Goal: Information Seeking & Learning: Learn about a topic

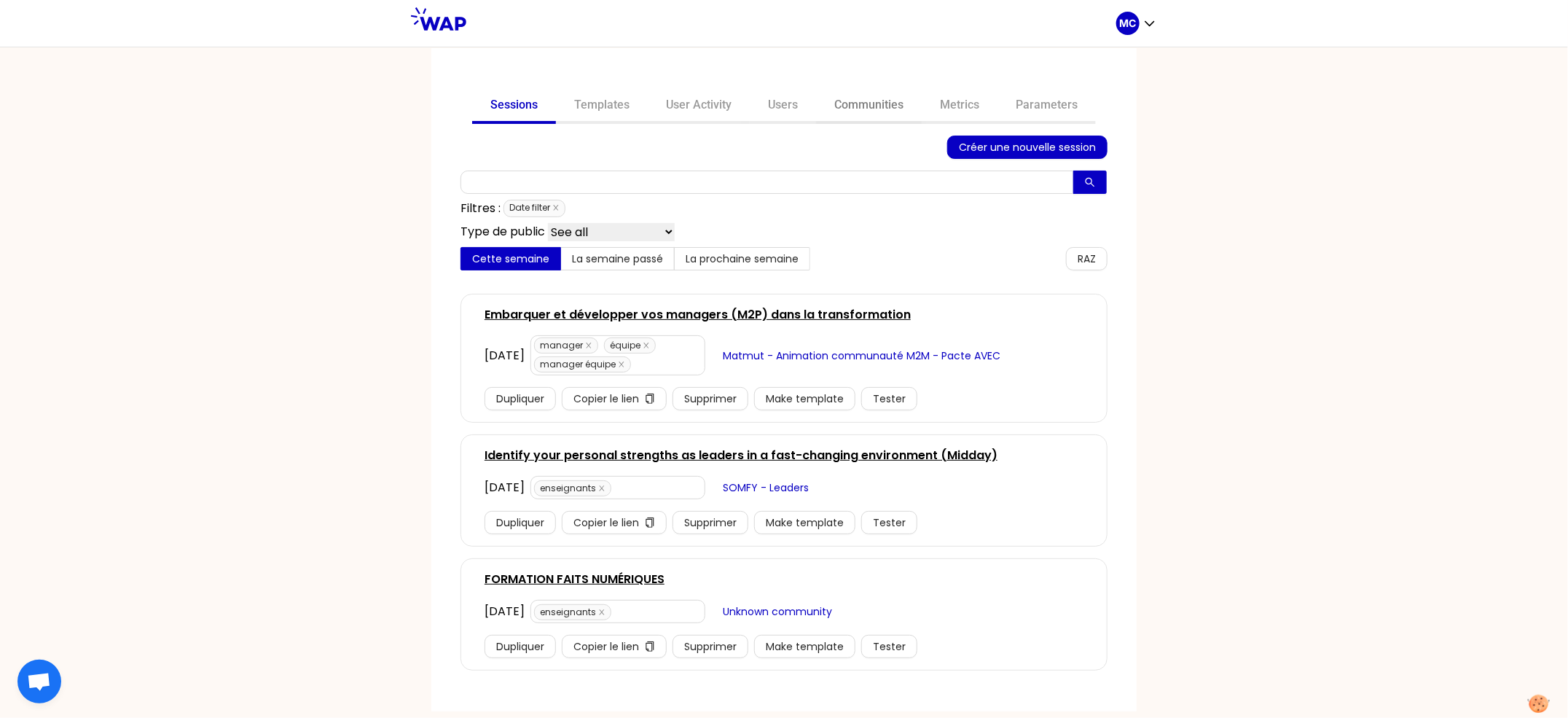
click at [881, 92] on link "Communities" at bounding box center [868, 107] width 106 height 35
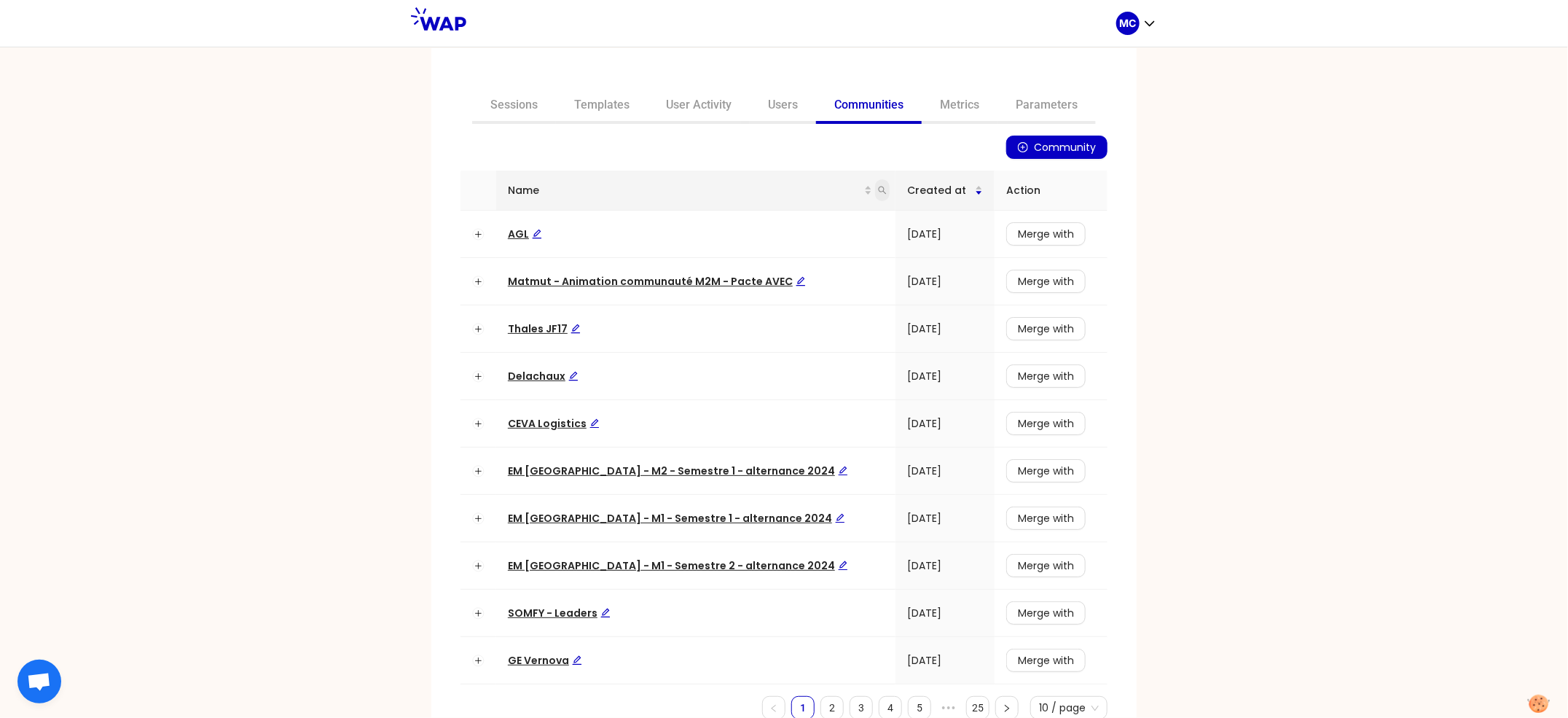
click at [878, 186] on icon "search" at bounding box center [882, 190] width 9 height 9
type input "somfy"
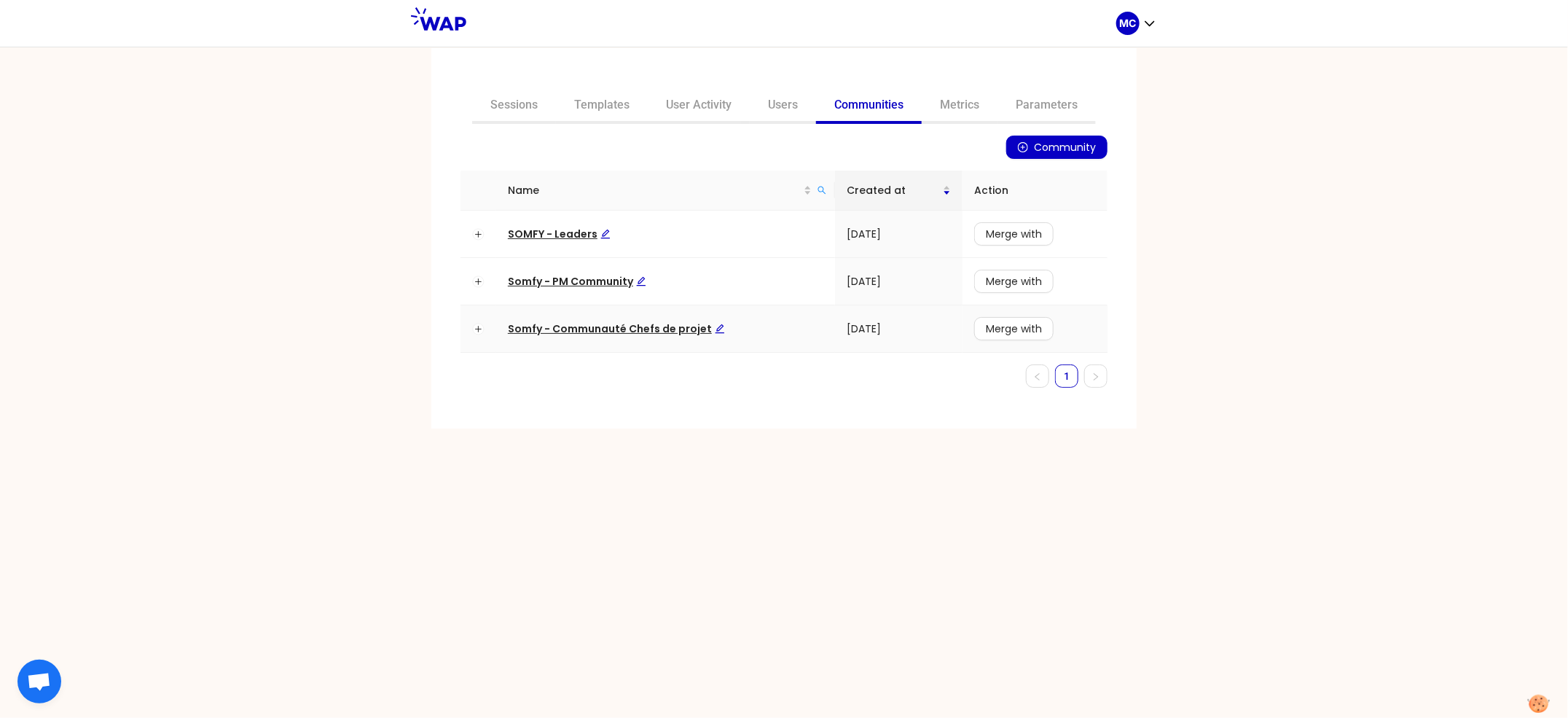
click at [593, 321] on span "Somfy - Communauté Chefs de projet" at bounding box center [616, 328] width 218 height 14
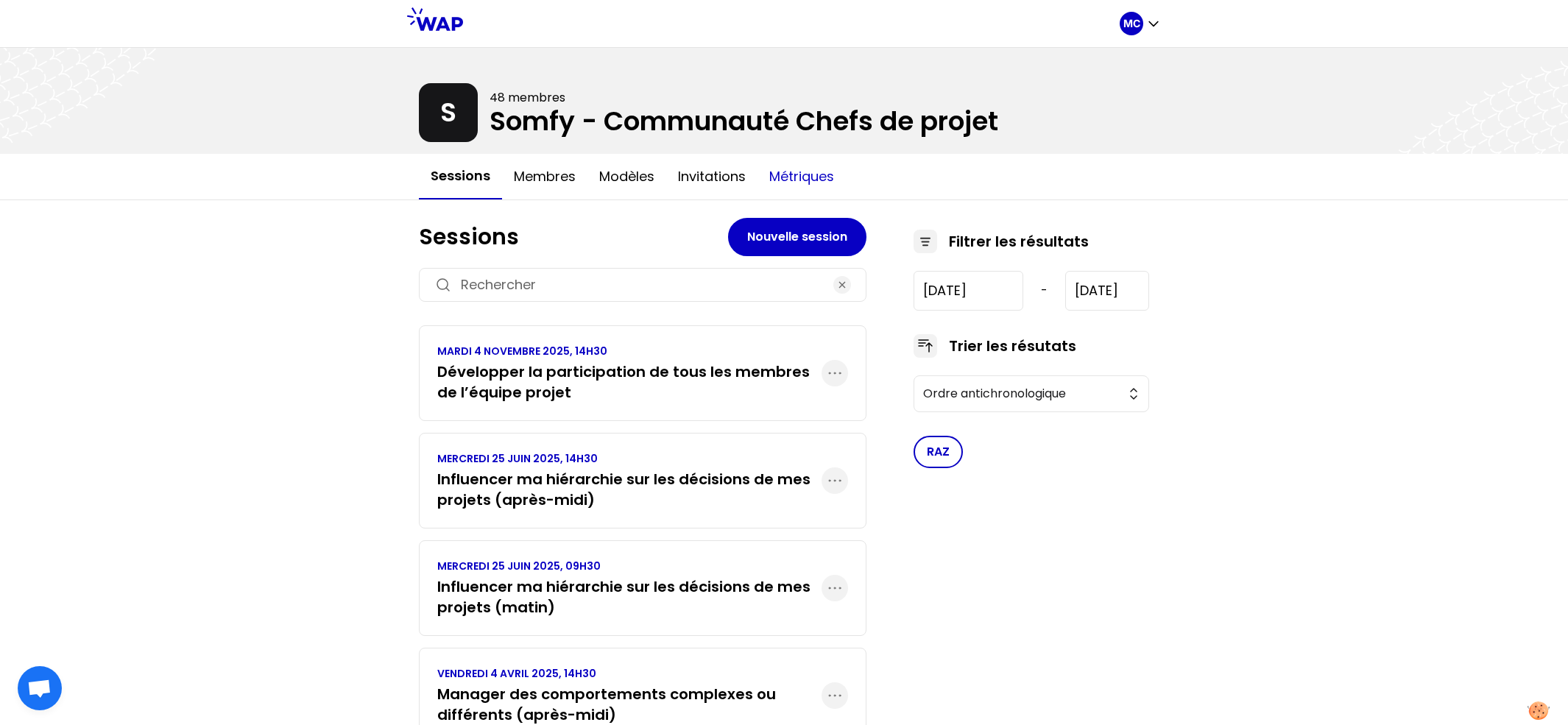
click at [790, 180] on button "Métriques" at bounding box center [802, 176] width 89 height 44
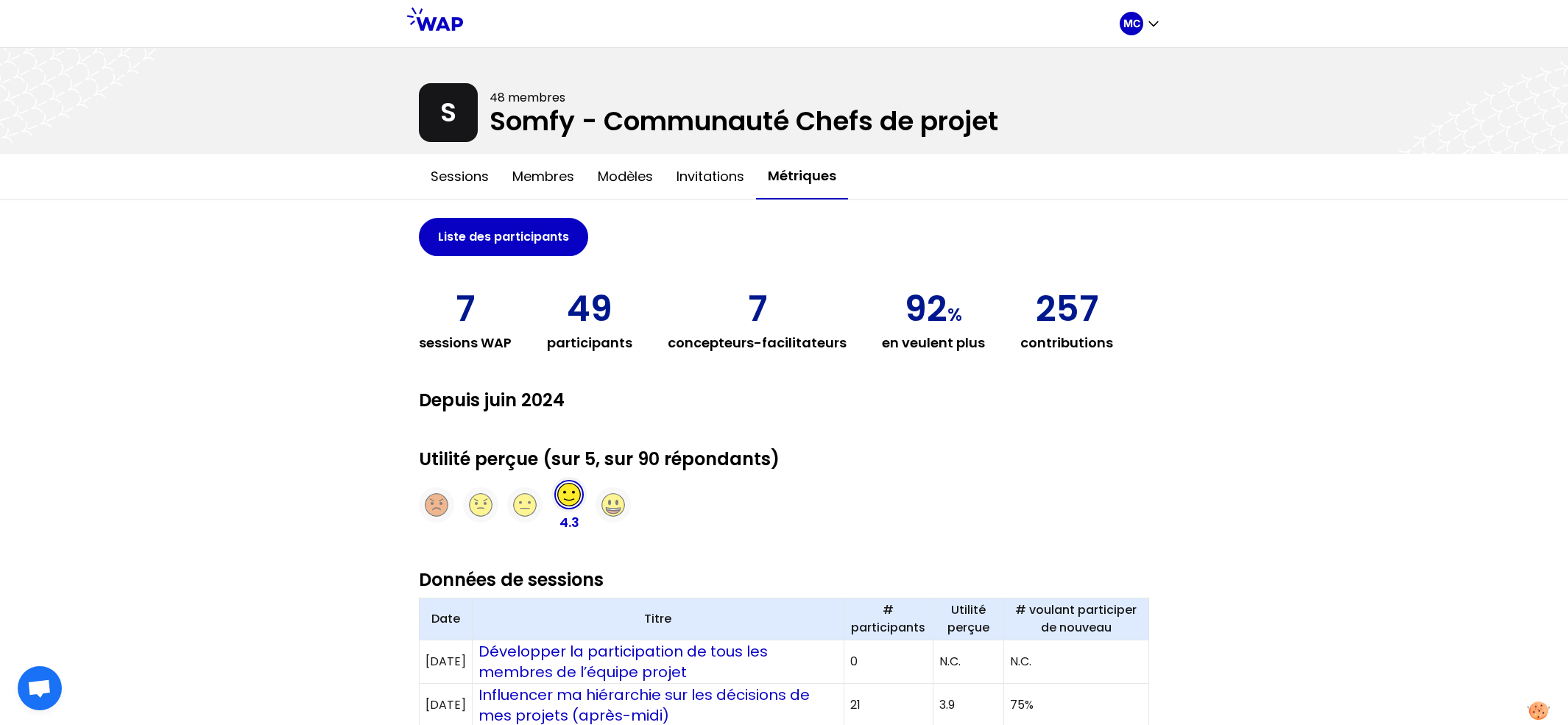
click at [1408, 237] on div "MC S 48 membres Somfy - Communauté Chefs de projet Sessions Membres Modèles Inv…" at bounding box center [784, 666] width 1568 height 1333
drag, startPoint x: 478, startPoint y: 330, endPoint x: 344, endPoint y: 325, distance: 134.1
click at [346, 325] on div "MC S 48 membres Somfy - Communauté Chefs de projet Sessions Membres Modèles Inv…" at bounding box center [784, 666] width 1568 height 1333
click at [450, 320] on div "MC S 48 membres Somfy - Communauté Chefs de projet Sessions Membres Modèles Inv…" at bounding box center [784, 666] width 1568 height 1333
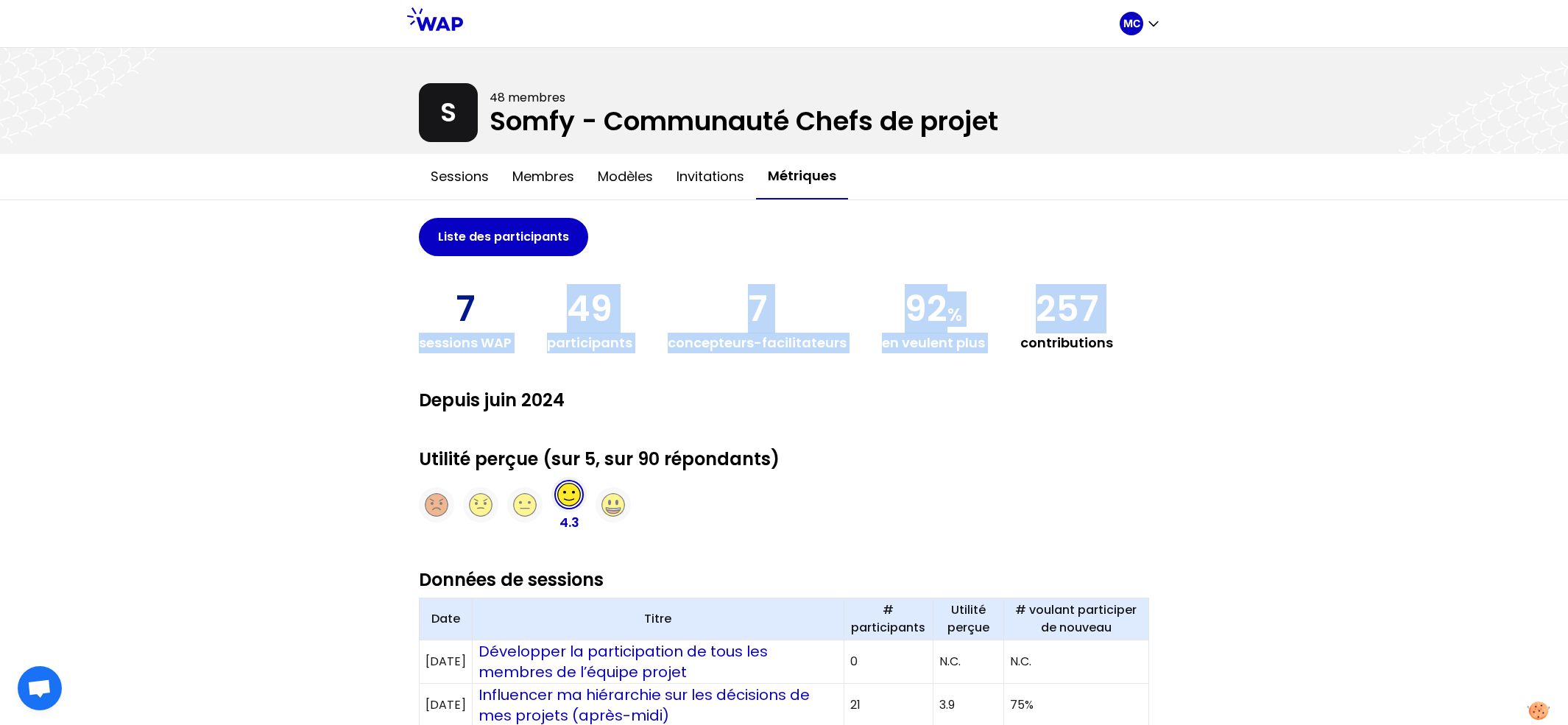
drag, startPoint x: 497, startPoint y: 323, endPoint x: 1283, endPoint y: 327, distance: 786.0
click at [1289, 330] on div "MC S 48 membres Somfy - Communauté Chefs de projet Sessions Membres Modèles Inv…" at bounding box center [784, 666] width 1568 height 1333
click at [1283, 327] on div "MC S 48 membres Somfy - Communauté Chefs de projet Sessions Membres Modèles Inv…" at bounding box center [784, 666] width 1568 height 1333
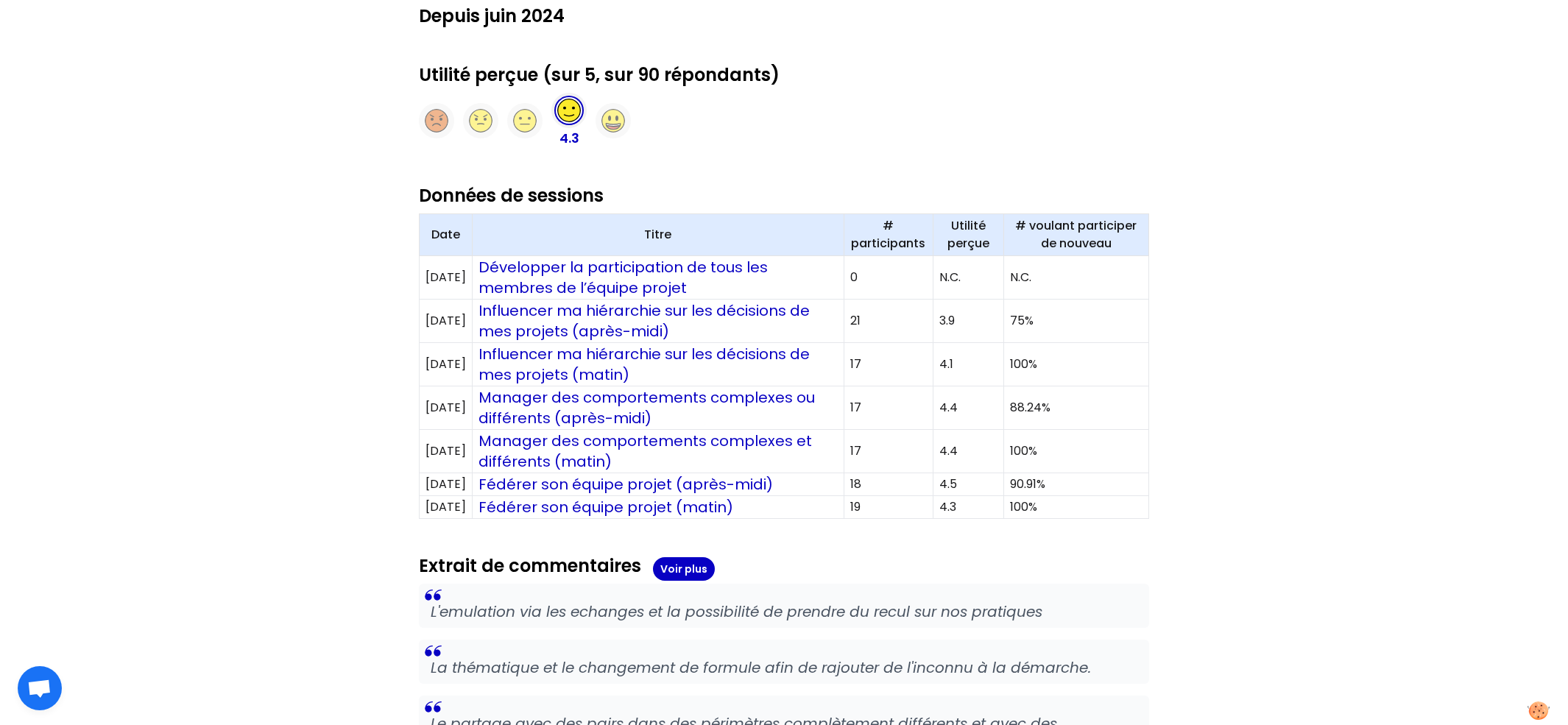
scroll to position [416, 0]
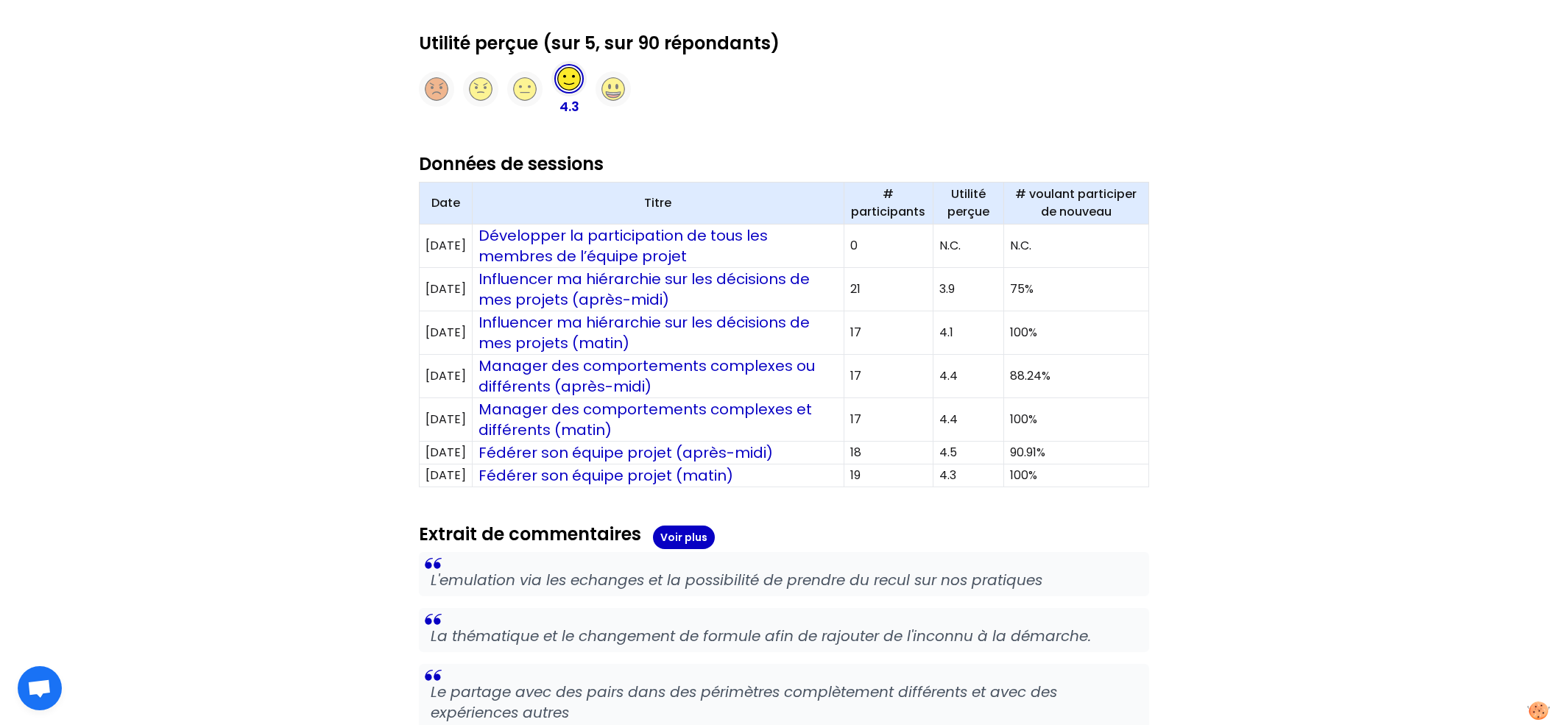
click at [1283, 327] on div "MC S 48 membres Somfy - Communauté Chefs de projet Sessions Membres Modèles Inv…" at bounding box center [784, 250] width 1568 height 1333
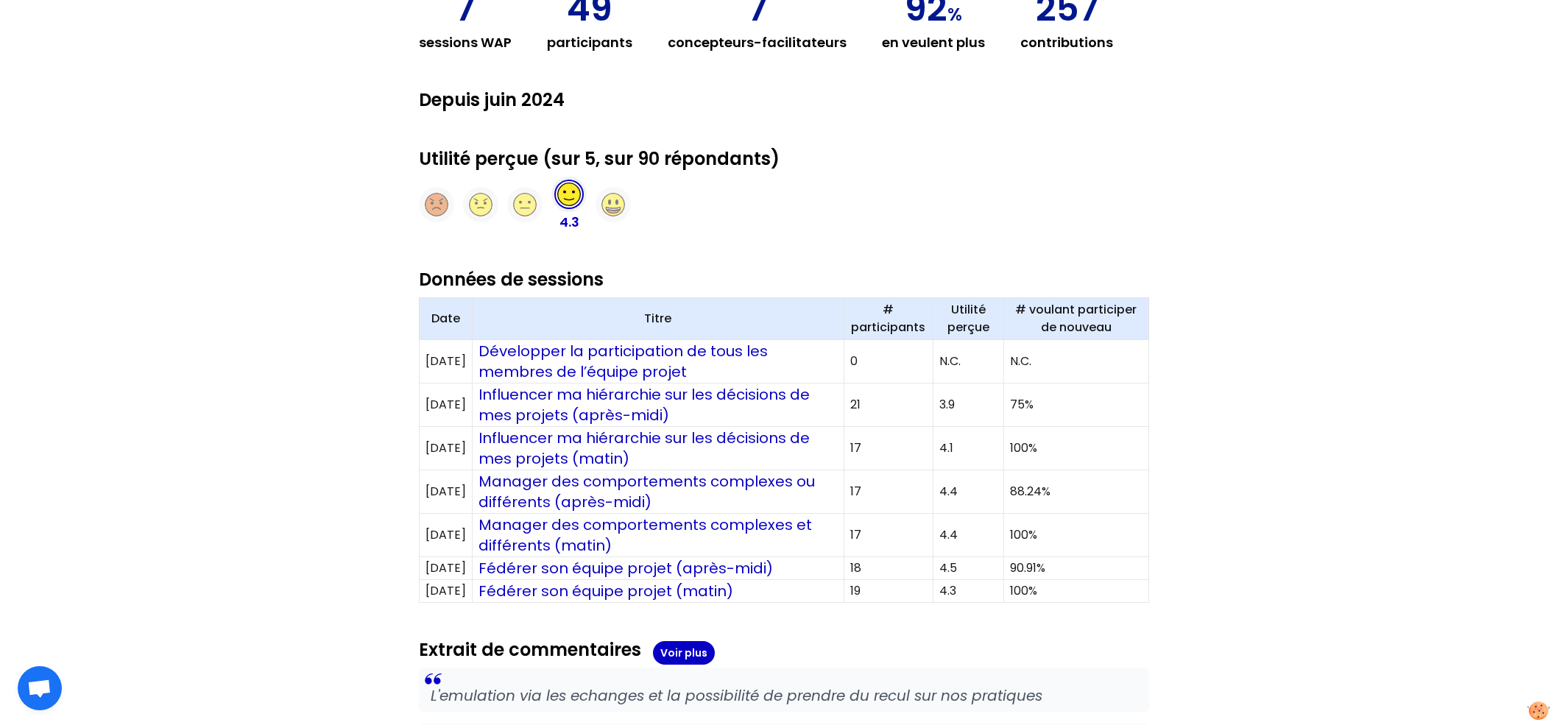
scroll to position [0, 0]
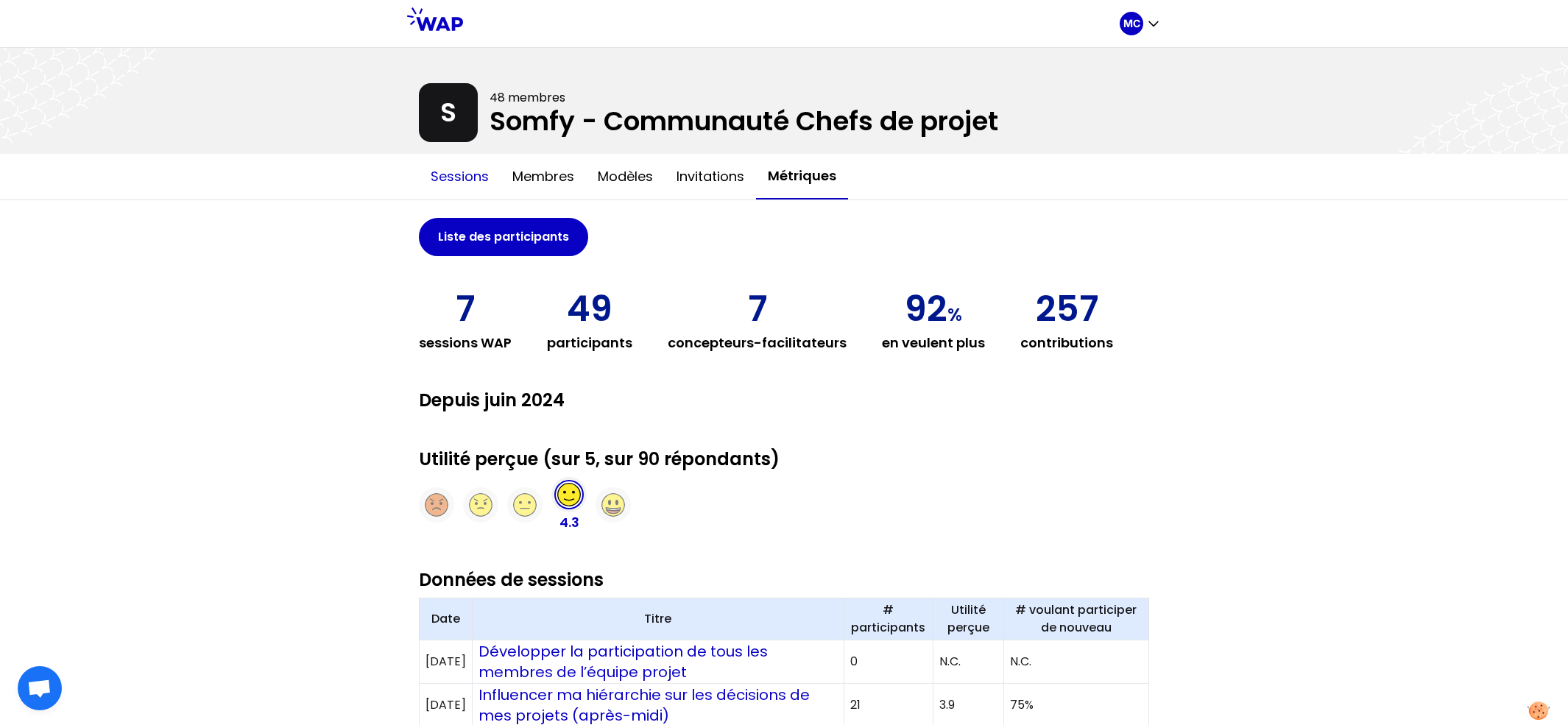
click at [448, 178] on button "Sessions" at bounding box center [460, 176] width 82 height 44
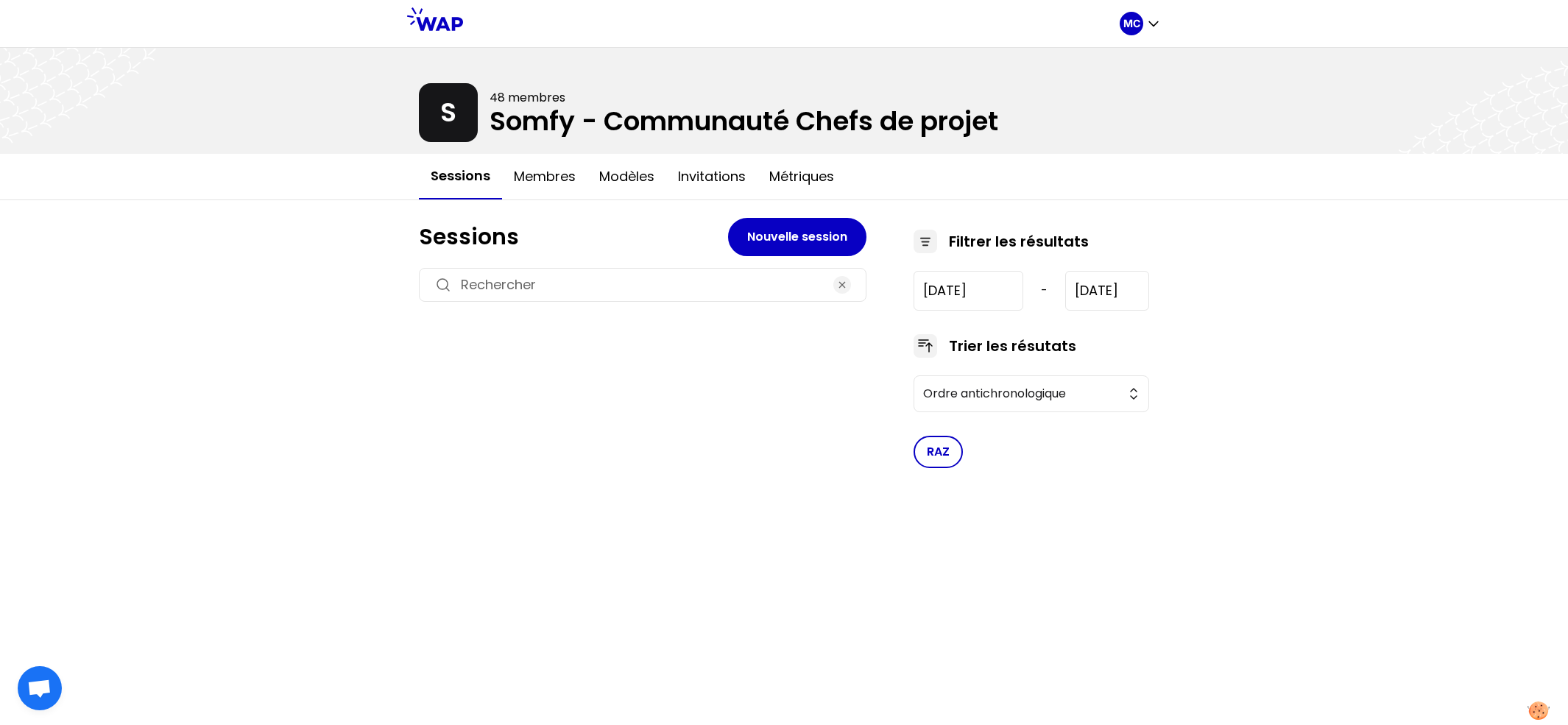
type input "[DATE]"
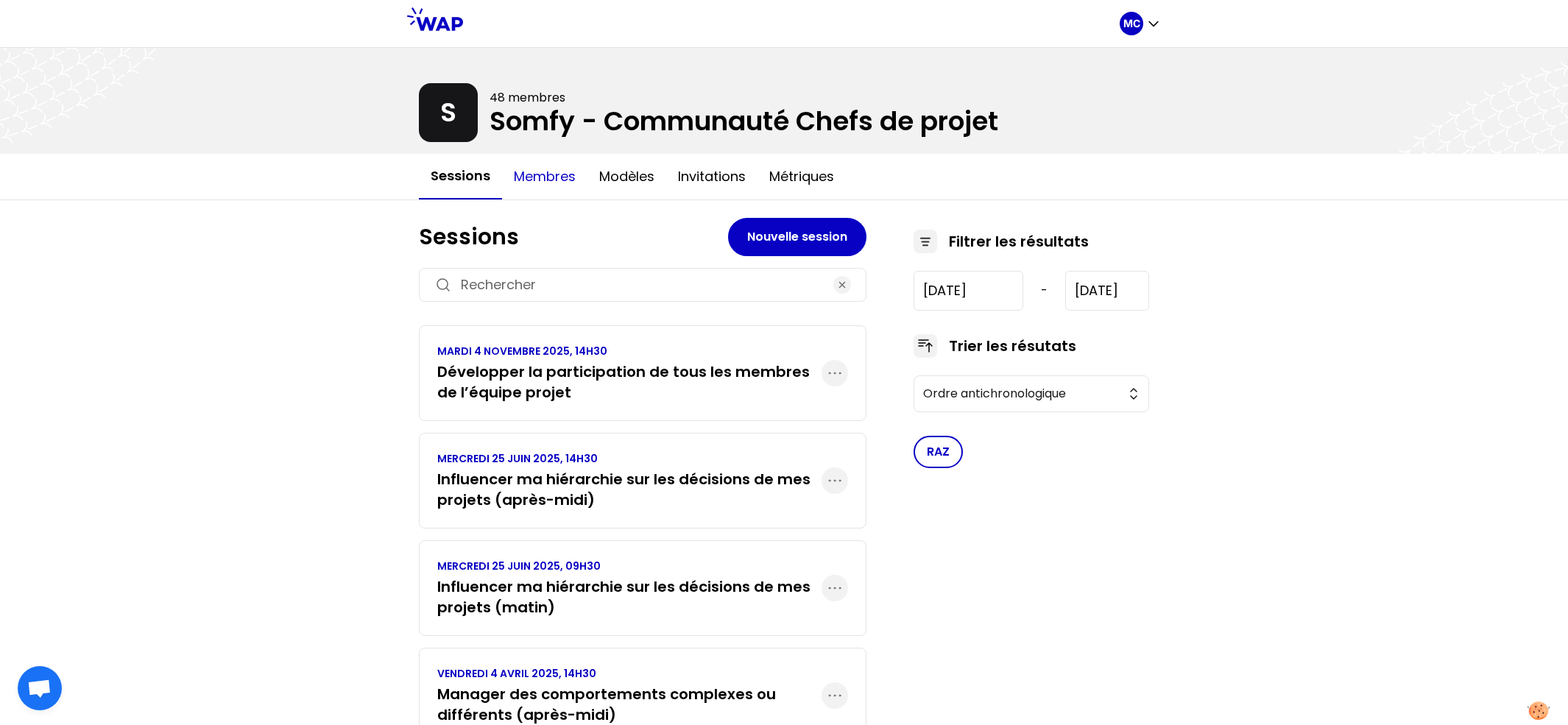
click at [545, 178] on button "Membres" at bounding box center [545, 176] width 85 height 44
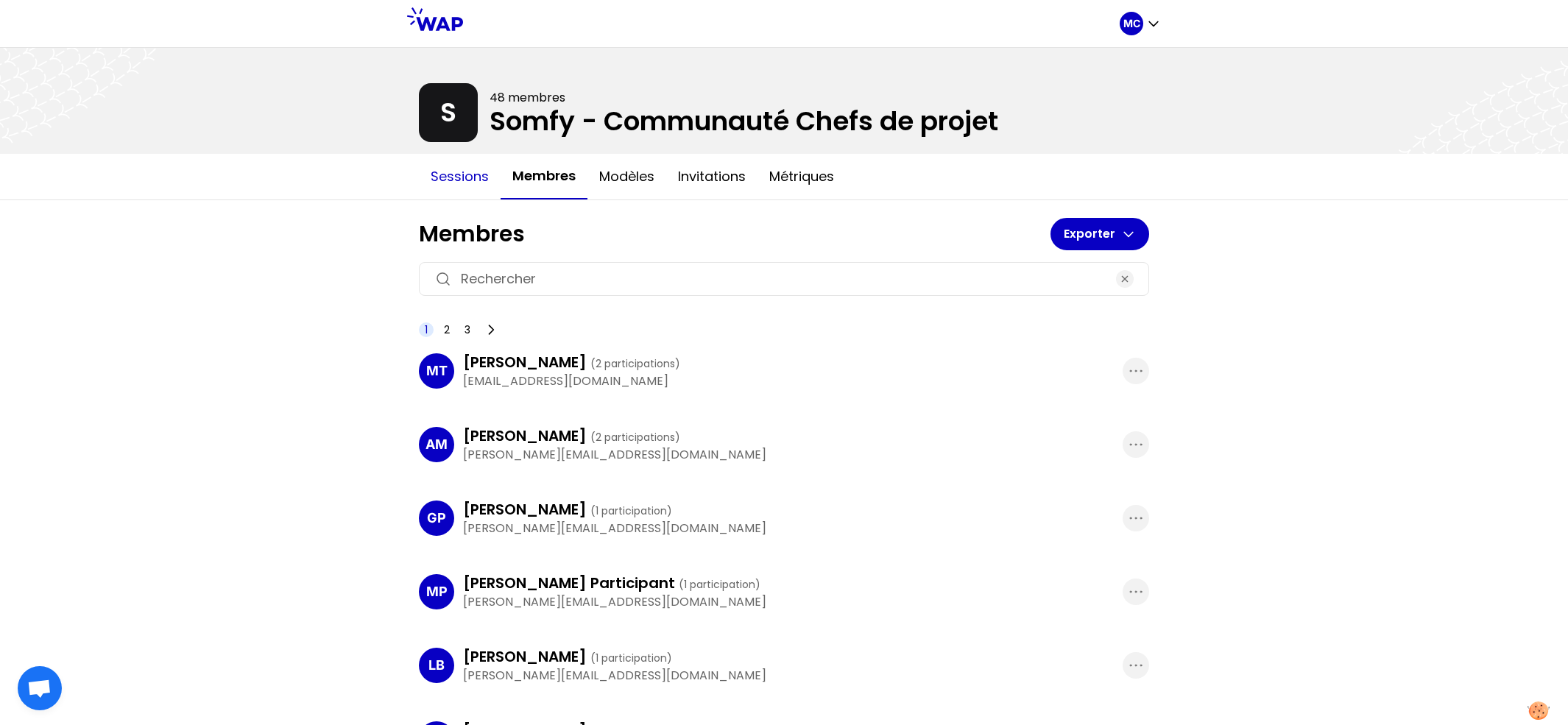
click at [487, 179] on button "Sessions" at bounding box center [460, 176] width 82 height 44
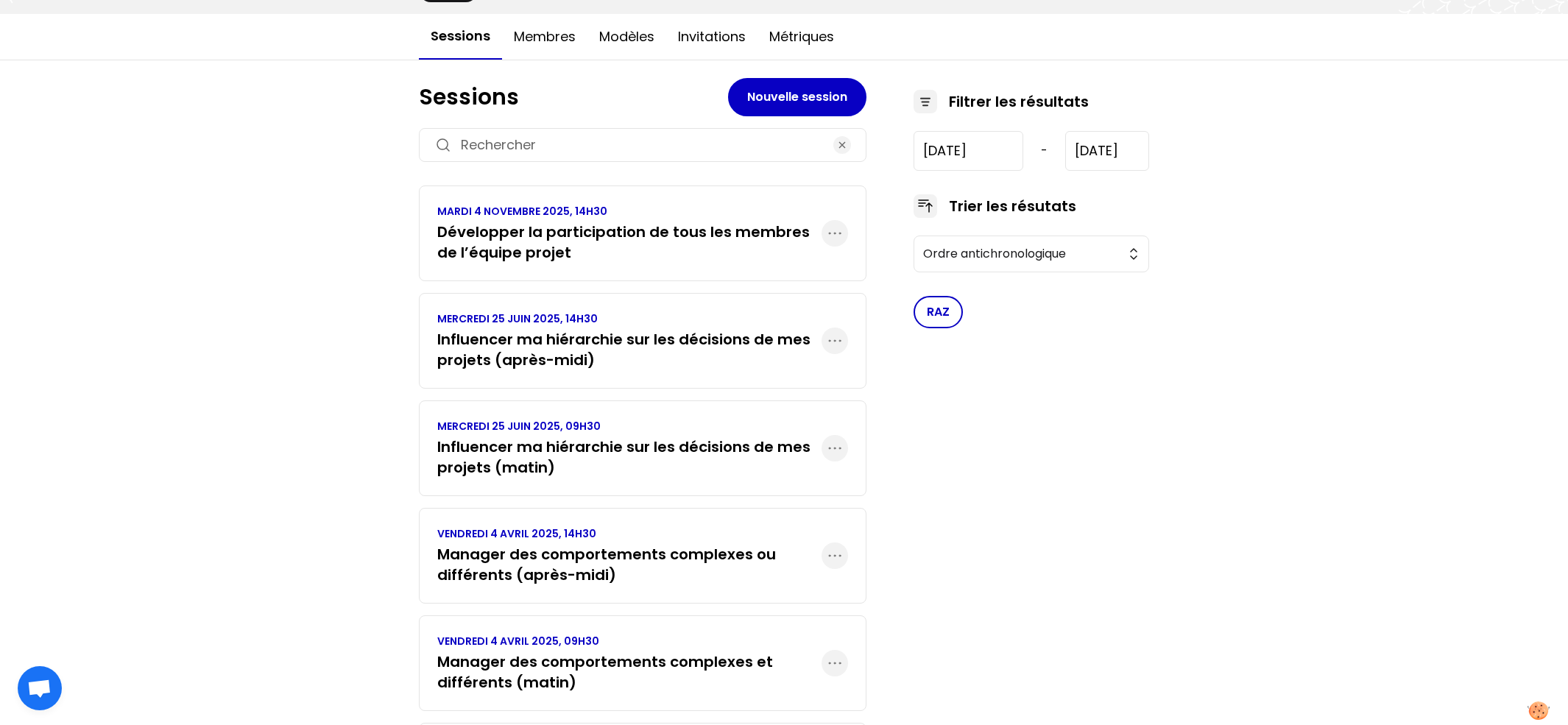
scroll to position [351, 0]
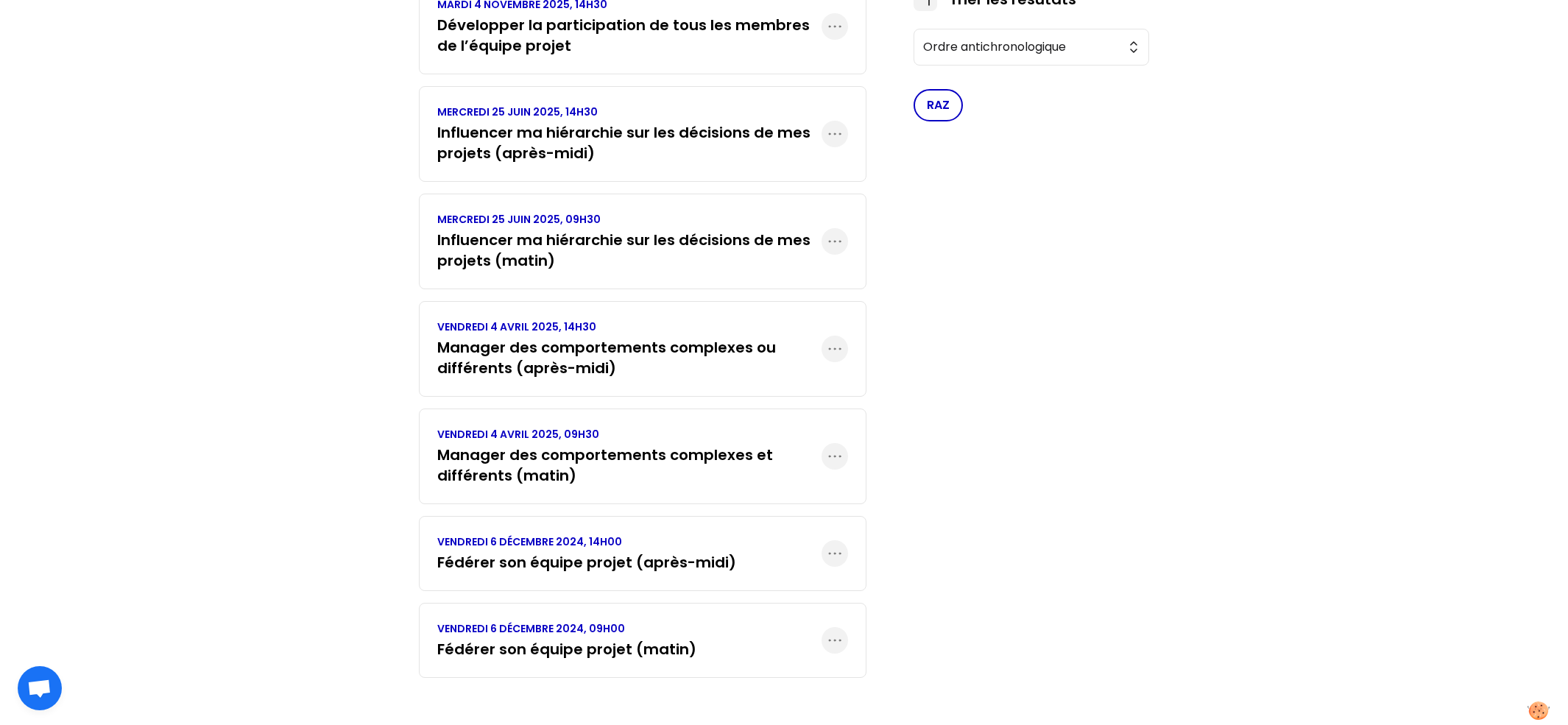
click at [659, 538] on p "VENDREDI 6 DÉCEMBRE 2024, 14H00" at bounding box center [586, 542] width 299 height 14
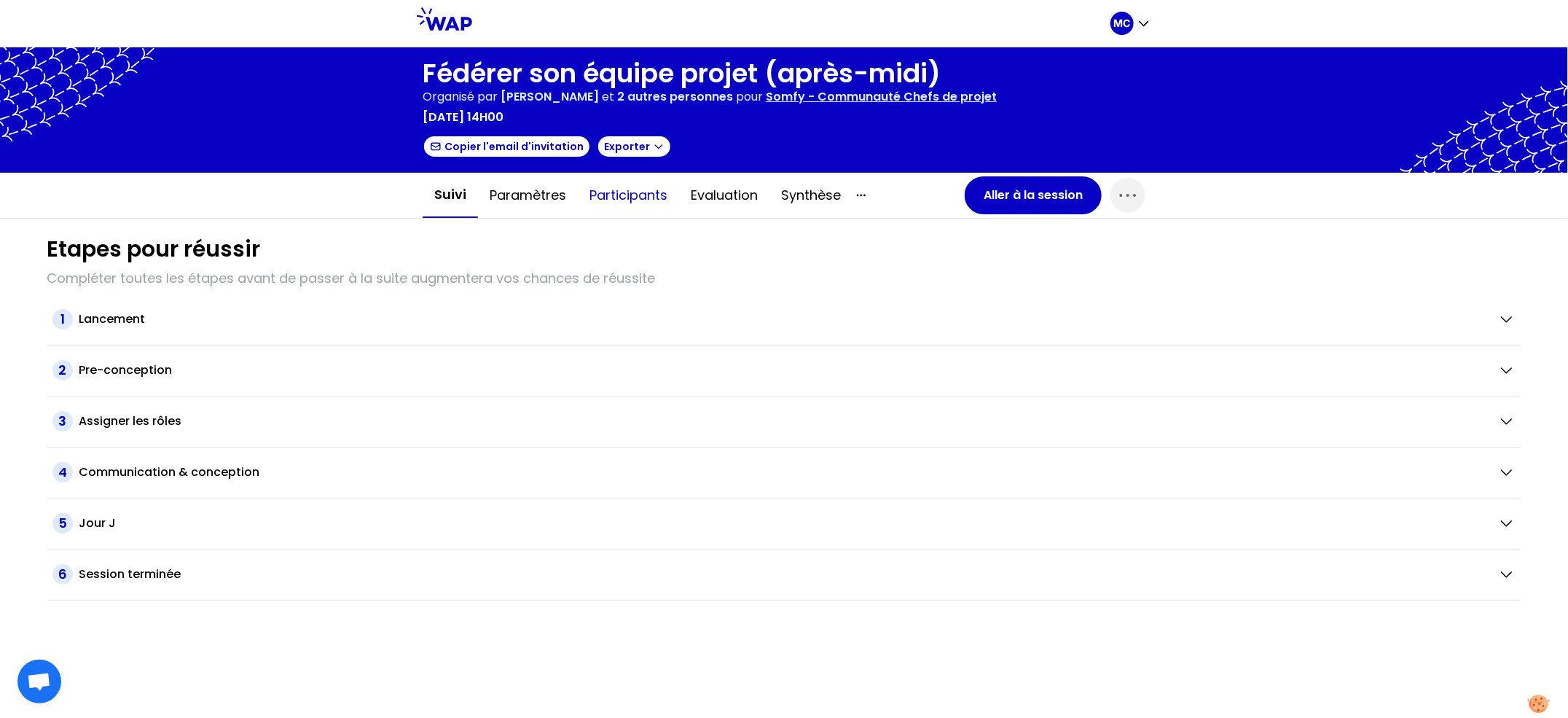
click at [610, 190] on button "Participants" at bounding box center [628, 195] width 101 height 44
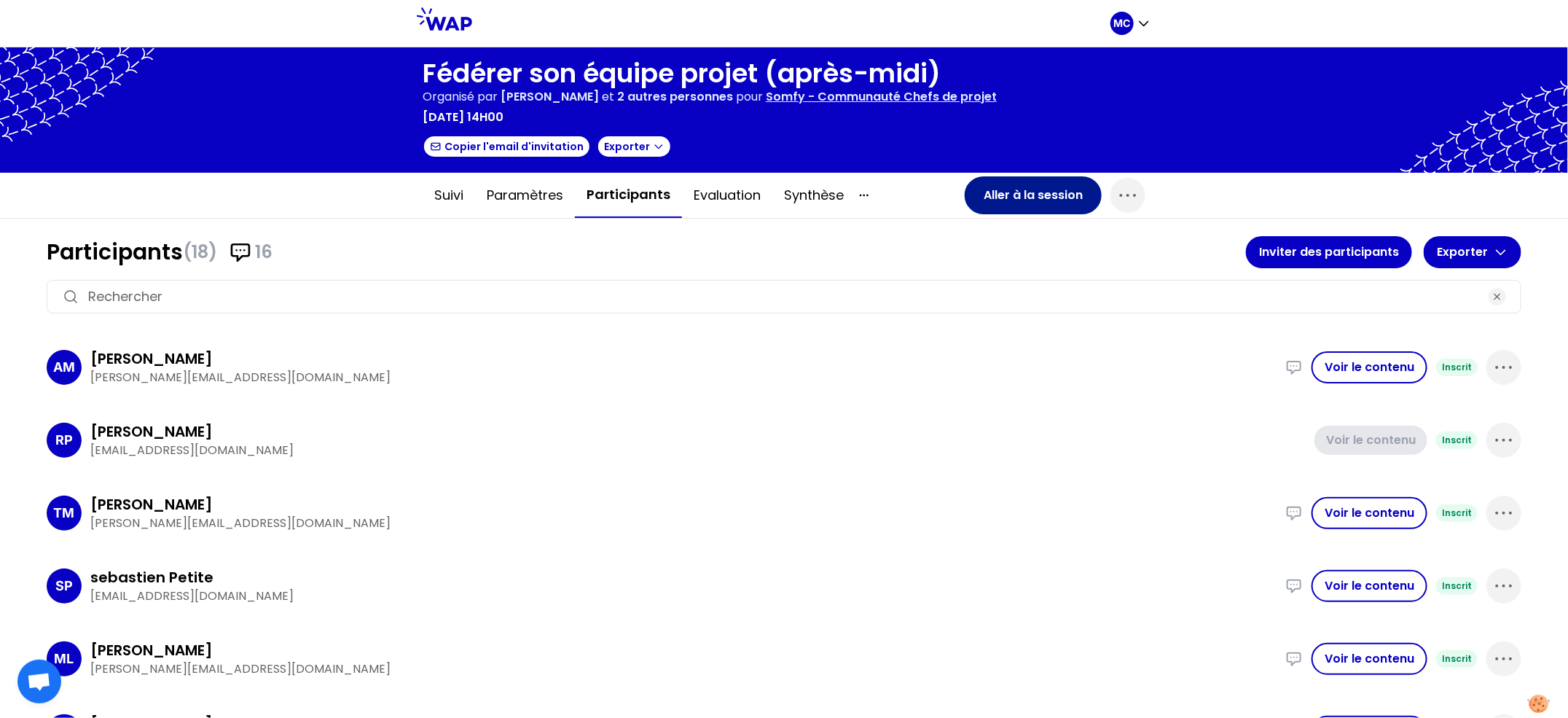
click at [1004, 204] on button "Aller à la session" at bounding box center [1033, 195] width 137 height 38
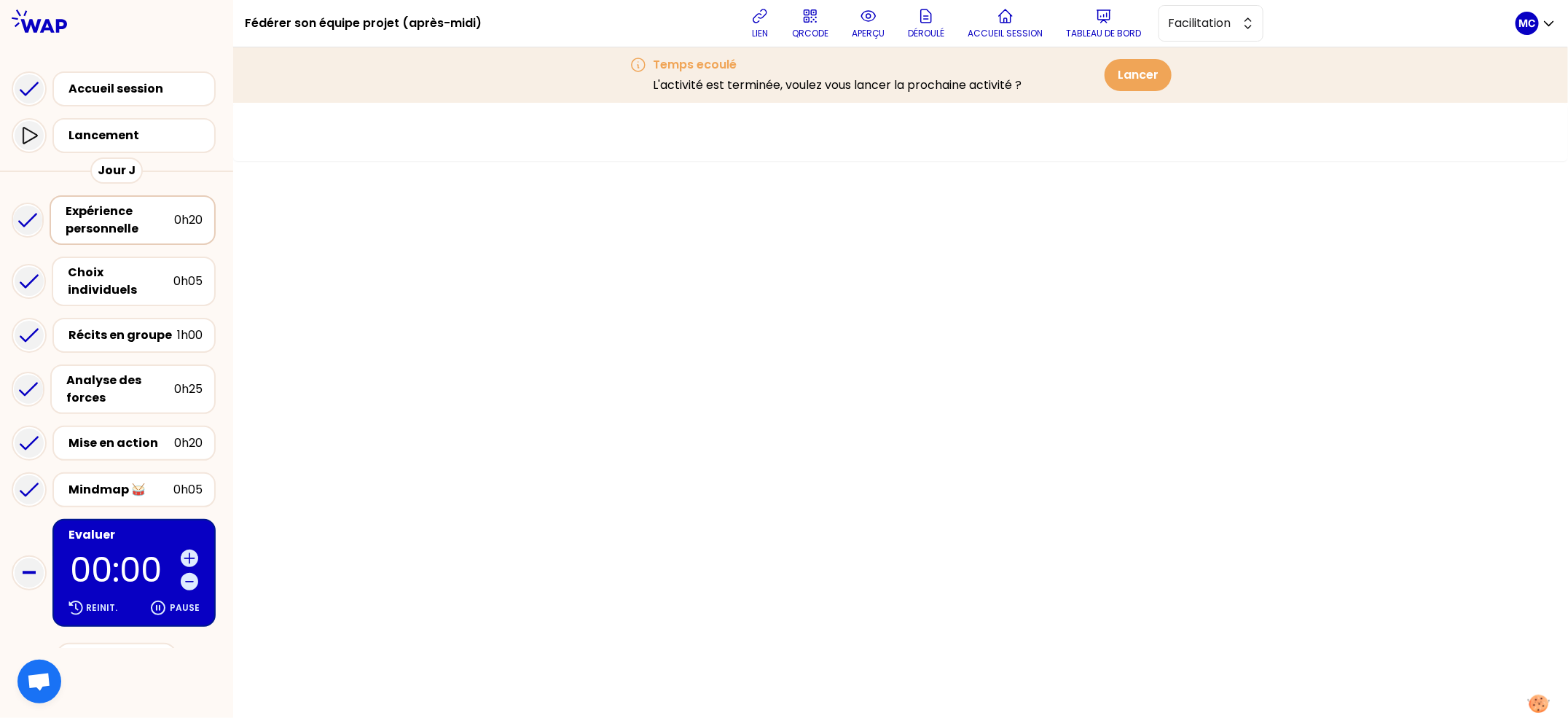
click at [127, 199] on div "Expérience personnelle 0h20" at bounding box center [132, 220] width 167 height 49
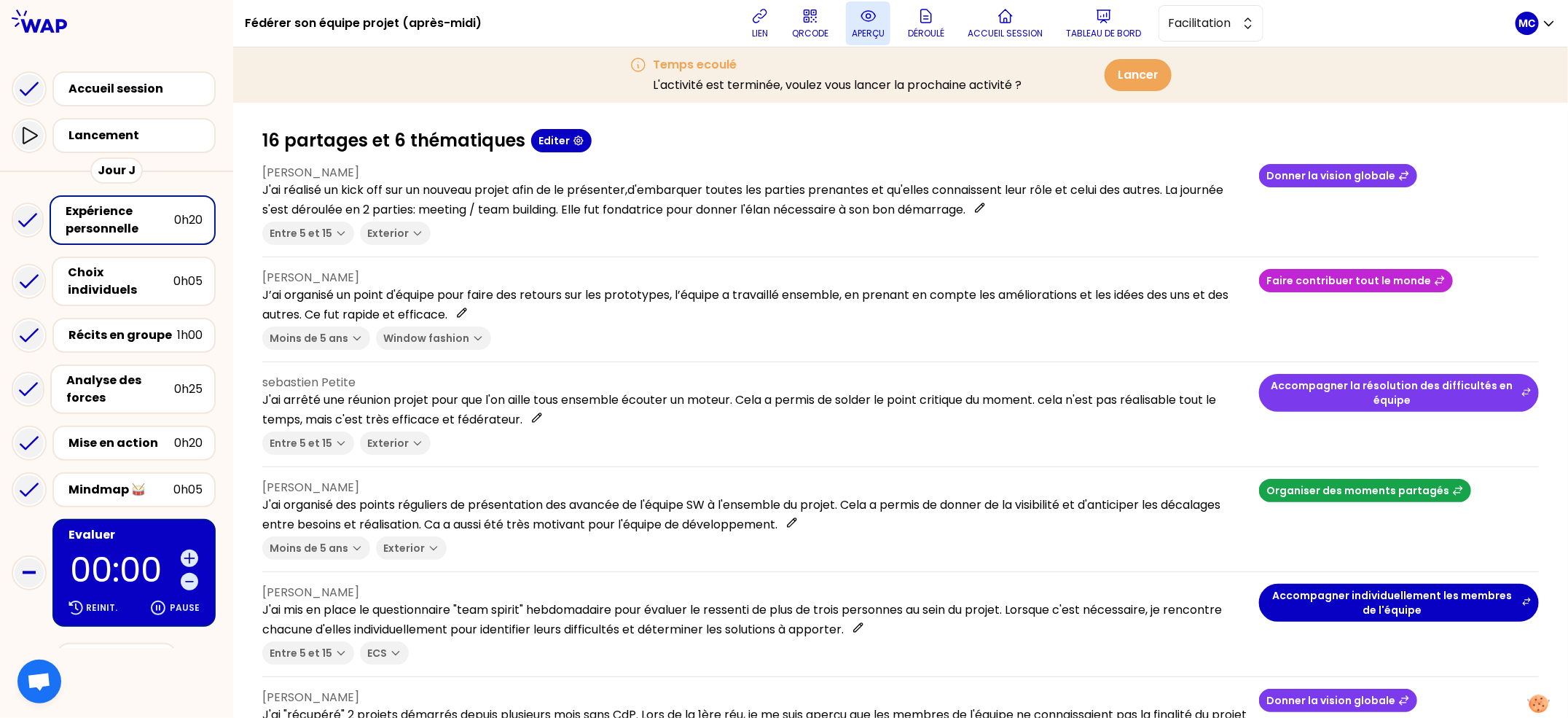
click at [888, 16] on button "aperçu" at bounding box center [868, 23] width 45 height 44
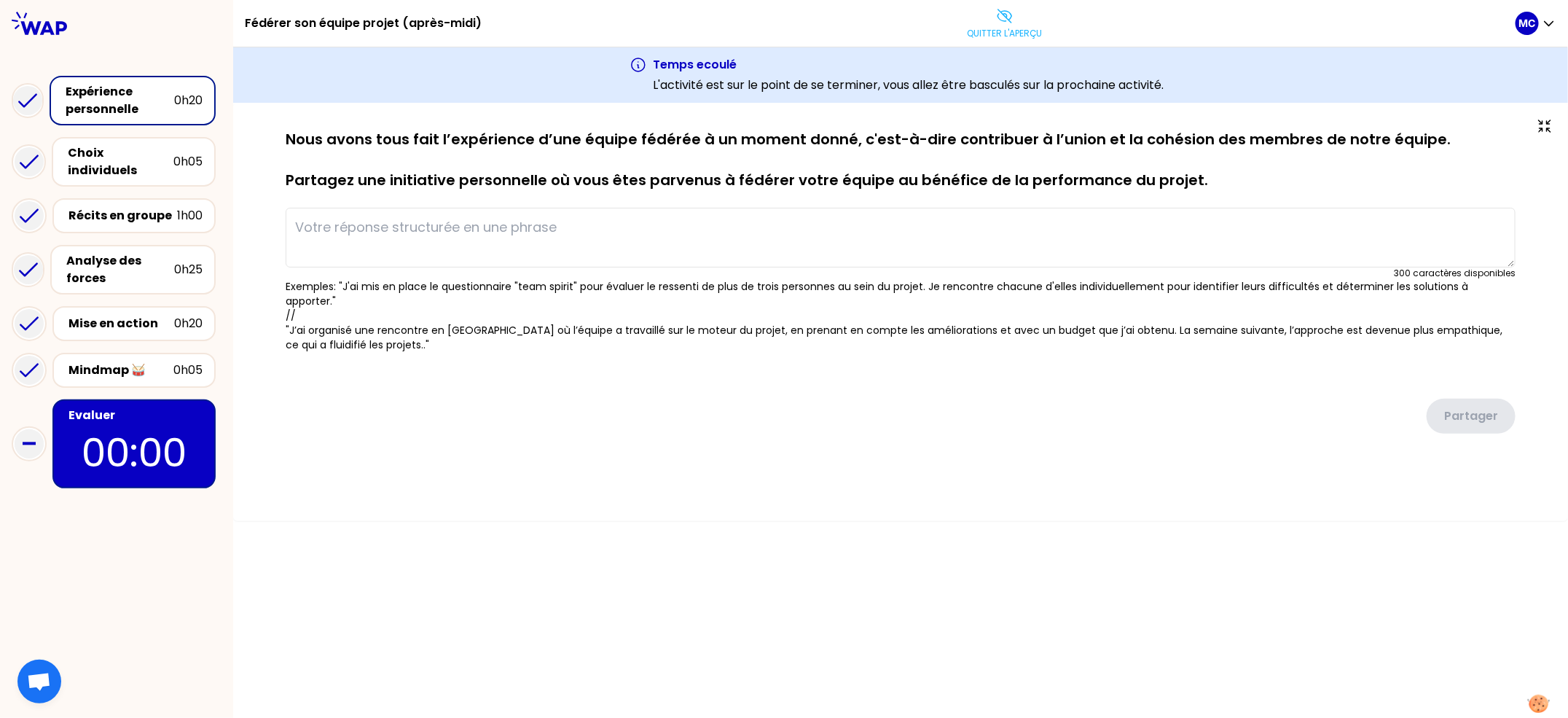
type textarea "J'ai réalisé un kick off sur un nouveau projet afin de le présenter,d'embarquer…"
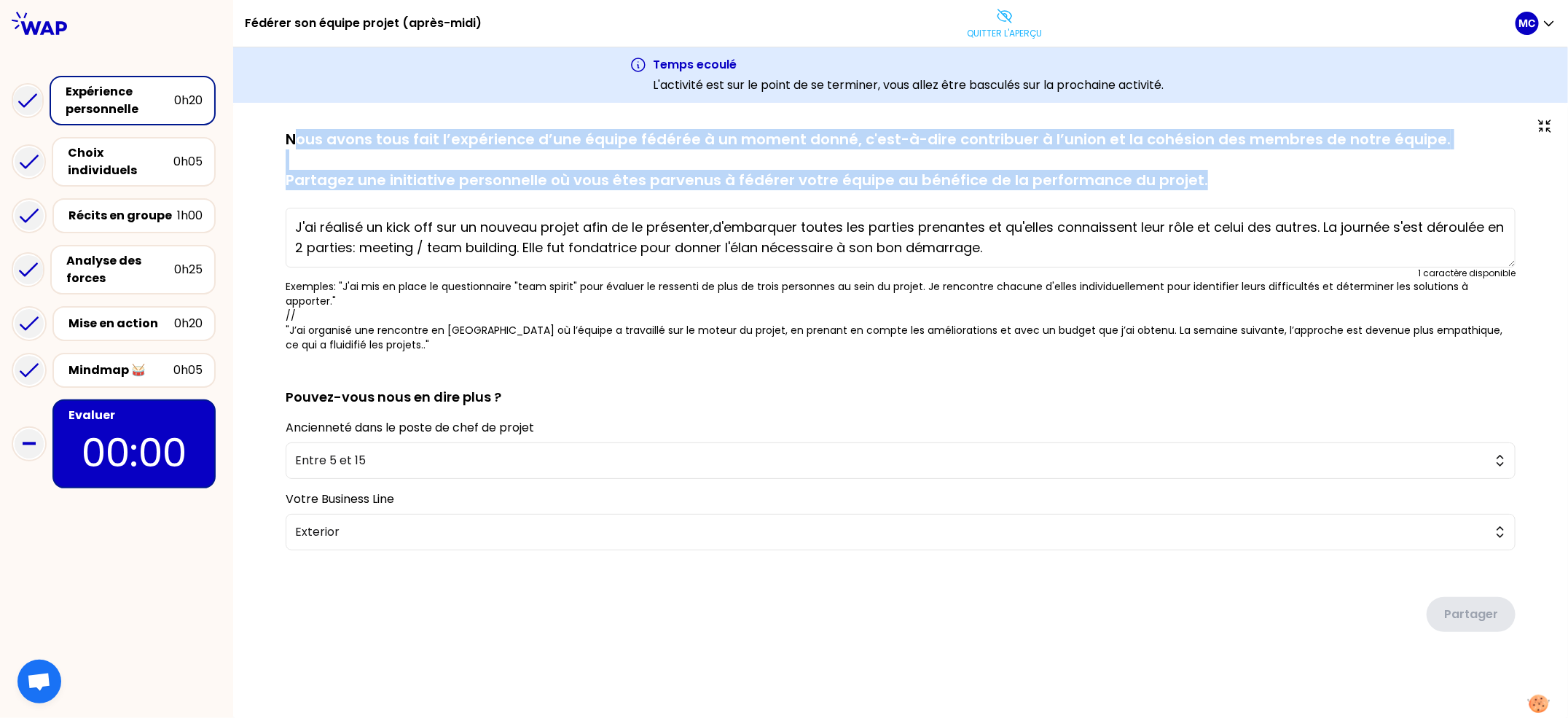
drag, startPoint x: 314, startPoint y: 135, endPoint x: 1280, endPoint y: 176, distance: 966.9
click at [1280, 176] on p "Nous avons tous fait l’expérience d’une équipe fédérée à un moment donné, c'est…" at bounding box center [900, 159] width 1230 height 61
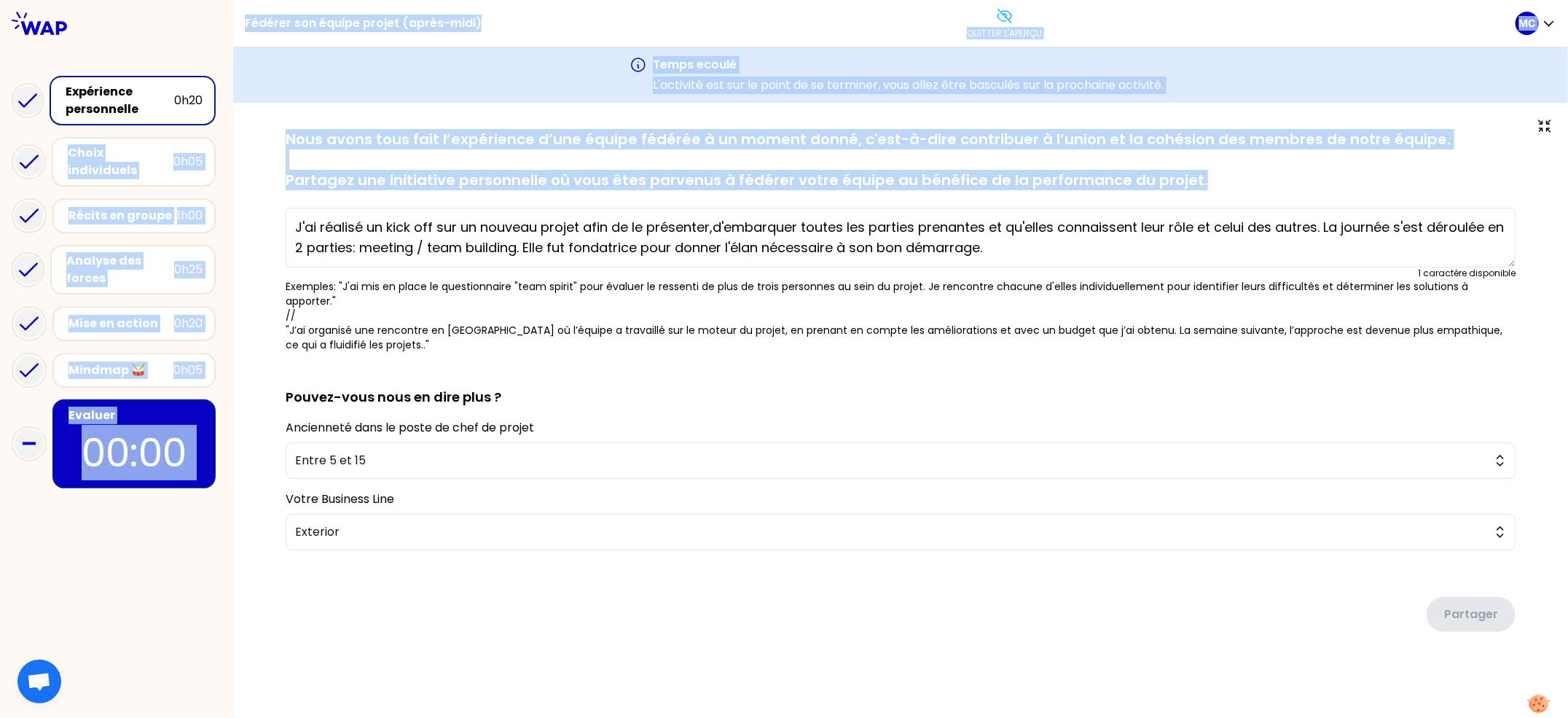
drag, startPoint x: 1280, startPoint y: 176, endPoint x: 213, endPoint y: 120, distance: 1068.5
click at [213, 120] on div "Fédérer son équipe projet (après-midi) Quitter l'aperçu MC Expérience personnel…" at bounding box center [784, 359] width 1568 height 718
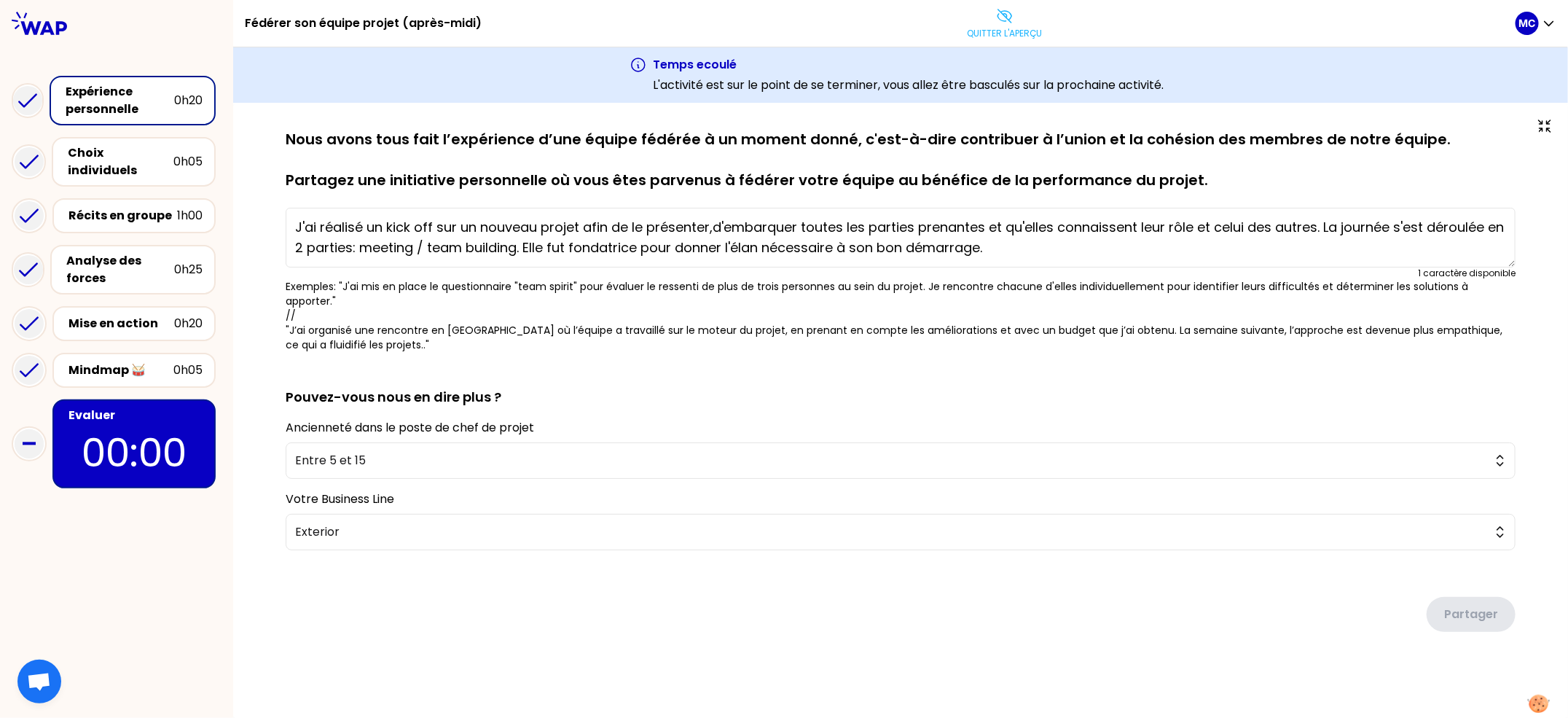
click at [276, 122] on div at bounding box center [900, 123] width 1276 height 12
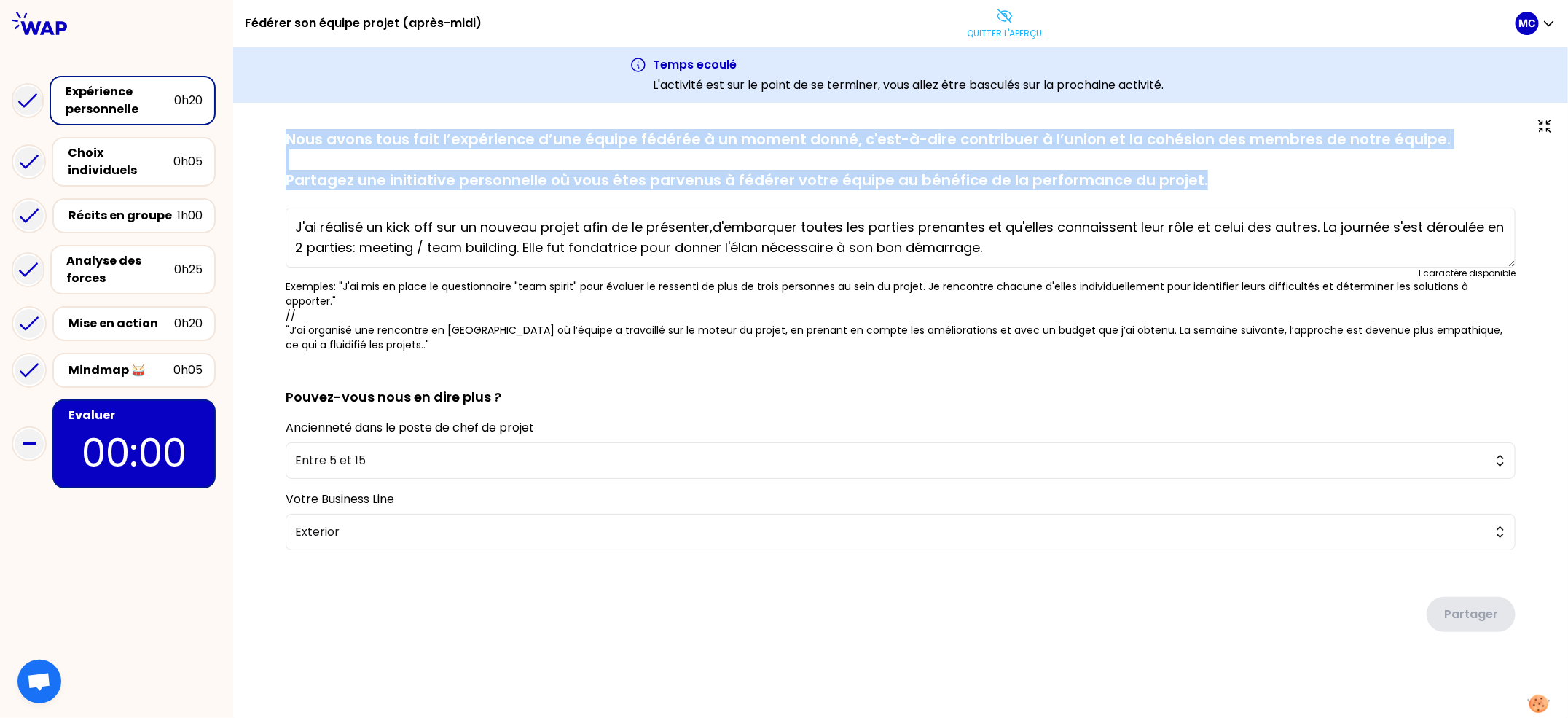
drag, startPoint x: 368, startPoint y: 135, endPoint x: 1259, endPoint y: 175, distance: 891.9
click at [1259, 176] on div "sauvegardé Nous avons tous fait l’expérience d’une équipe fédérée à un moment d…" at bounding box center [900, 411] width 1335 height 617
click at [1259, 175] on p "Nous avons tous fait l’expérience d’une équipe fédérée à un moment donné, c'est…" at bounding box center [900, 159] width 1230 height 61
drag, startPoint x: 1056, startPoint y: 177, endPoint x: 326, endPoint y: 115, distance: 732.6
click at [356, 116] on div "sauvegardé Nous avons tous fait l’expérience d’une équipe fédérée à un moment d…" at bounding box center [900, 411] width 1335 height 617
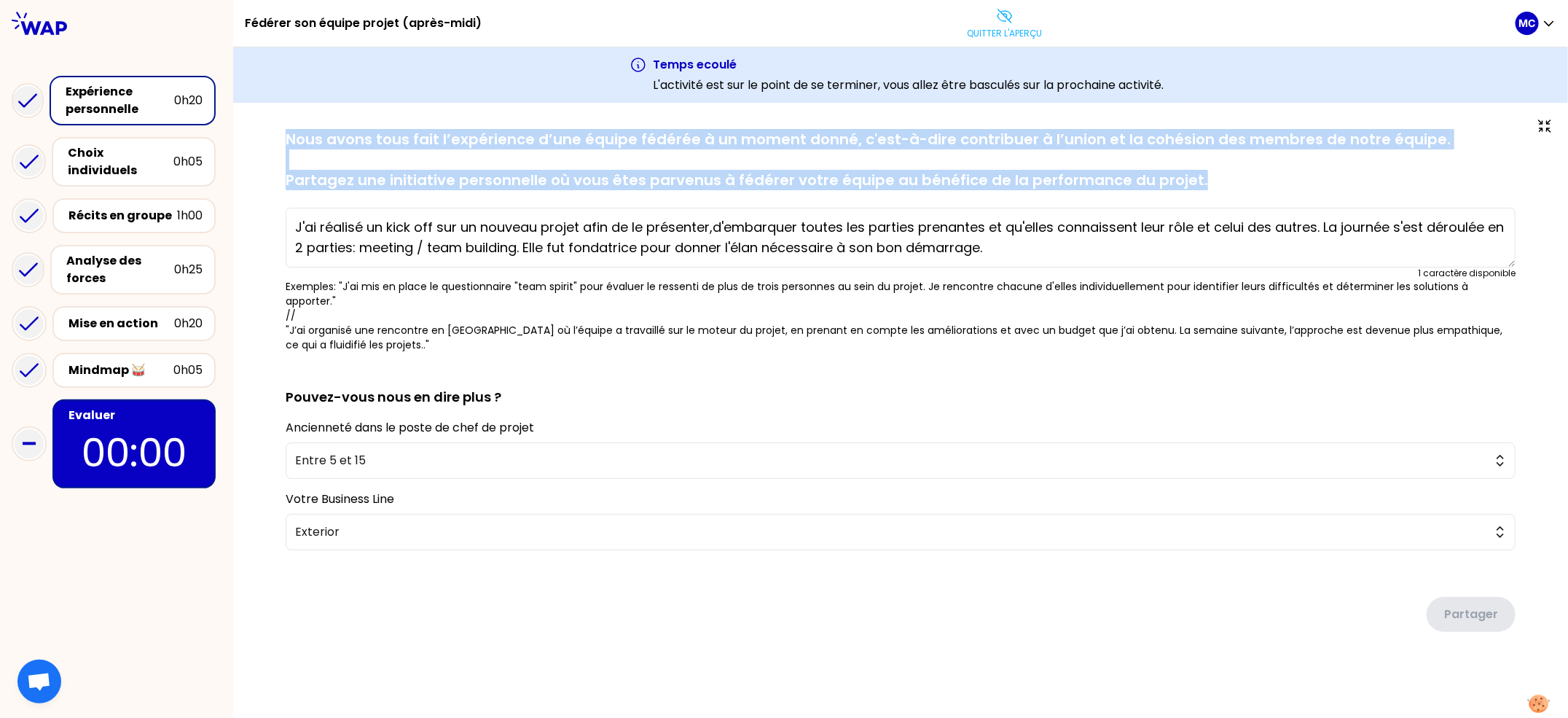
click at [314, 115] on div "sauvegardé Nous avons tous fait l’expérience d’une équipe fédérée à un moment d…" at bounding box center [900, 411] width 1335 height 617
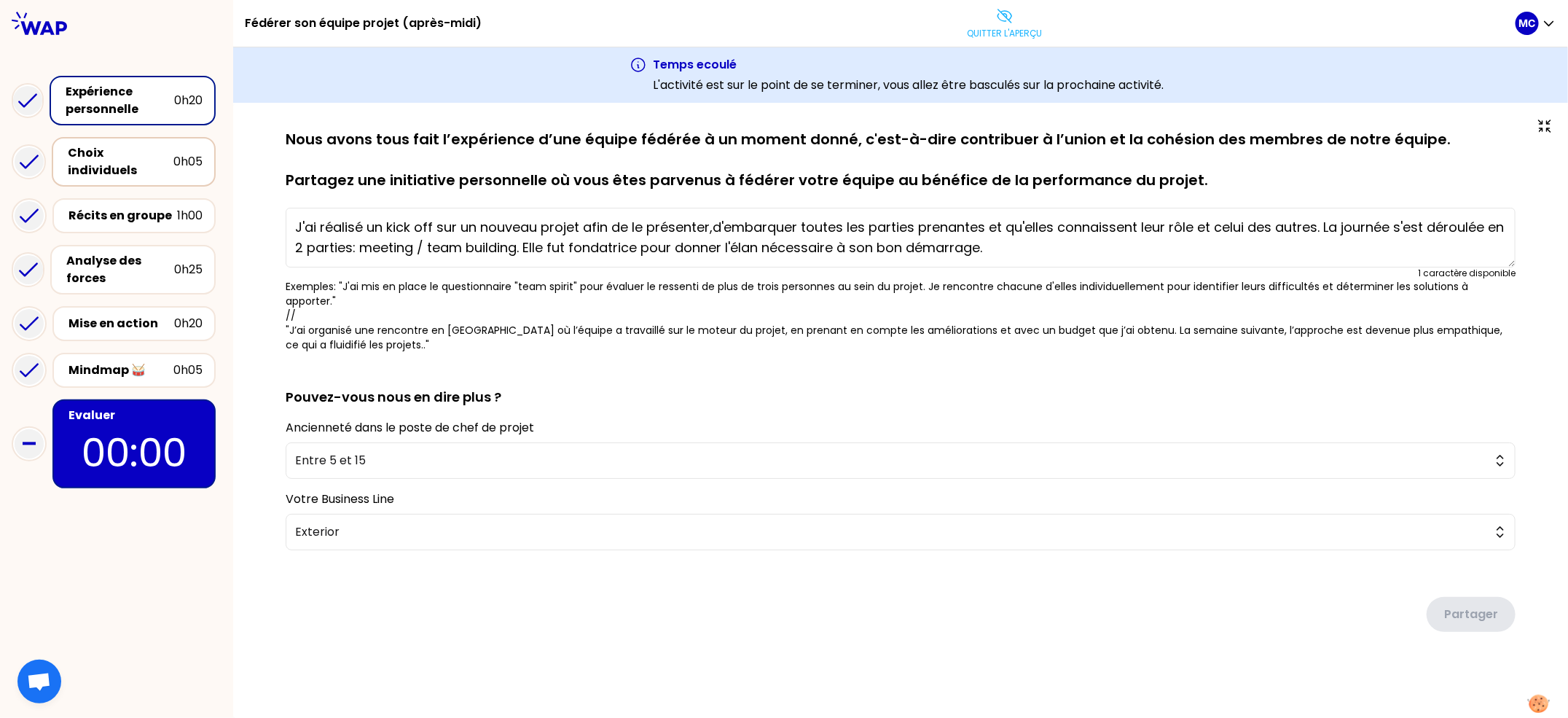
click at [142, 159] on div "Choix individuels" at bounding box center [120, 162] width 106 height 35
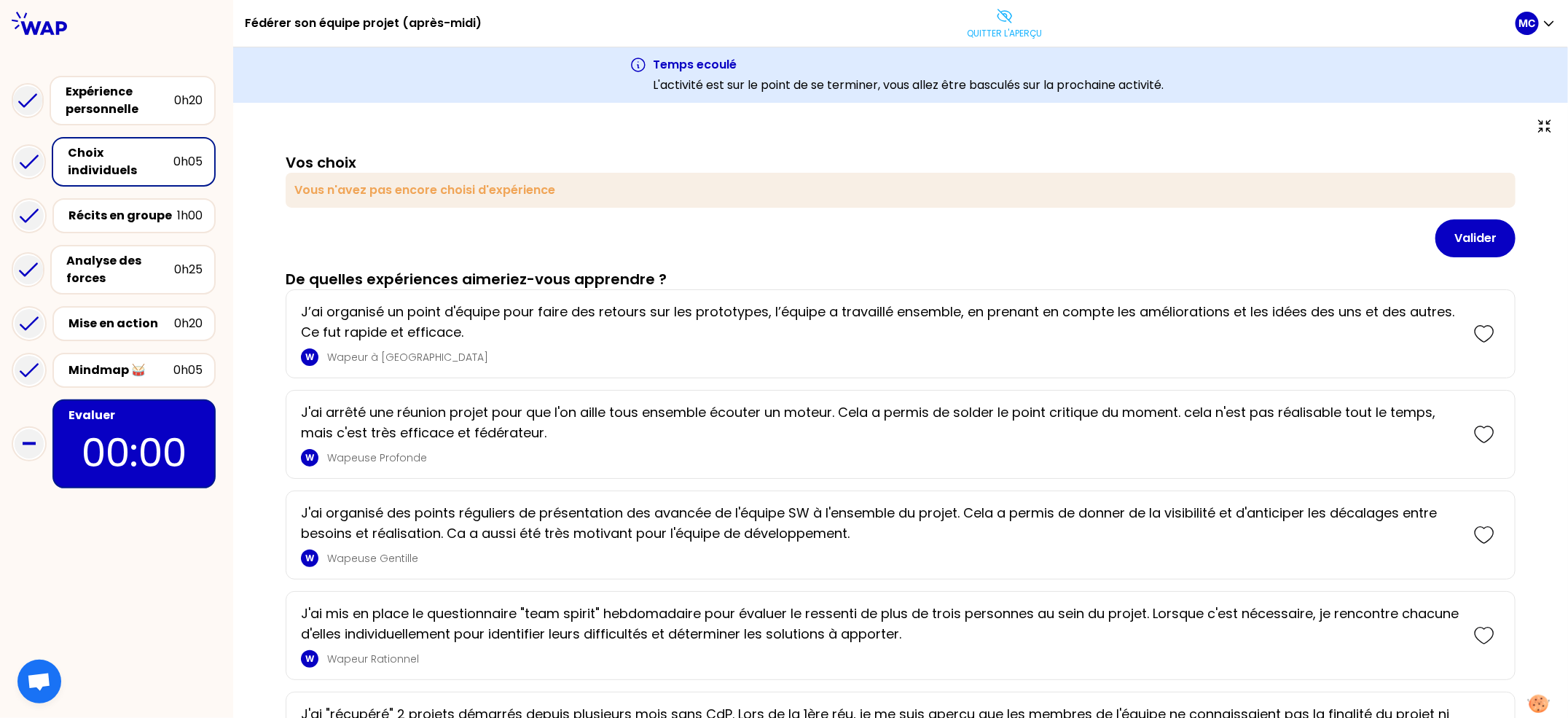
scroll to position [1133, 0]
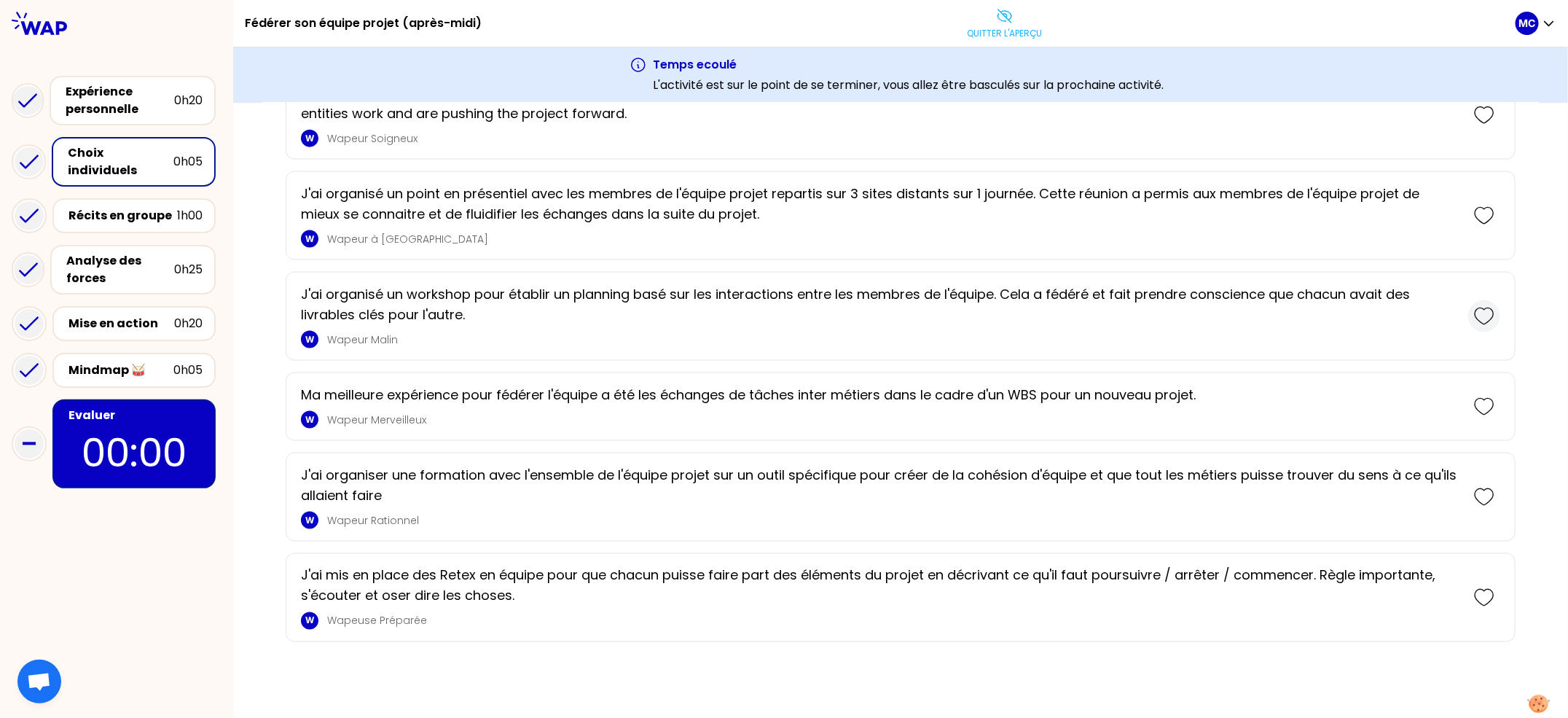
click at [1478, 318] on icon at bounding box center [1484, 316] width 21 height 21
click at [1475, 320] on icon at bounding box center [1484, 316] width 21 height 21
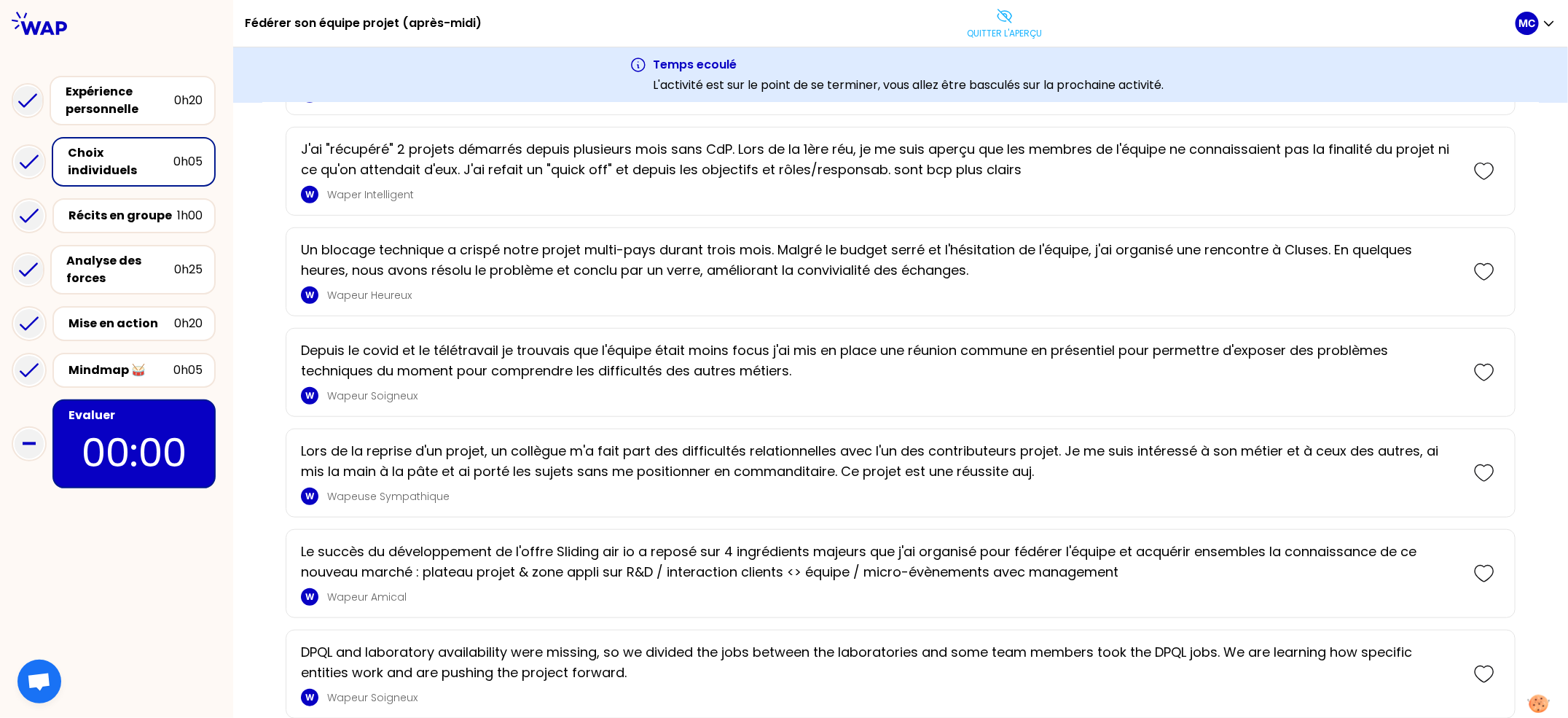
scroll to position [22, 0]
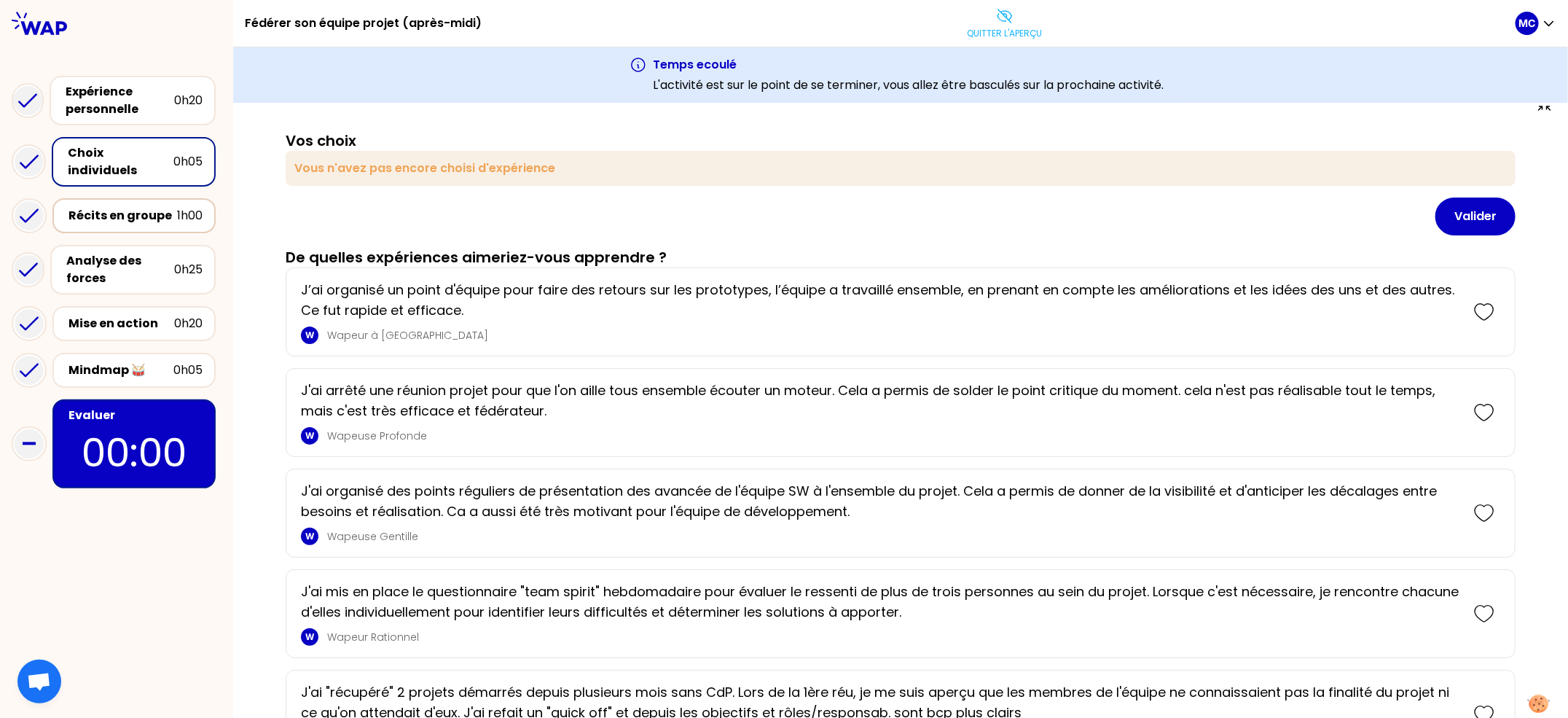
click at [89, 207] on div "Récits en groupe" at bounding box center [123, 216] width 108 height 18
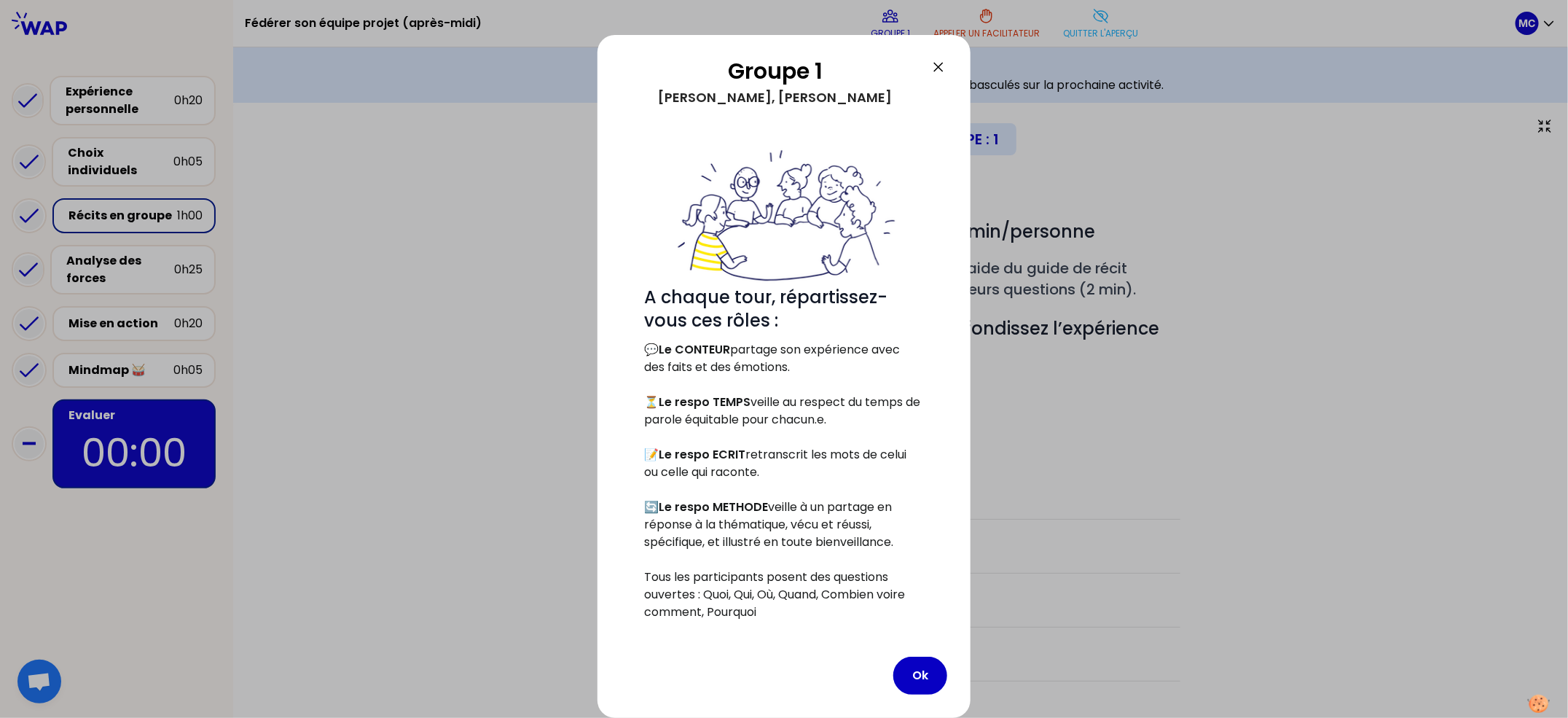
scroll to position [184, 0]
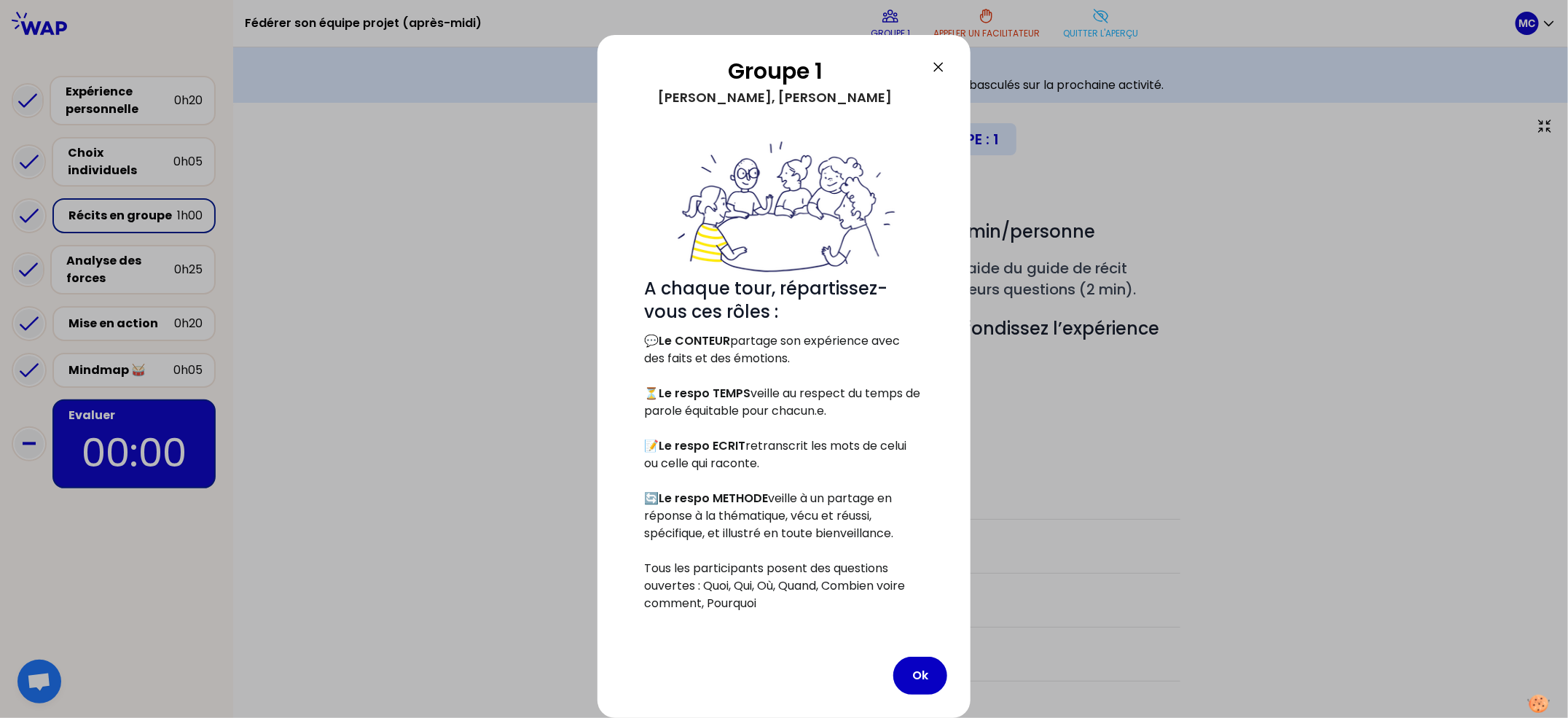
drag, startPoint x: 912, startPoint y: 669, endPoint x: 938, endPoint y: 618, distance: 57.2
click at [912, 669] on button "Ok" at bounding box center [920, 676] width 54 height 38
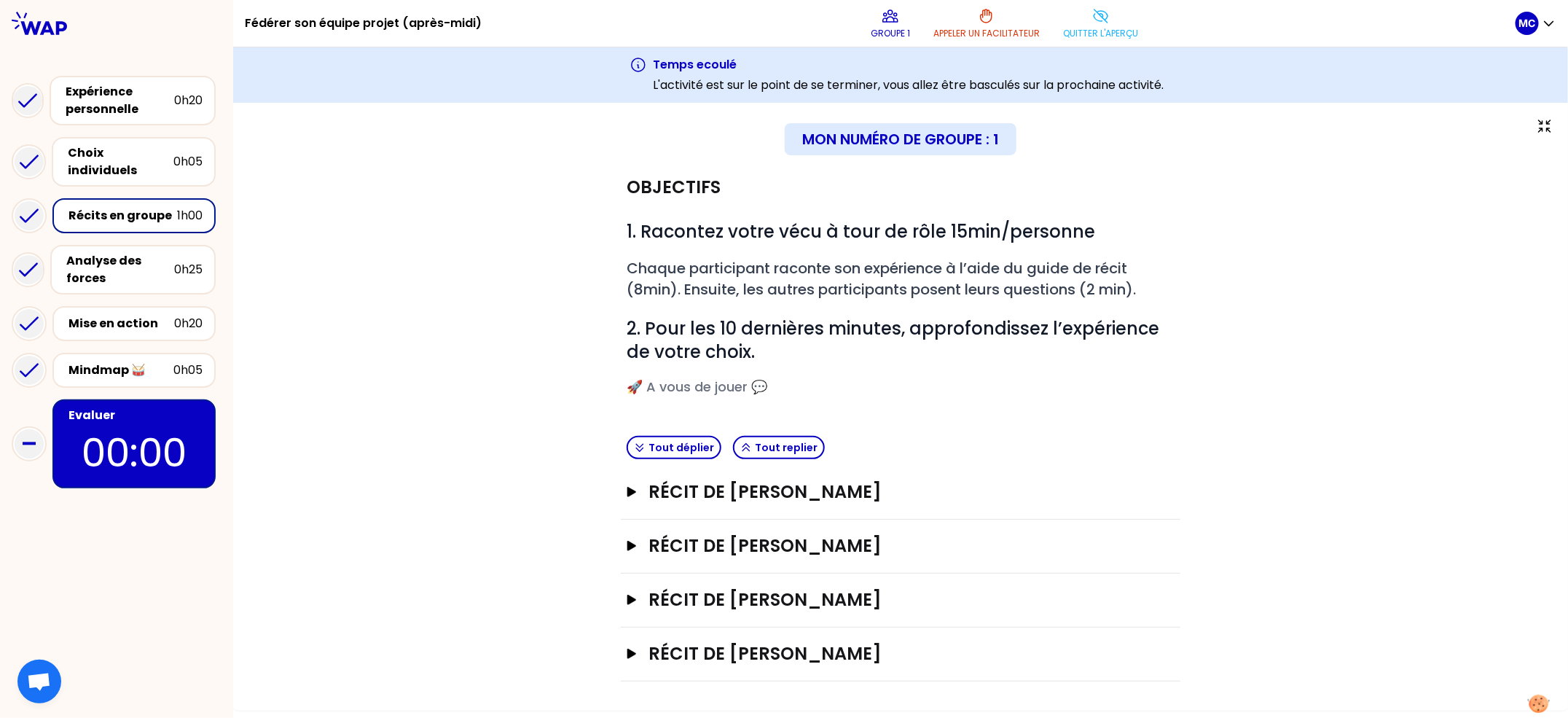
click at [857, 508] on div "Récit de LAURENT HOFF Ouvrir" at bounding box center [900, 492] width 559 height 54
click at [858, 500] on h3 "Récit de LAURENT HOFF" at bounding box center [886, 492] width 475 height 23
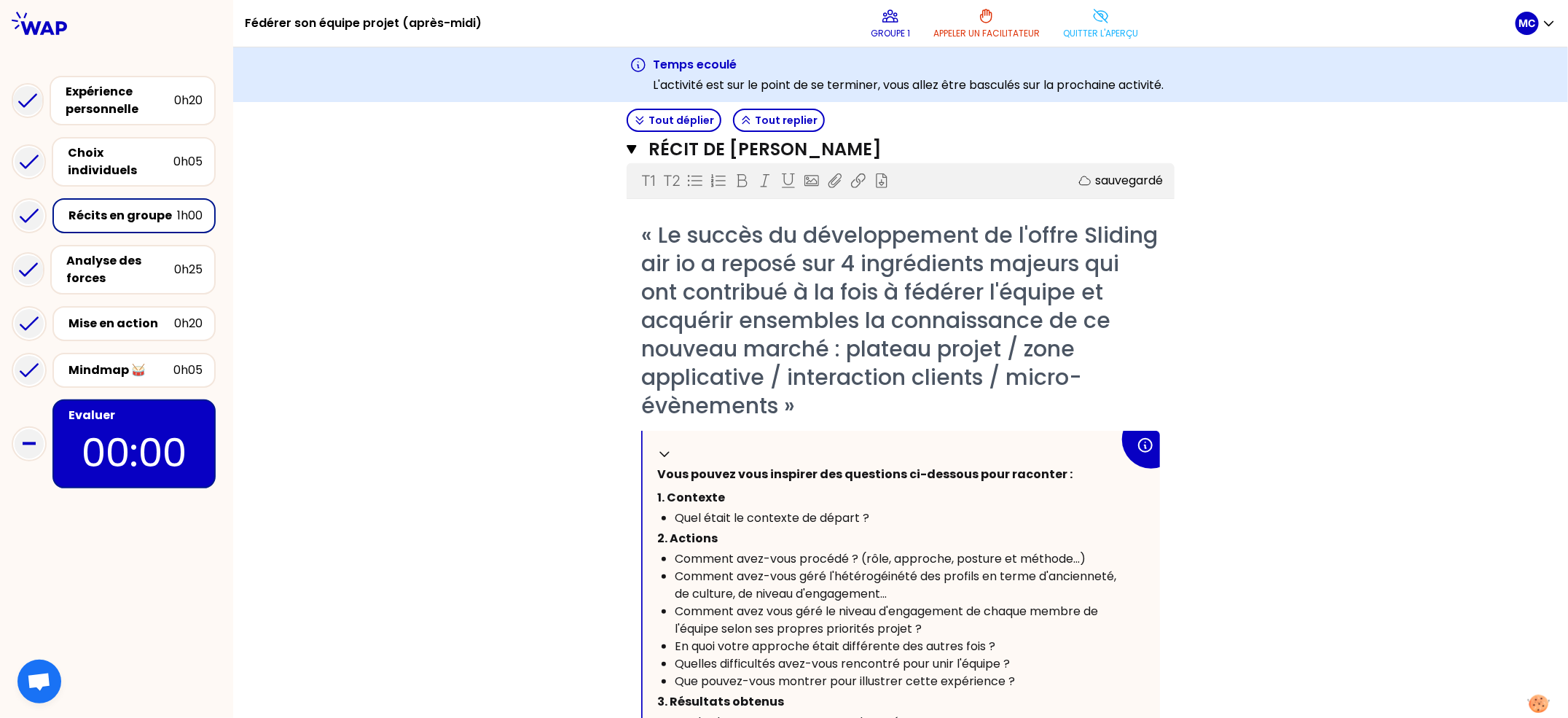
scroll to position [343, 0]
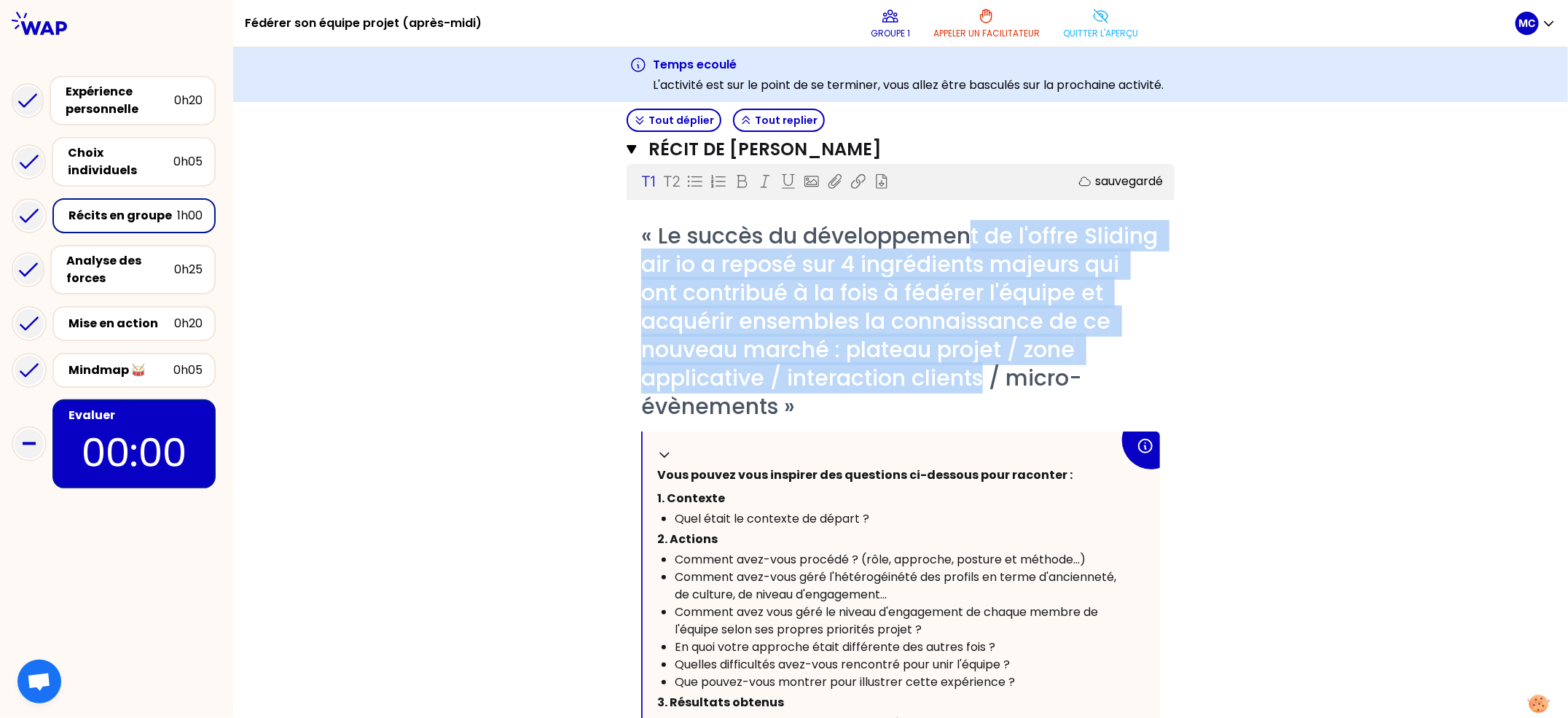
drag, startPoint x: 958, startPoint y: 267, endPoint x: 974, endPoint y: 380, distance: 114.1
click at [974, 380] on span "« Le succès du développement de l'offre Sliding air io a reposé sur 4 ingrédien…" at bounding box center [903, 320] width 523 height 202
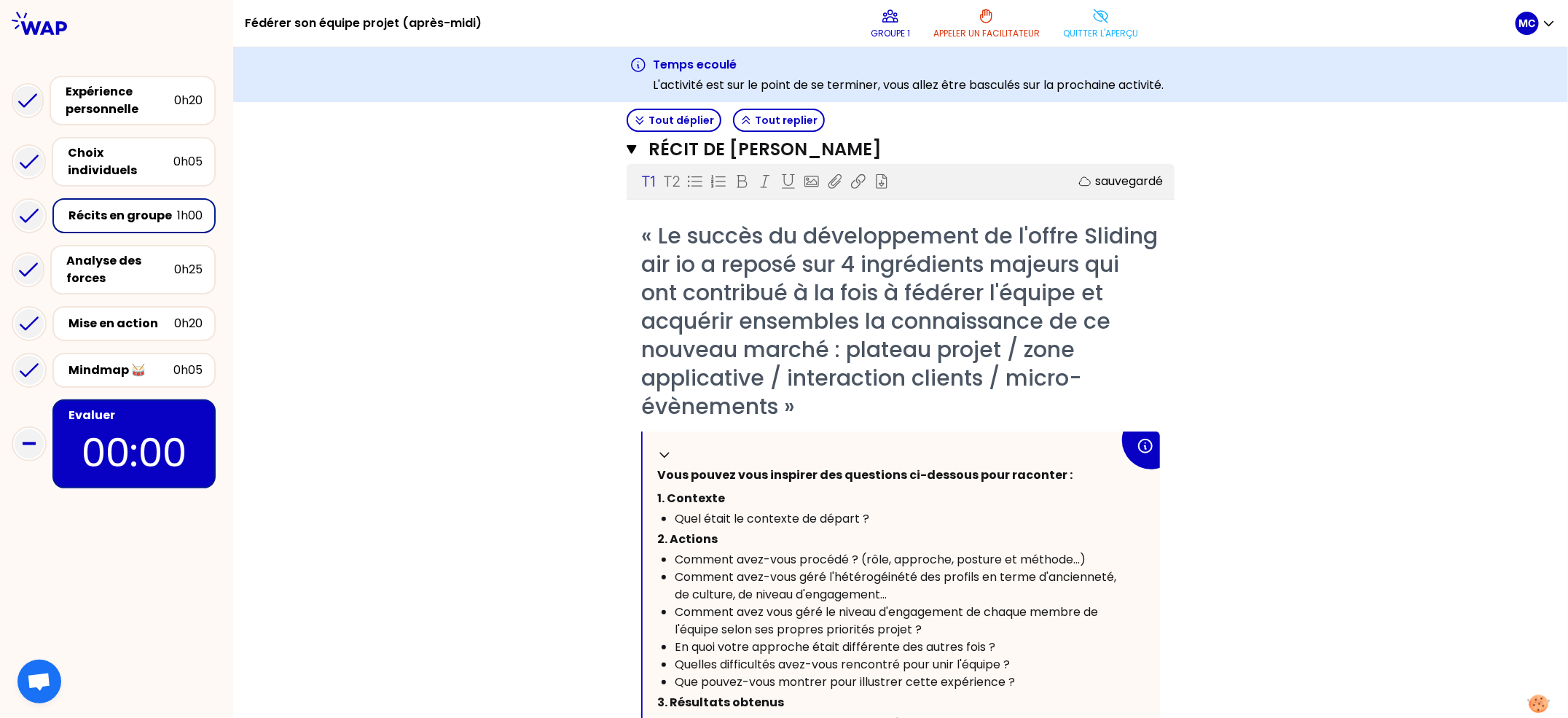
click at [1303, 365] on div "Objectifs # 1. Racontez votre vécu à tour de rôle 15min/personne # Chaque parti…" at bounding box center [900, 663] width 1276 height 1692
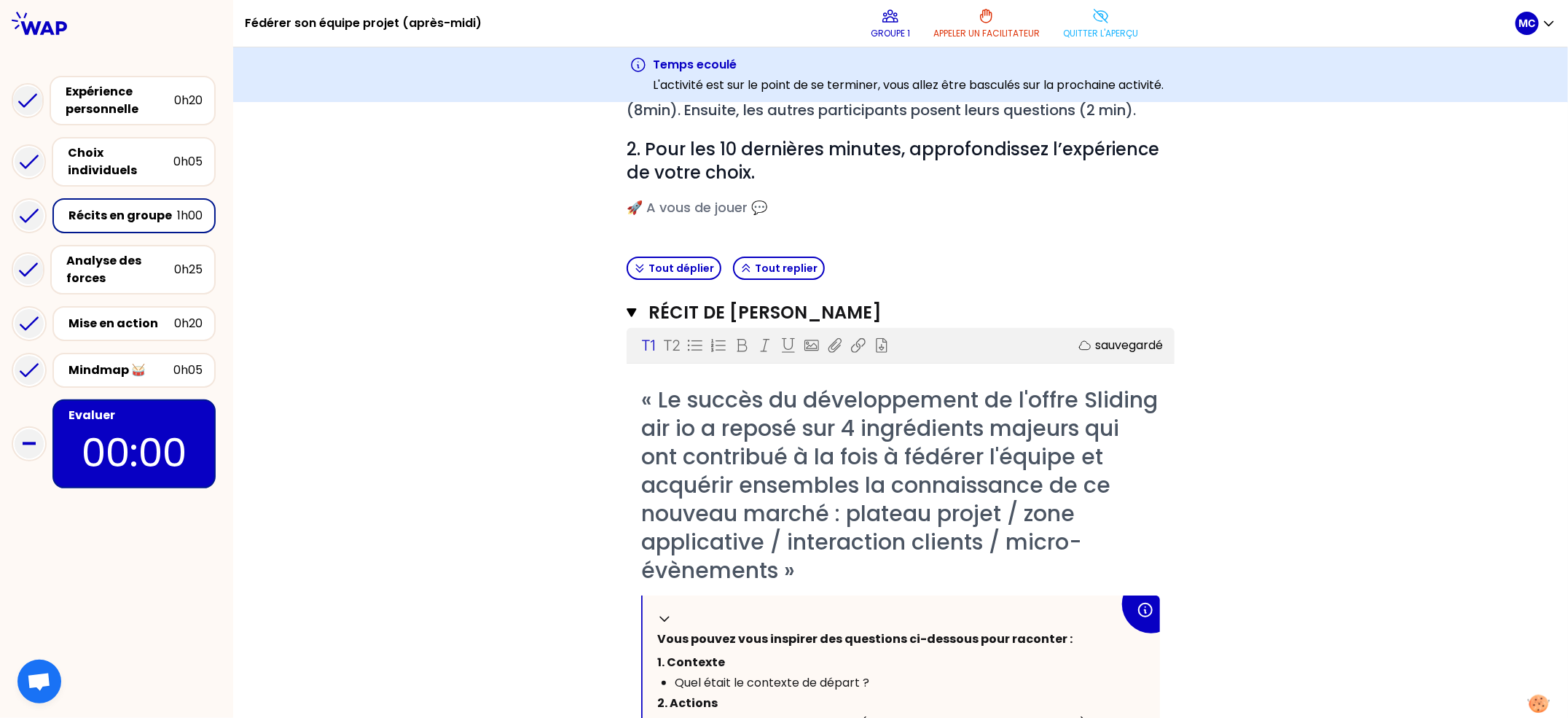
scroll to position [0, 0]
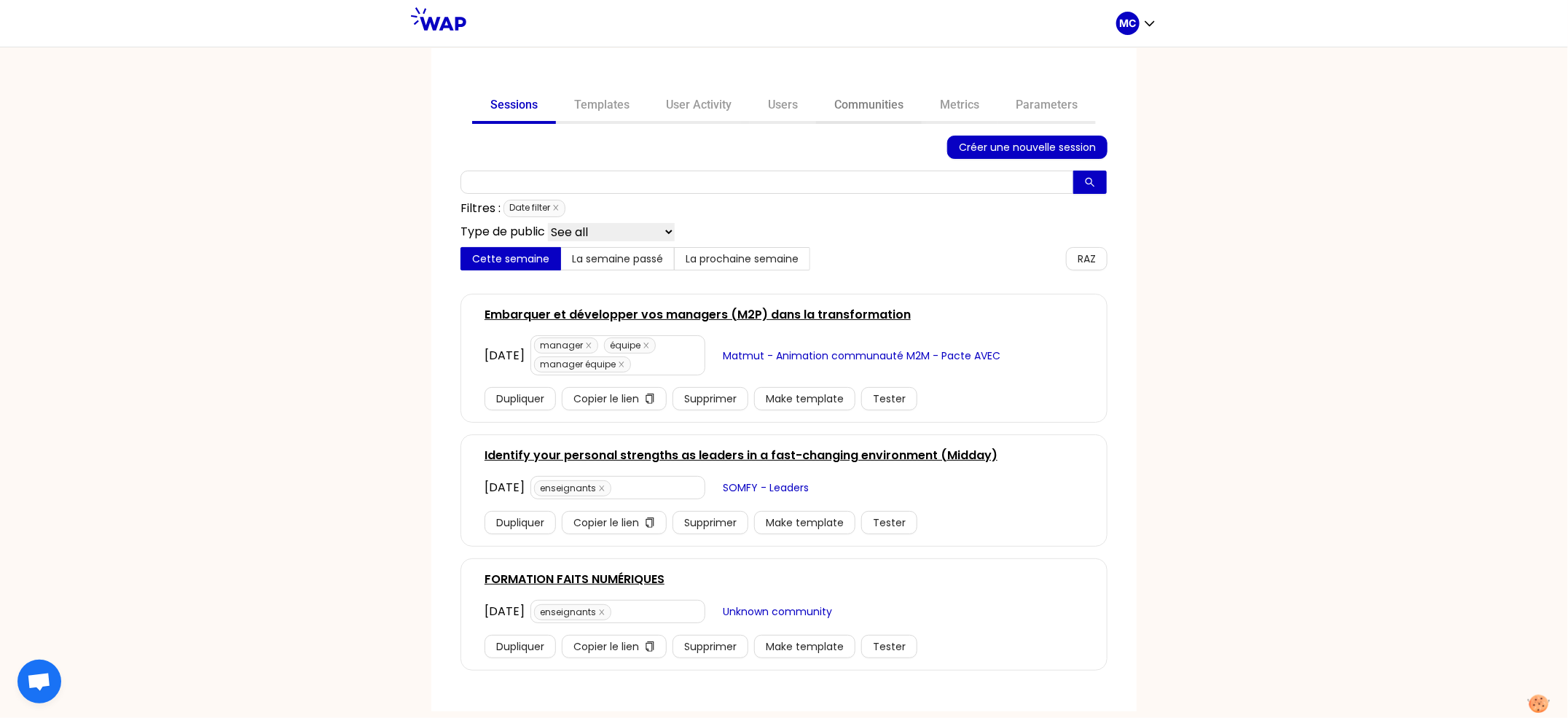
click at [845, 91] on link "Communities" at bounding box center [868, 107] width 106 height 35
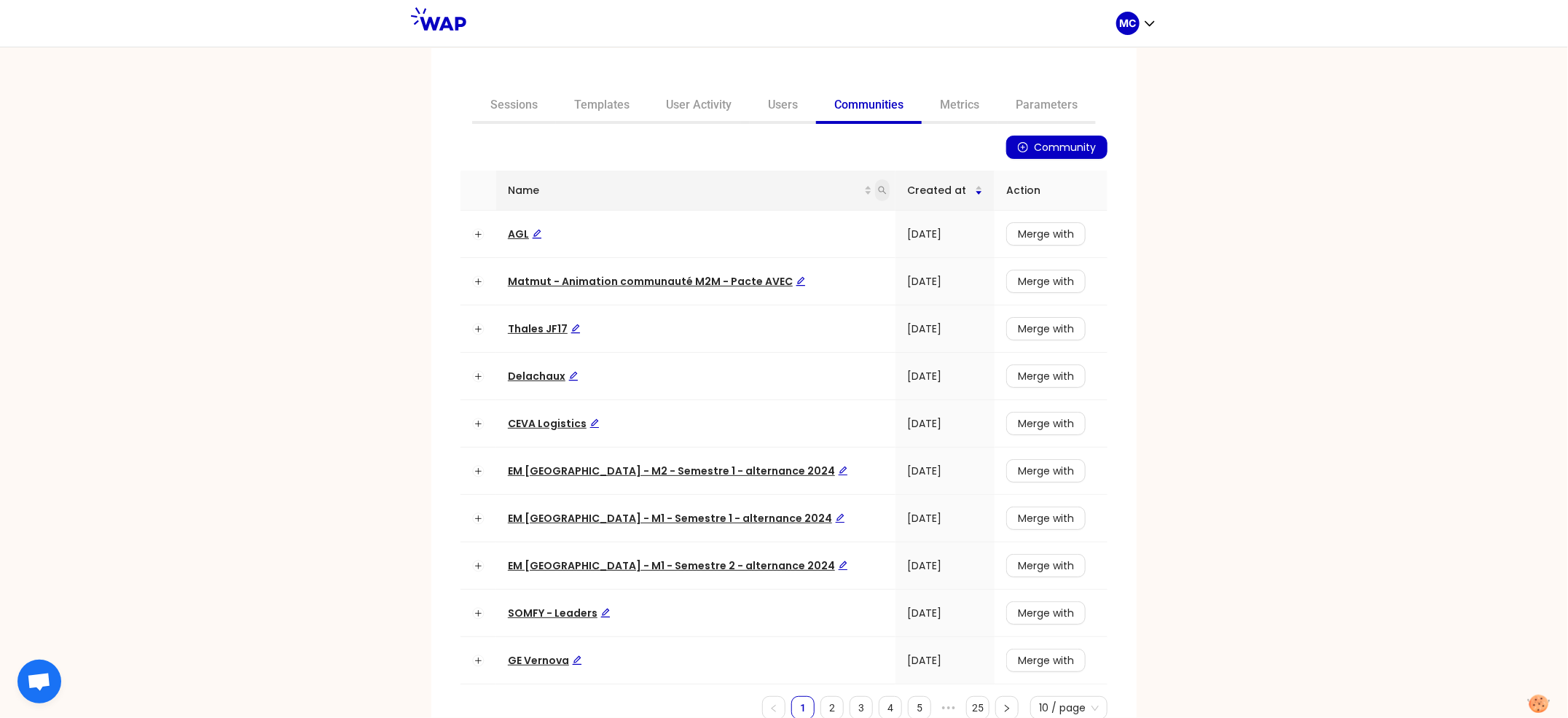
click at [878, 189] on icon "search" at bounding box center [882, 190] width 9 height 9
click at [944, 114] on link "Metrics" at bounding box center [959, 107] width 76 height 35
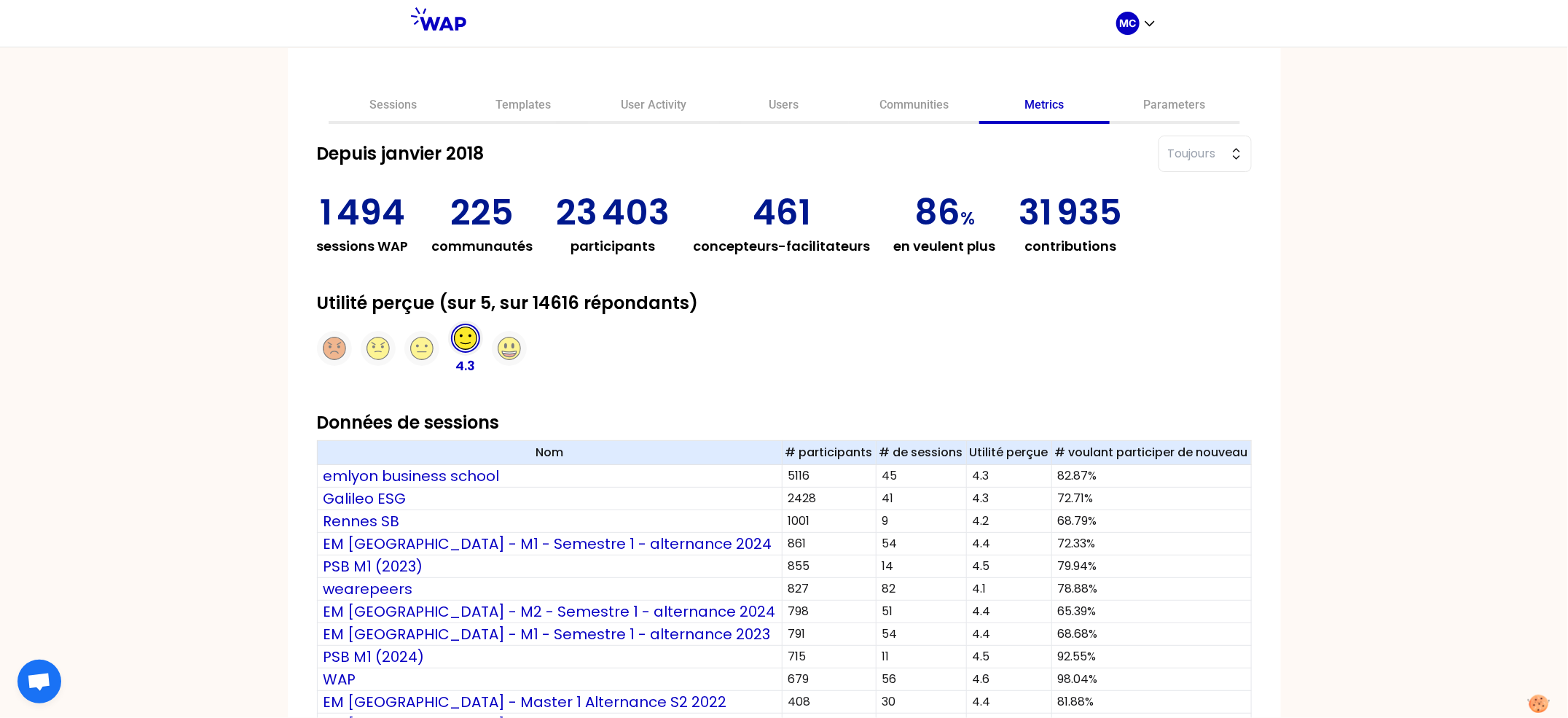
click at [1452, 382] on div "Sessions Templates User Activity Users Communities Metrics Parameters Depuis ja…" at bounding box center [784, 383] width 1568 height 671
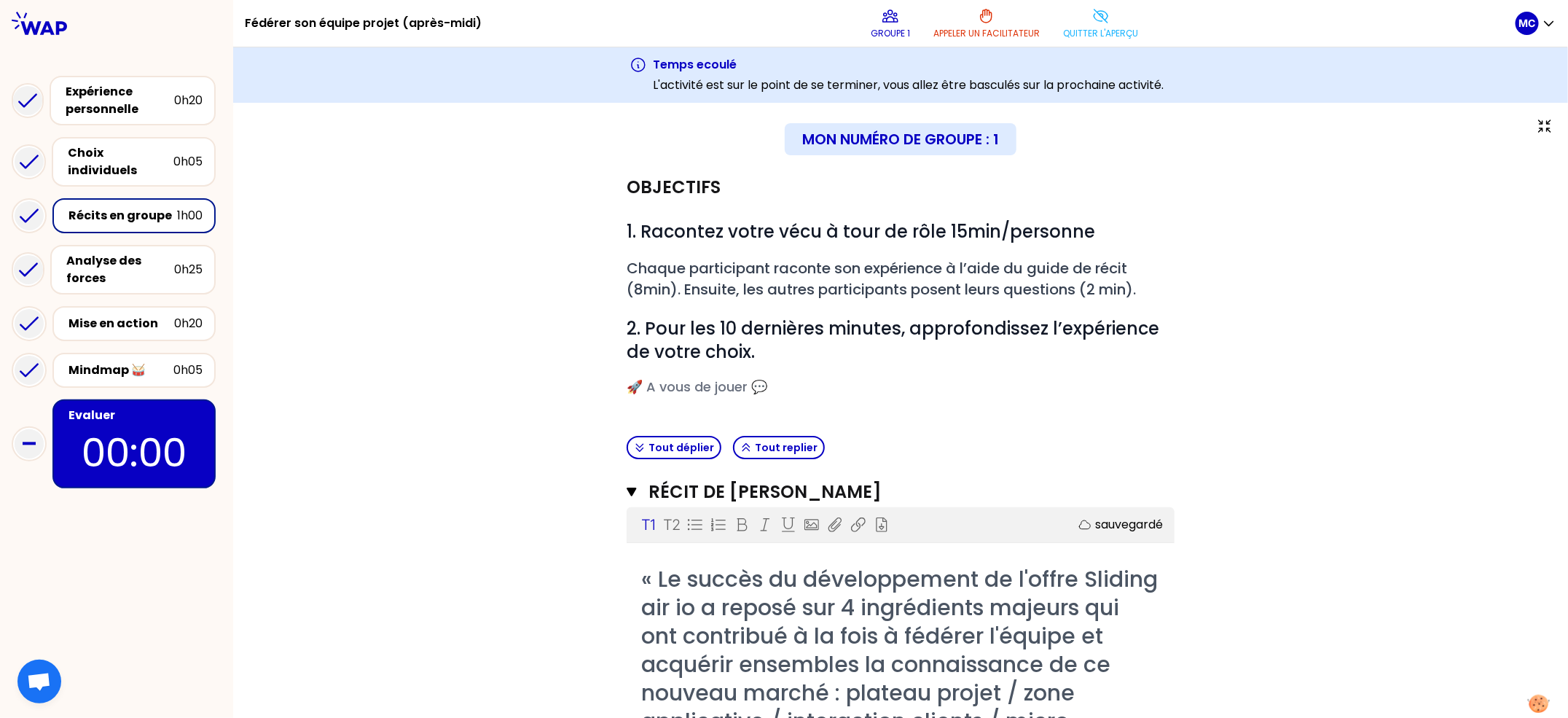
click at [138, 347] on div "Mindmap 🥁 0h05" at bounding box center [116, 370] width 210 height 47
click at [157, 315] on div "Mise en action" at bounding box center [121, 324] width 106 height 18
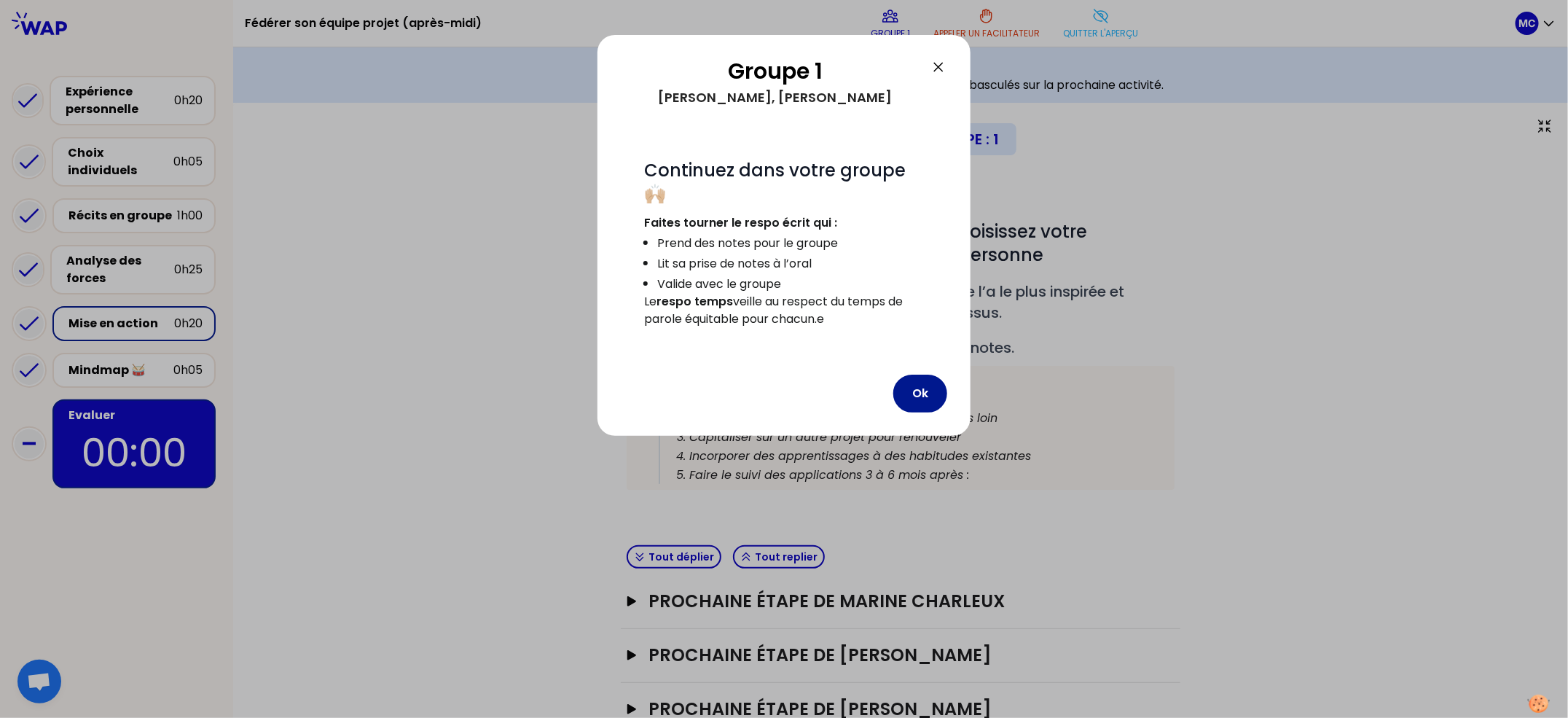
click at [917, 375] on button "Ok" at bounding box center [920, 394] width 54 height 38
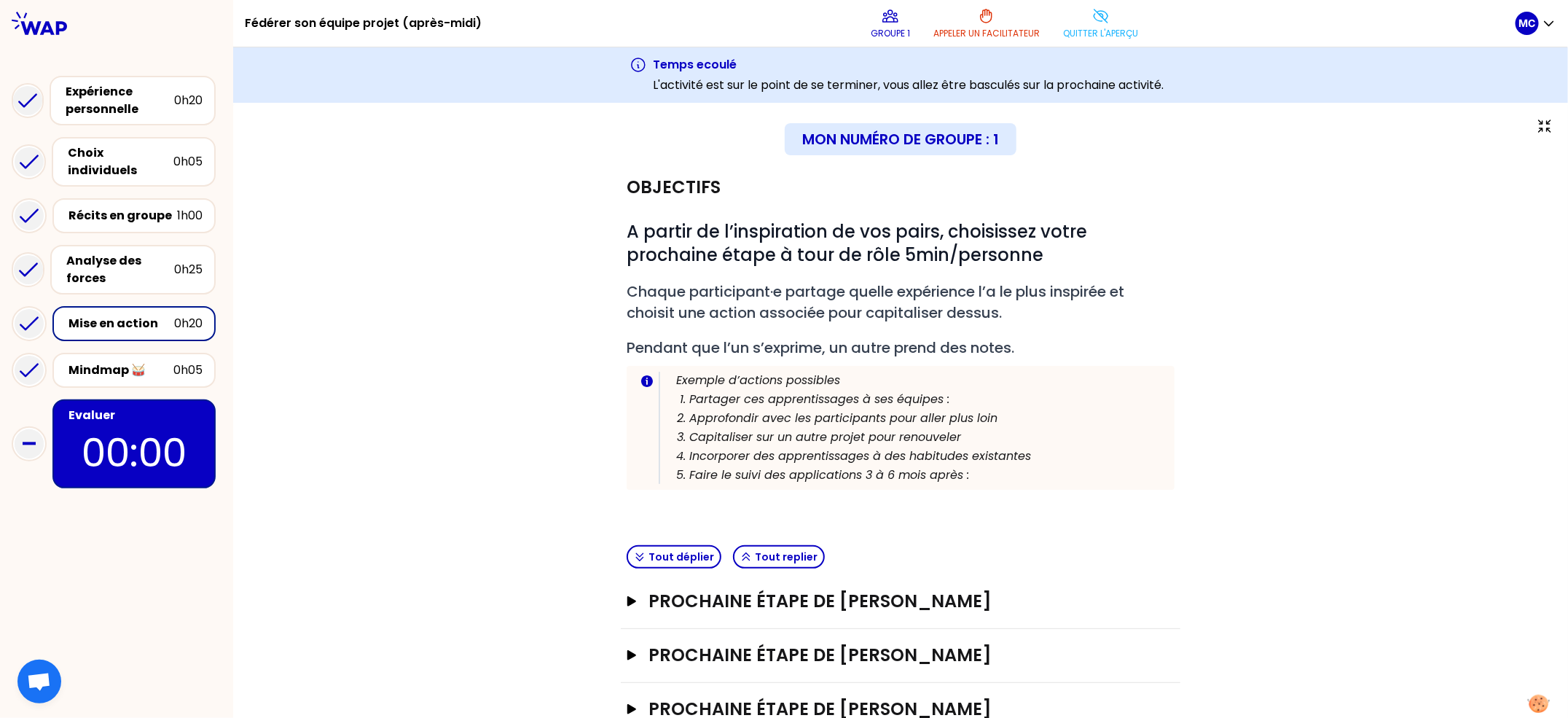
scroll to position [100, 0]
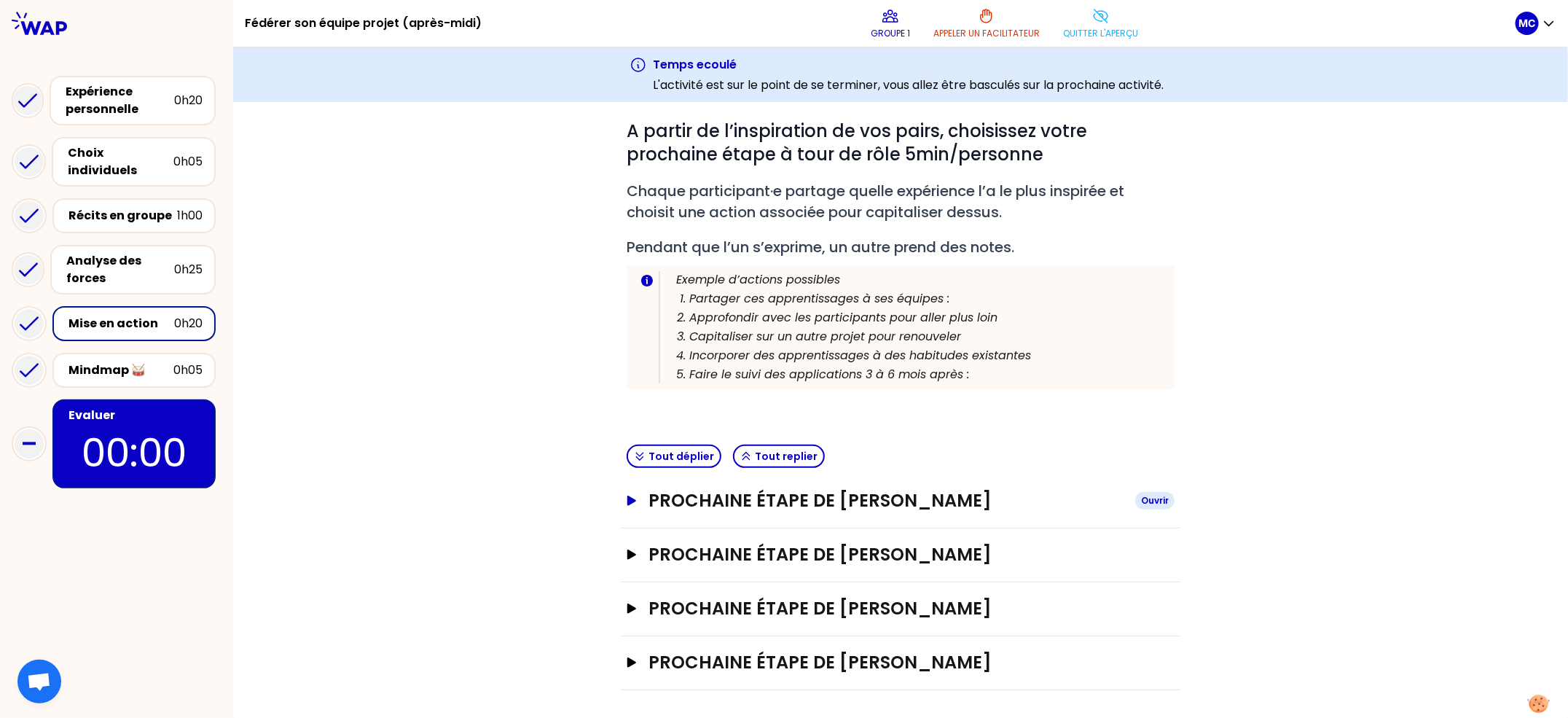
click at [931, 490] on h3 "Prochaine étape de [PERSON_NAME]" at bounding box center [886, 500] width 475 height 23
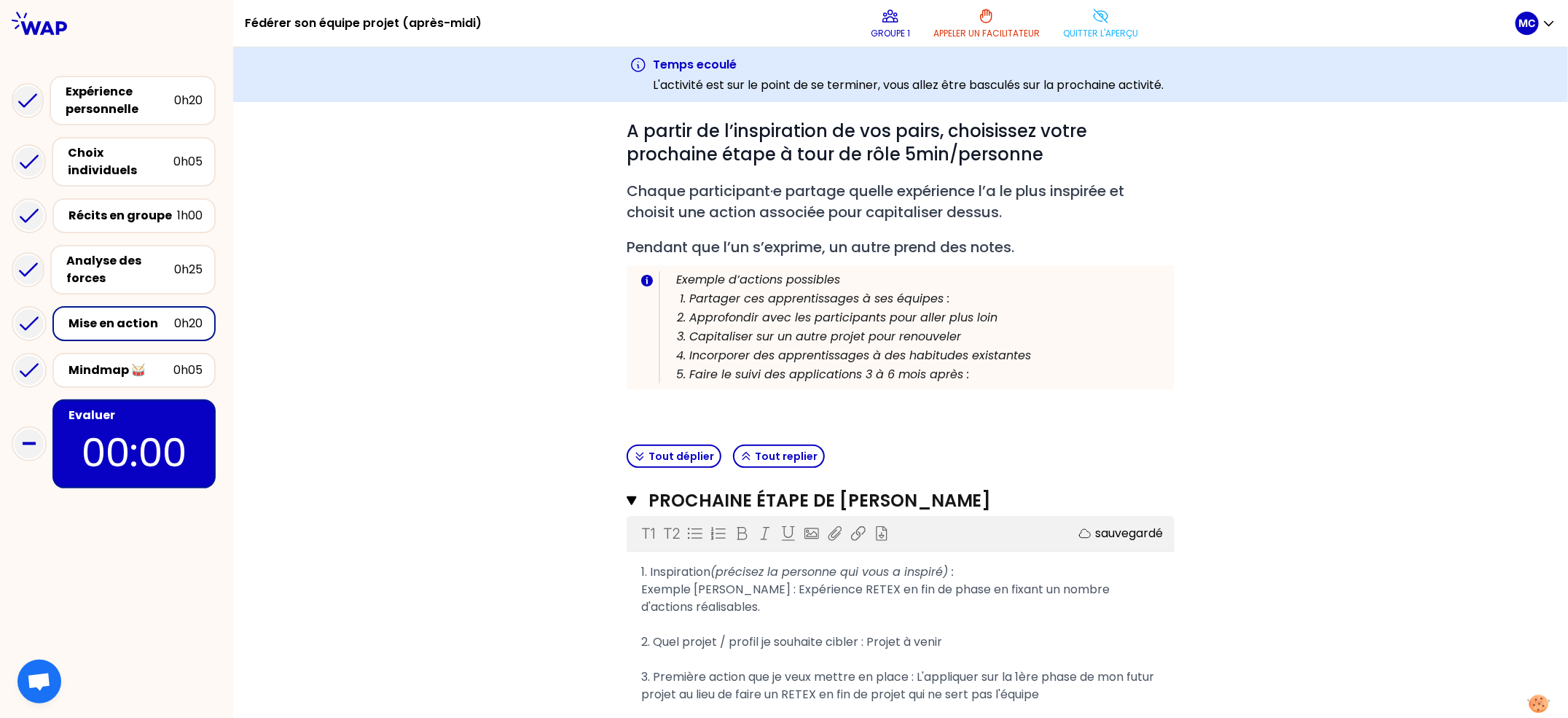
scroll to position [335, 0]
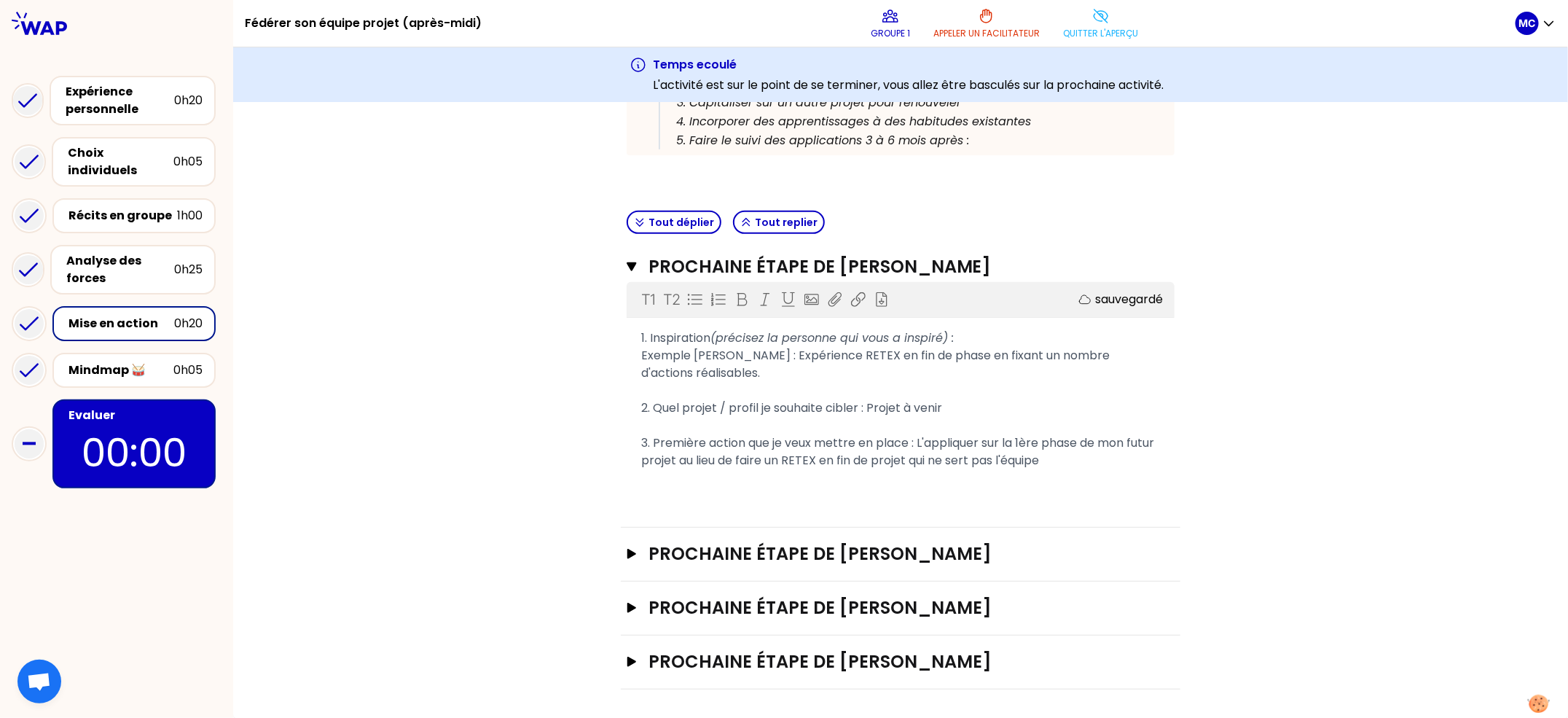
click at [984, 341] on div "1. Inspiration (précisez la personne qui vous a inspiré) :" at bounding box center [900, 338] width 519 height 18
click at [883, 567] on div "Prochaine étape de Emmanuel GRUZ Ouvrir" at bounding box center [900, 555] width 559 height 54
click at [889, 563] on div "Prochaine étape de Emmanuel GRUZ Ouvrir" at bounding box center [901, 554] width 548 height 24
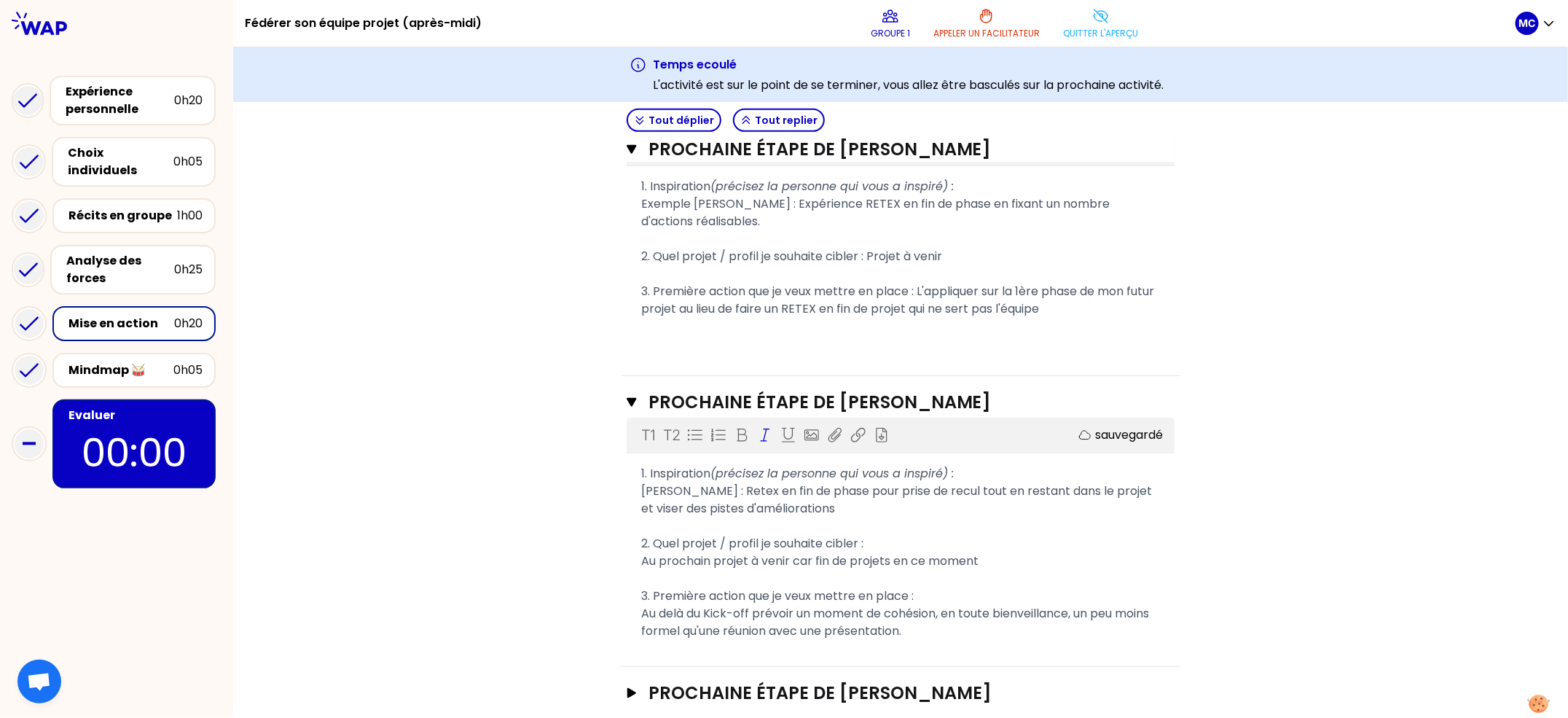
scroll to position [571, 0]
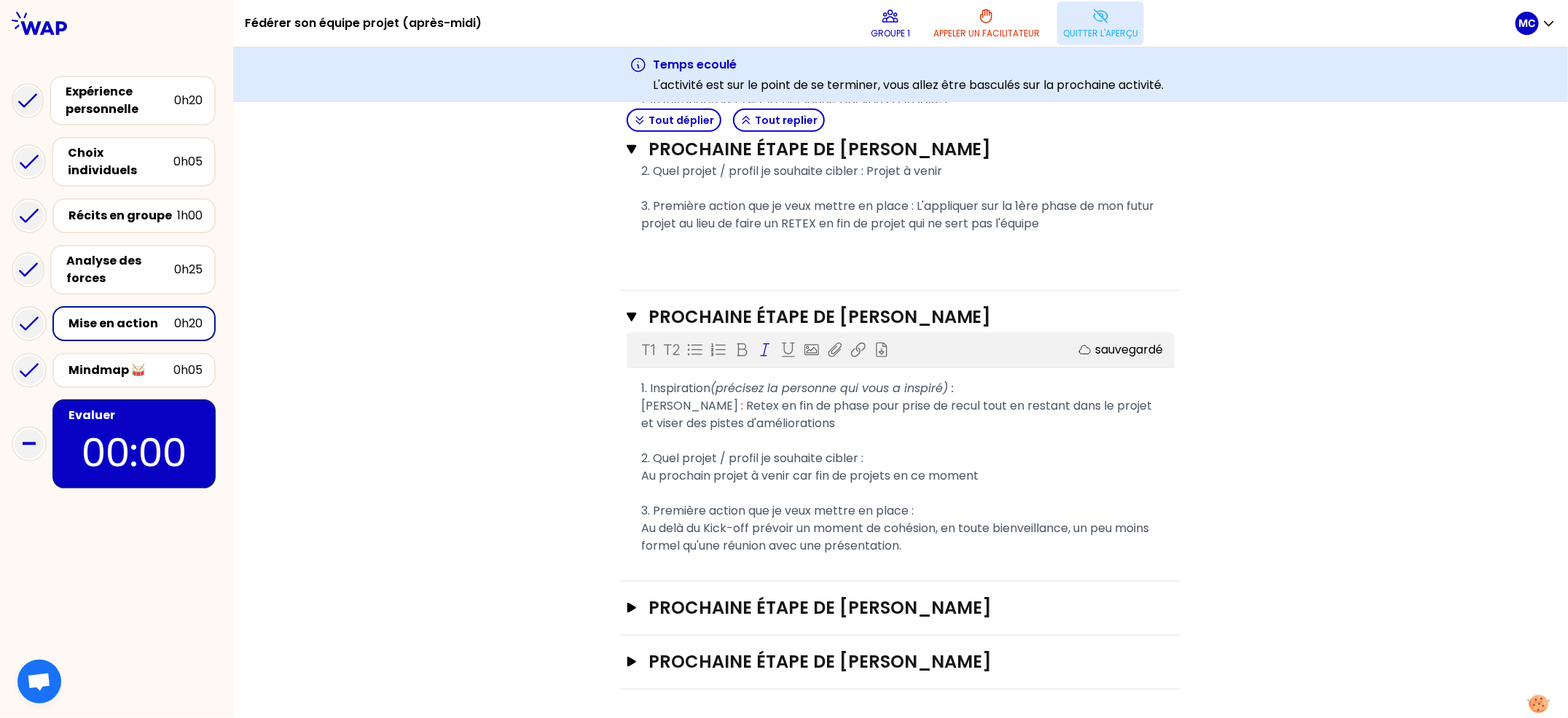
click at [1121, 29] on p "Quitter l'aperçu" at bounding box center [1100, 33] width 75 height 12
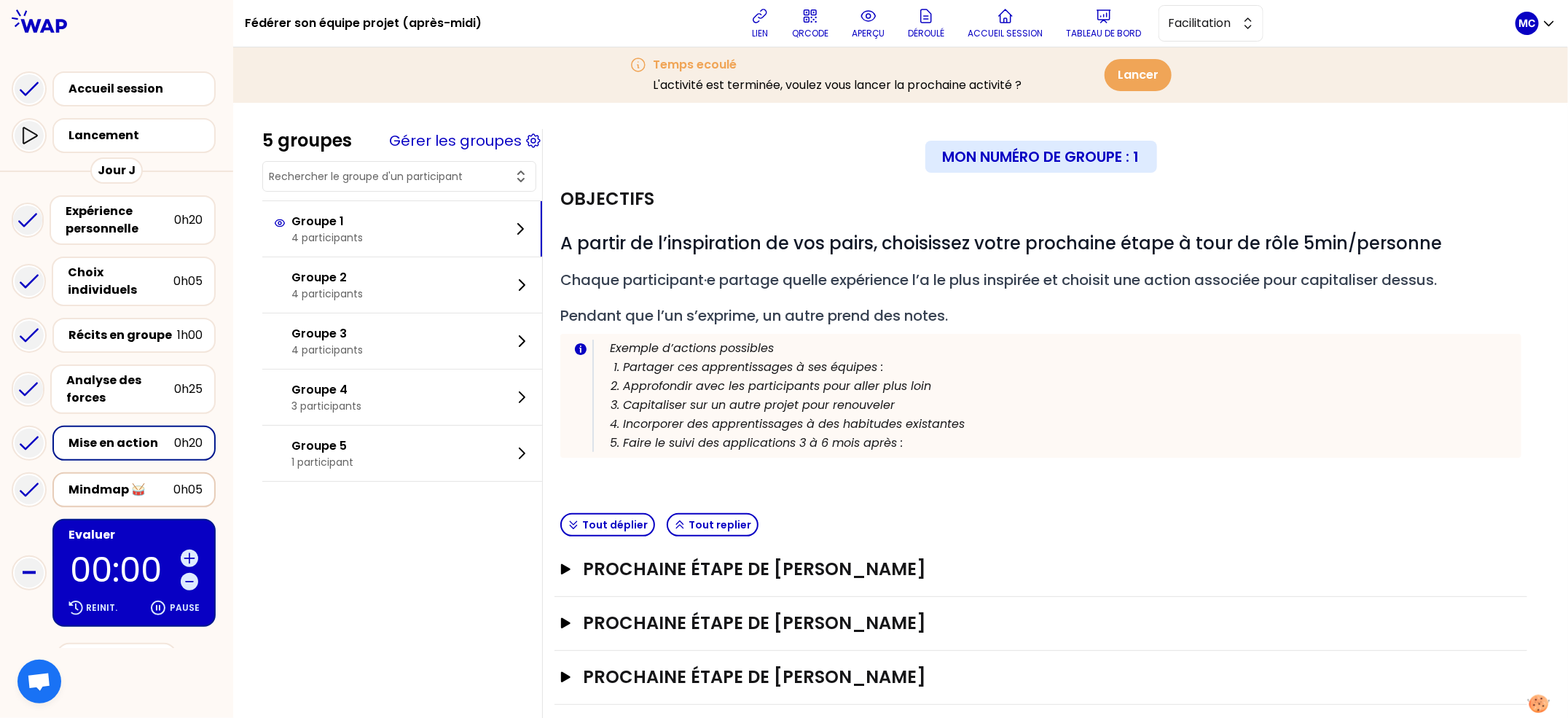
scroll to position [50, 0]
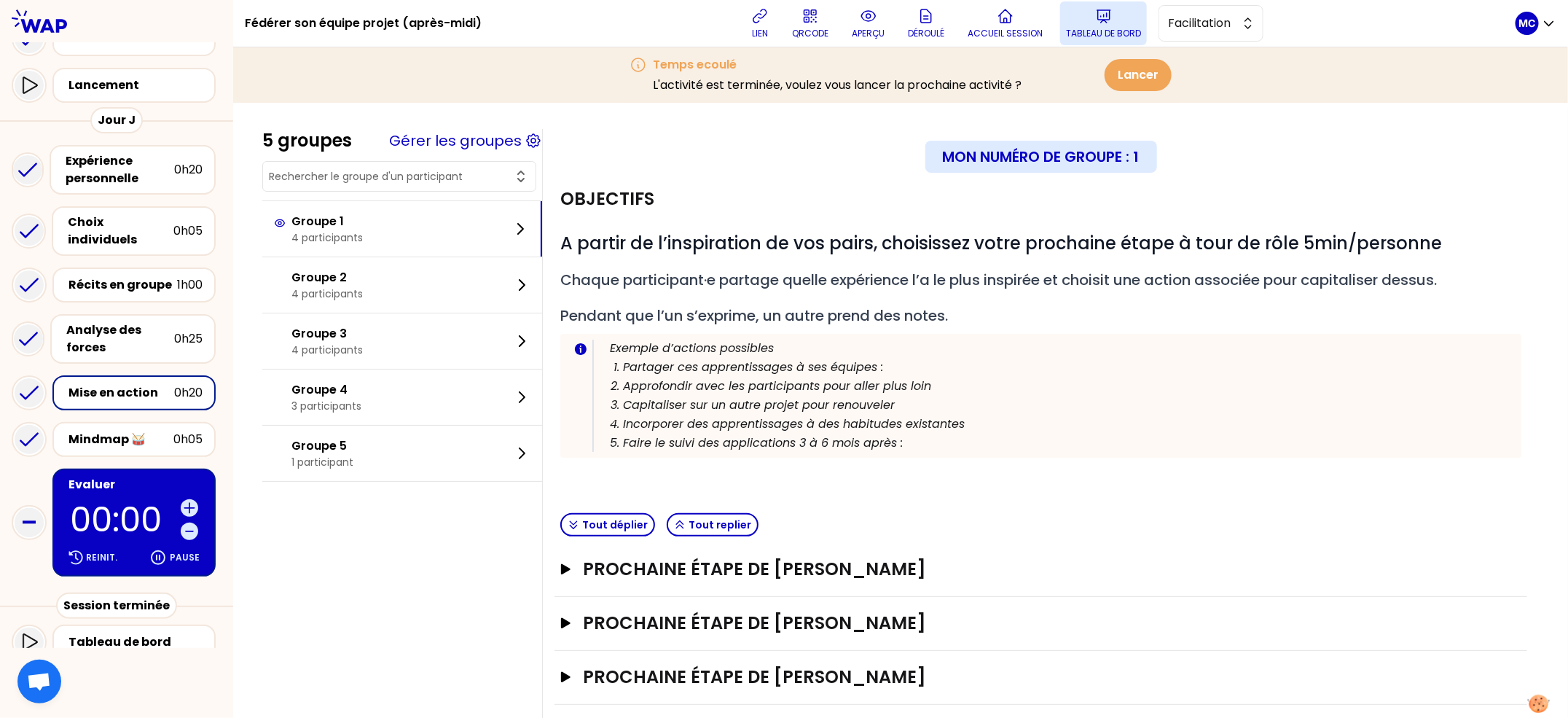
click at [1107, 37] on p "Tableau de bord" at bounding box center [1103, 33] width 75 height 12
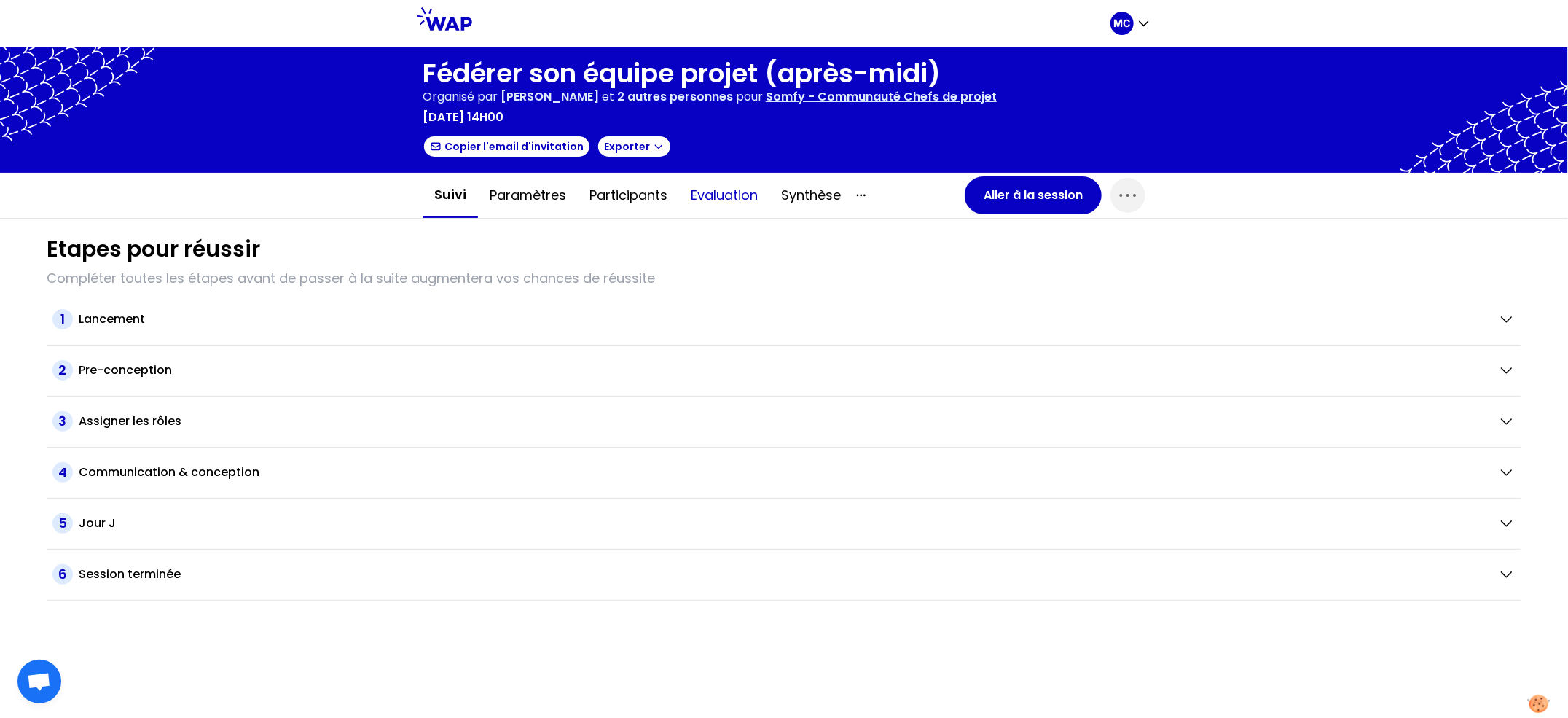
click at [729, 214] on button "Evaluation" at bounding box center [723, 195] width 90 height 44
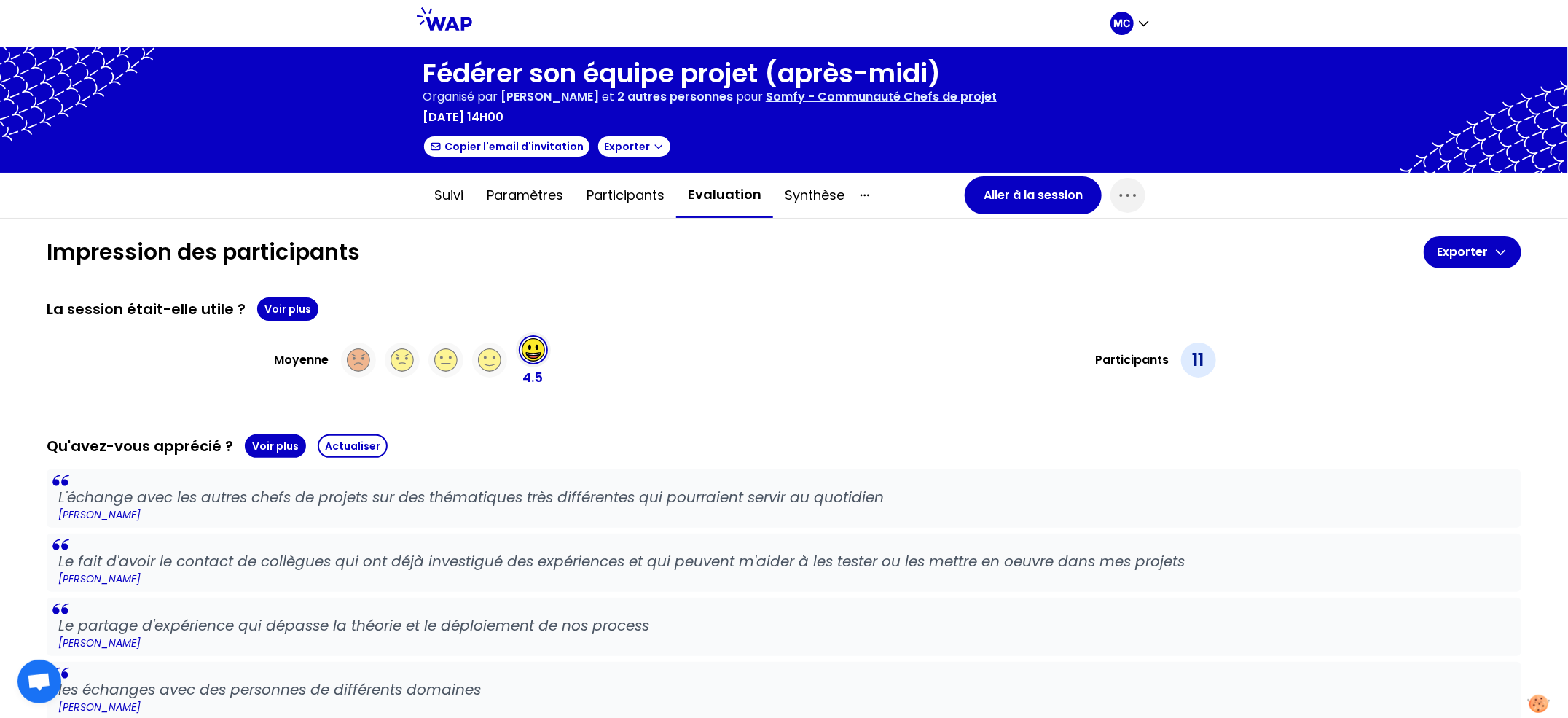
click at [696, 326] on div "La session était-elle utile ? Voir plus Moyenne 4.5 Participants 11" at bounding box center [784, 342] width 1475 height 90
click at [261, 323] on div "La session était-elle utile ? Voir plus Moyenne 4.5 Participants 11" at bounding box center [784, 342] width 1475 height 90
click at [282, 316] on button "Voir plus" at bounding box center [288, 308] width 61 height 23
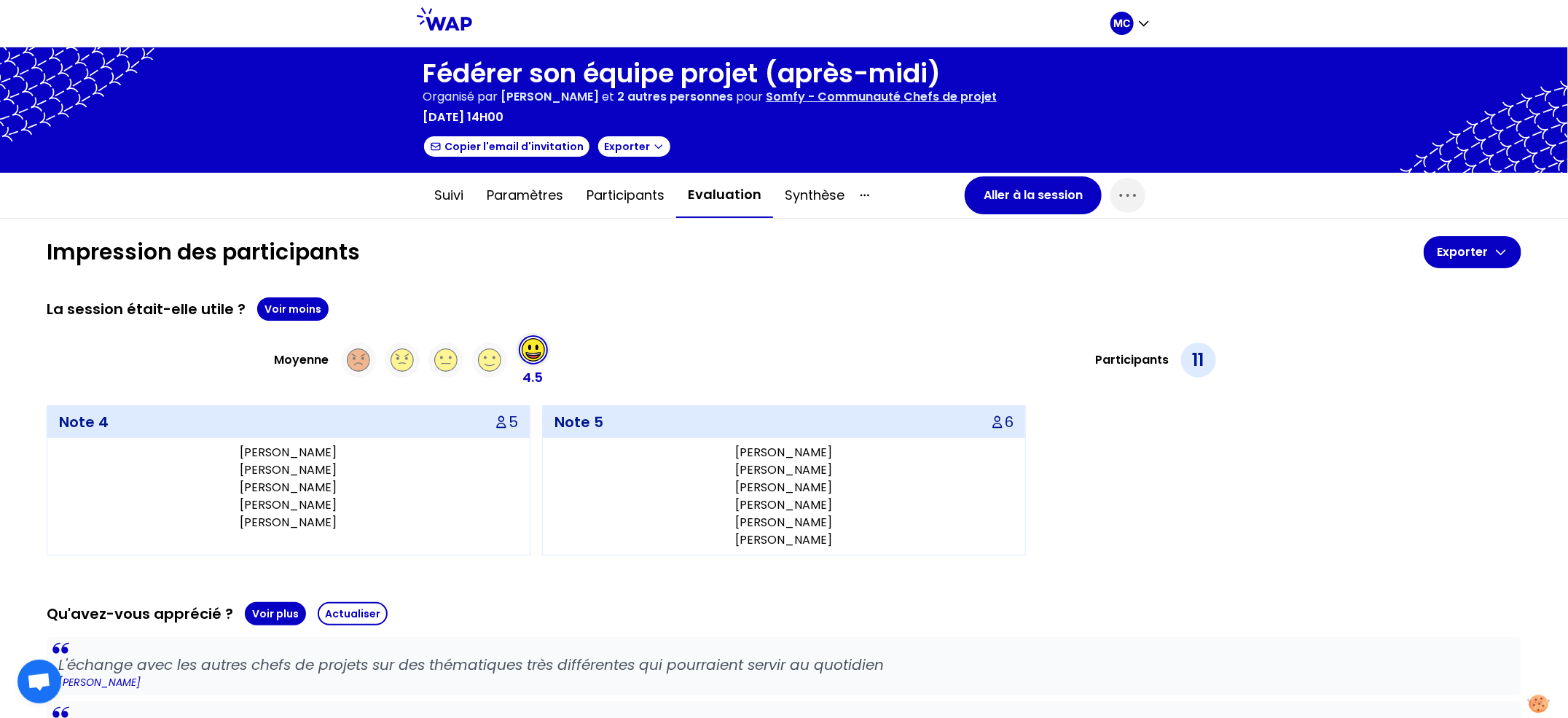
scroll to position [1304, 0]
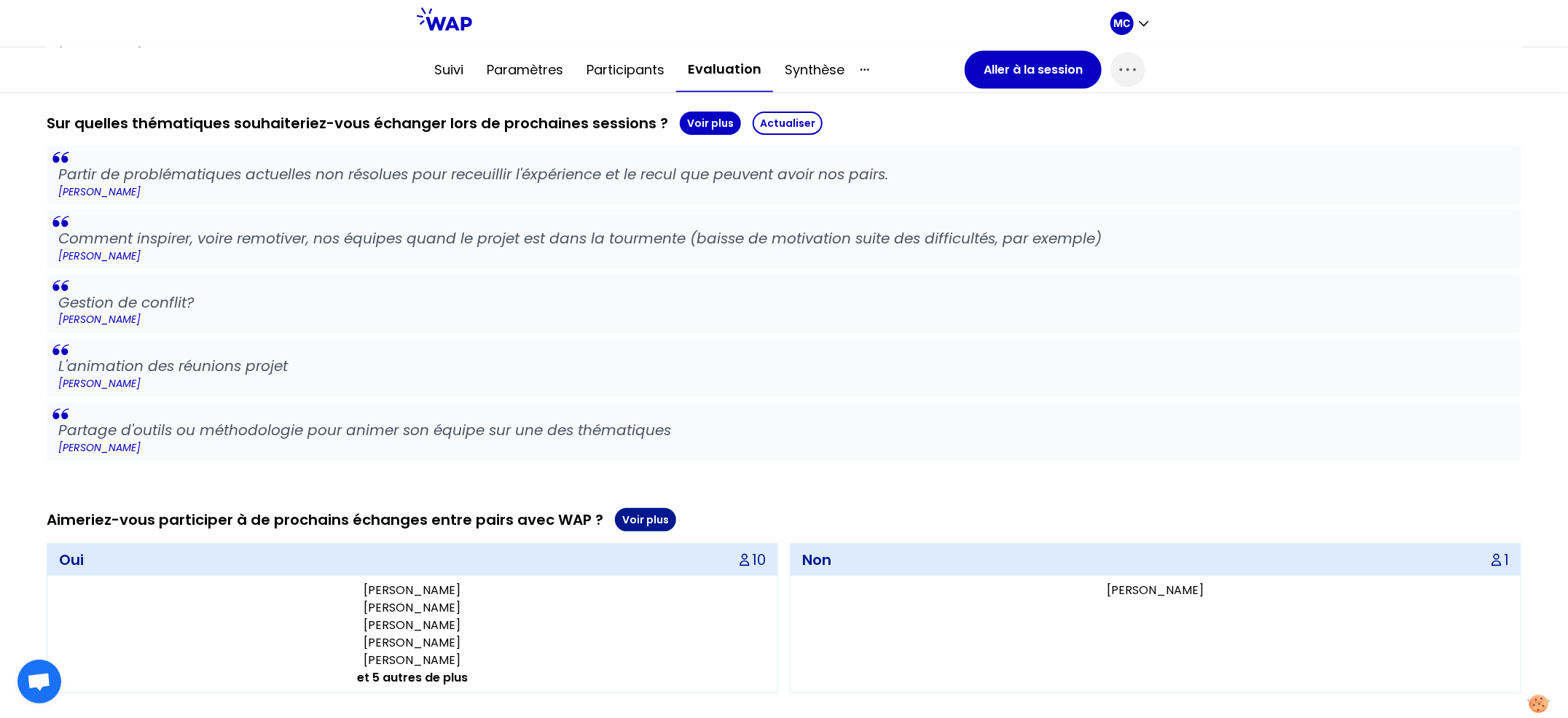
click at [637, 510] on button "Voir plus" at bounding box center [645, 519] width 61 height 23
click at [687, 384] on p "Gerard PERSONNAZ" at bounding box center [784, 384] width 1452 height 14
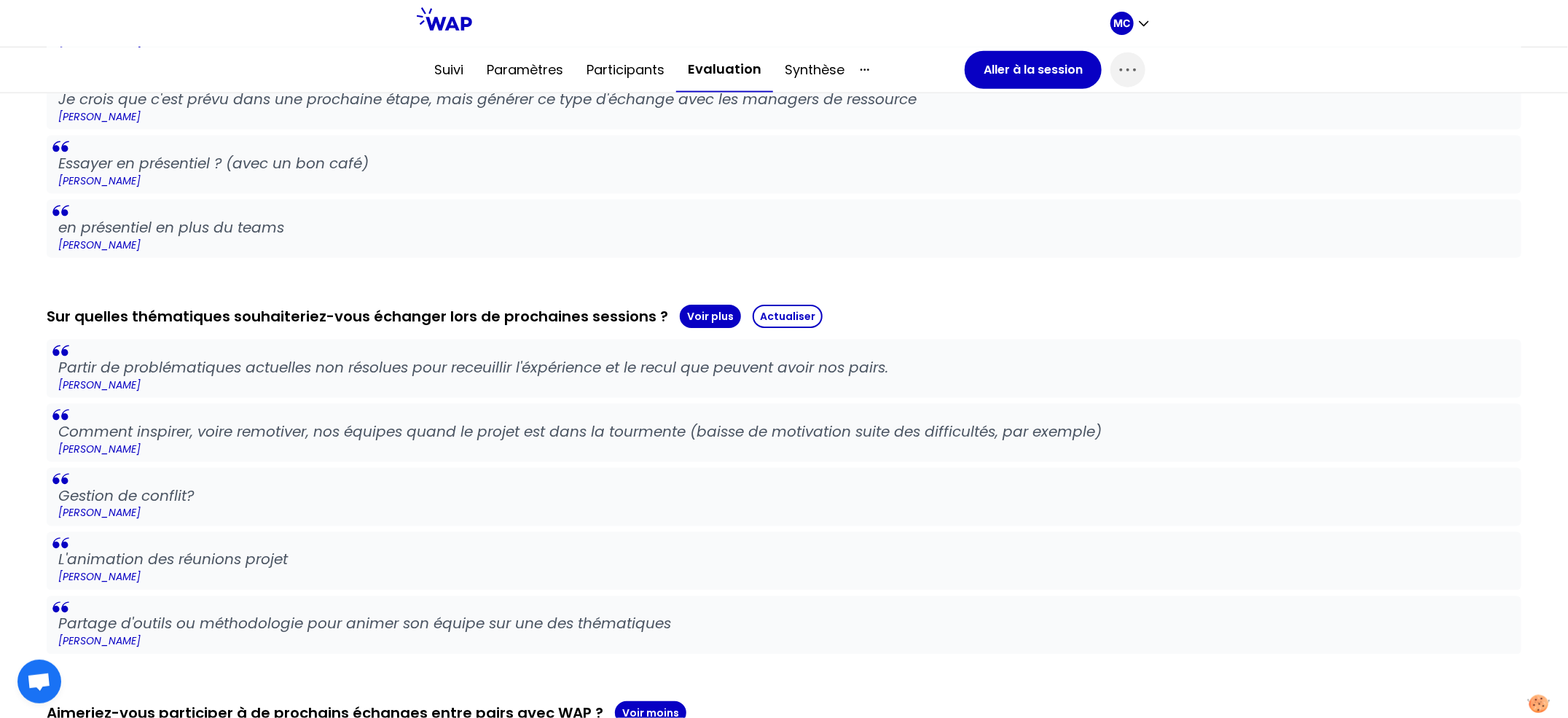
scroll to position [0, 0]
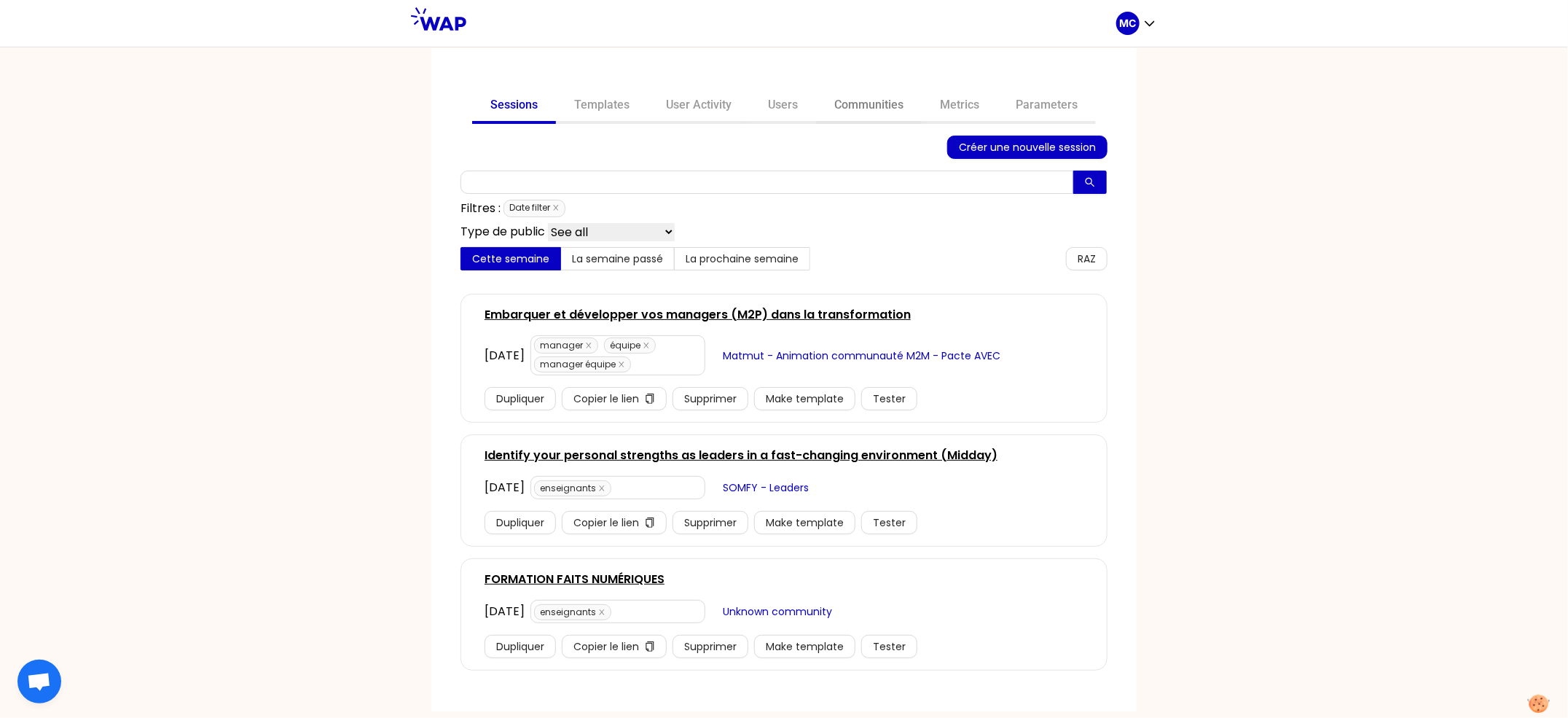
click at [882, 121] on link "Communities" at bounding box center [868, 107] width 106 height 35
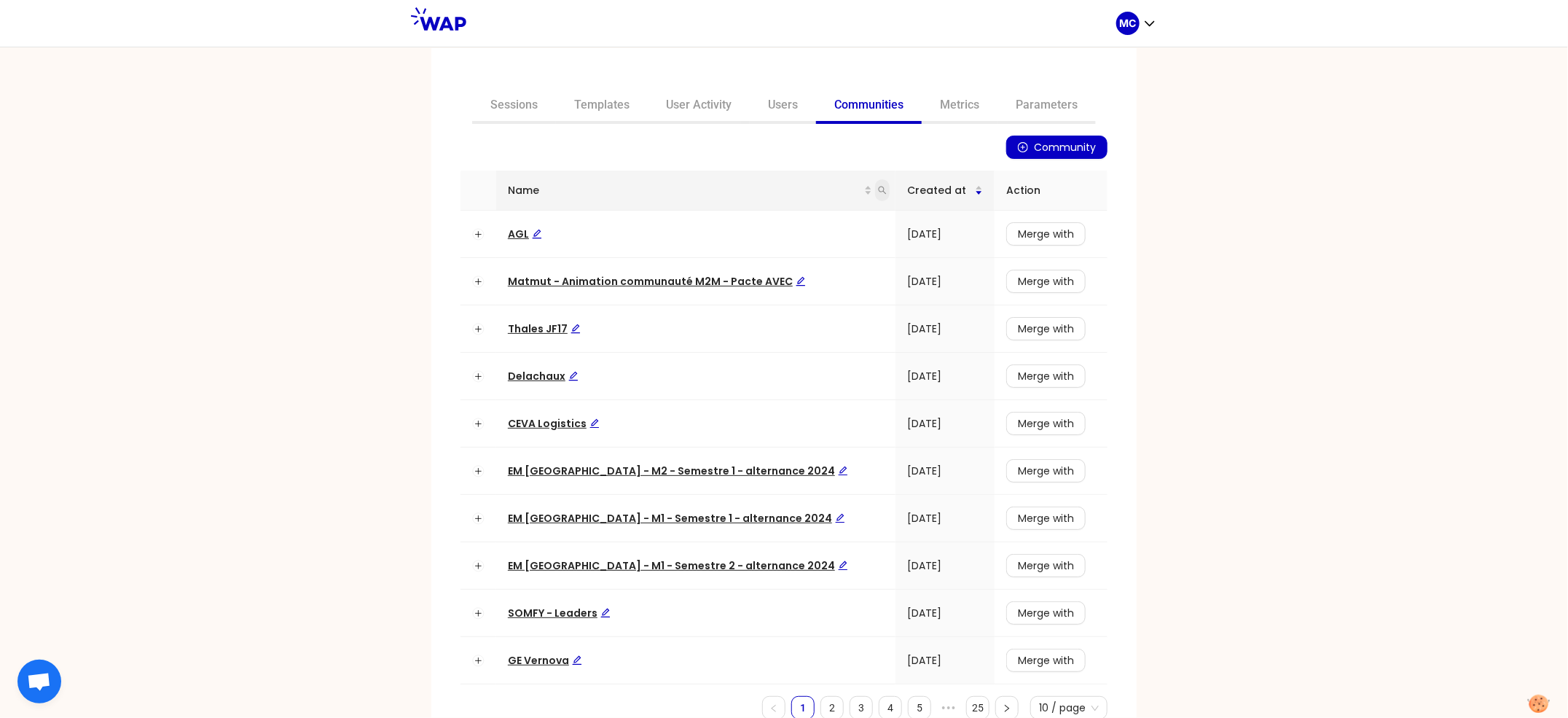
click at [878, 186] on icon "search" at bounding box center [882, 190] width 9 height 9
type input "somfy"
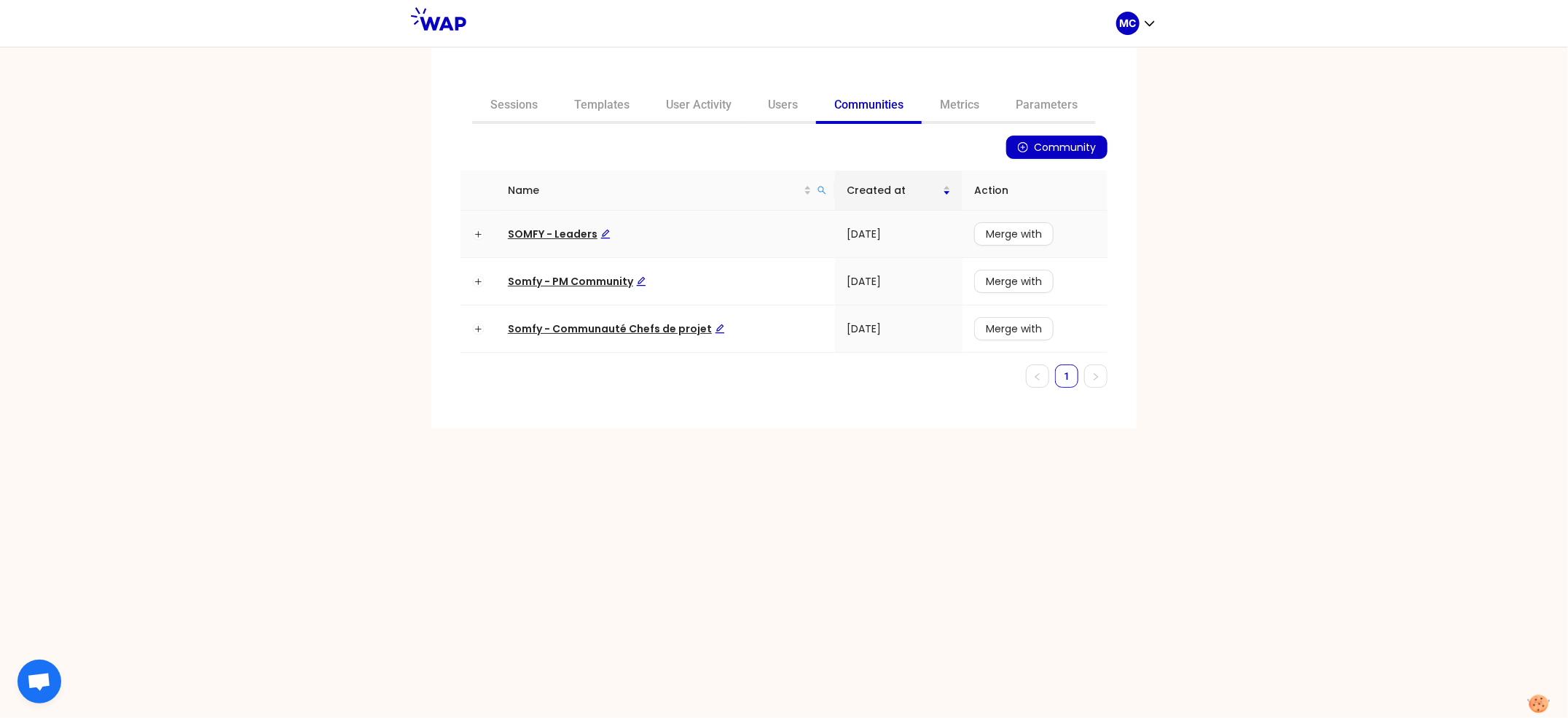
click at [552, 230] on span "SOMFY - Leaders" at bounding box center [559, 233] width 103 height 14
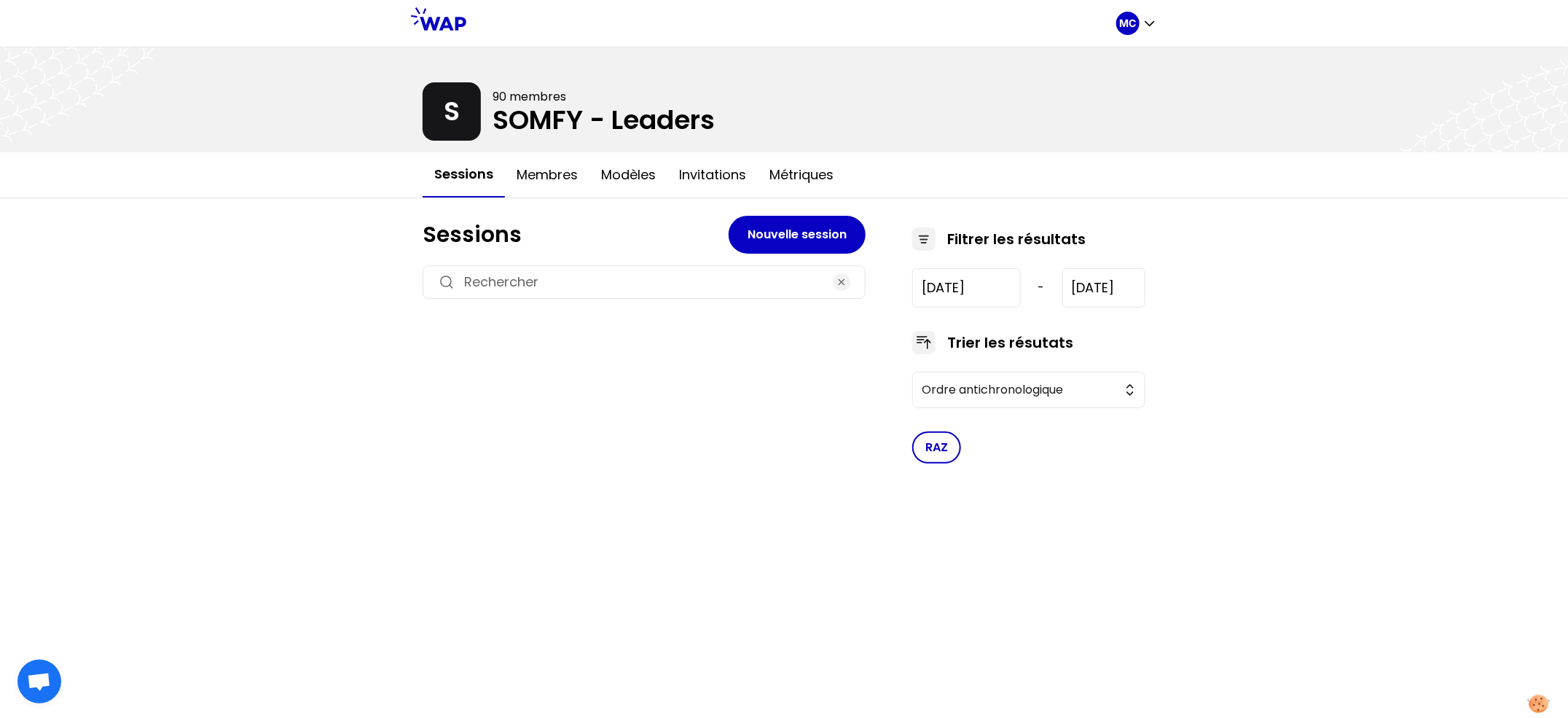
type input "2024-7-17"
type input "2025-10-14"
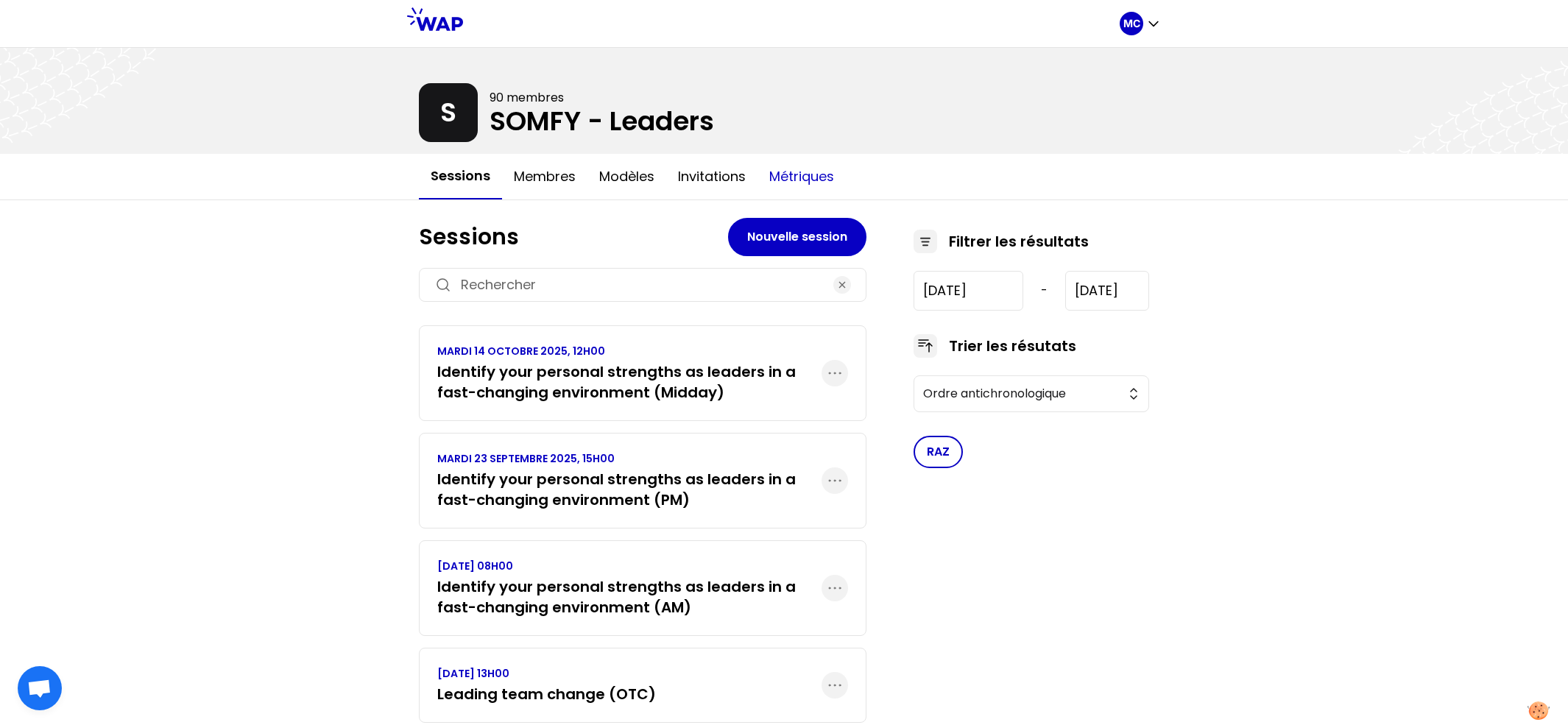
click at [786, 176] on button "Métriques" at bounding box center [802, 176] width 89 height 44
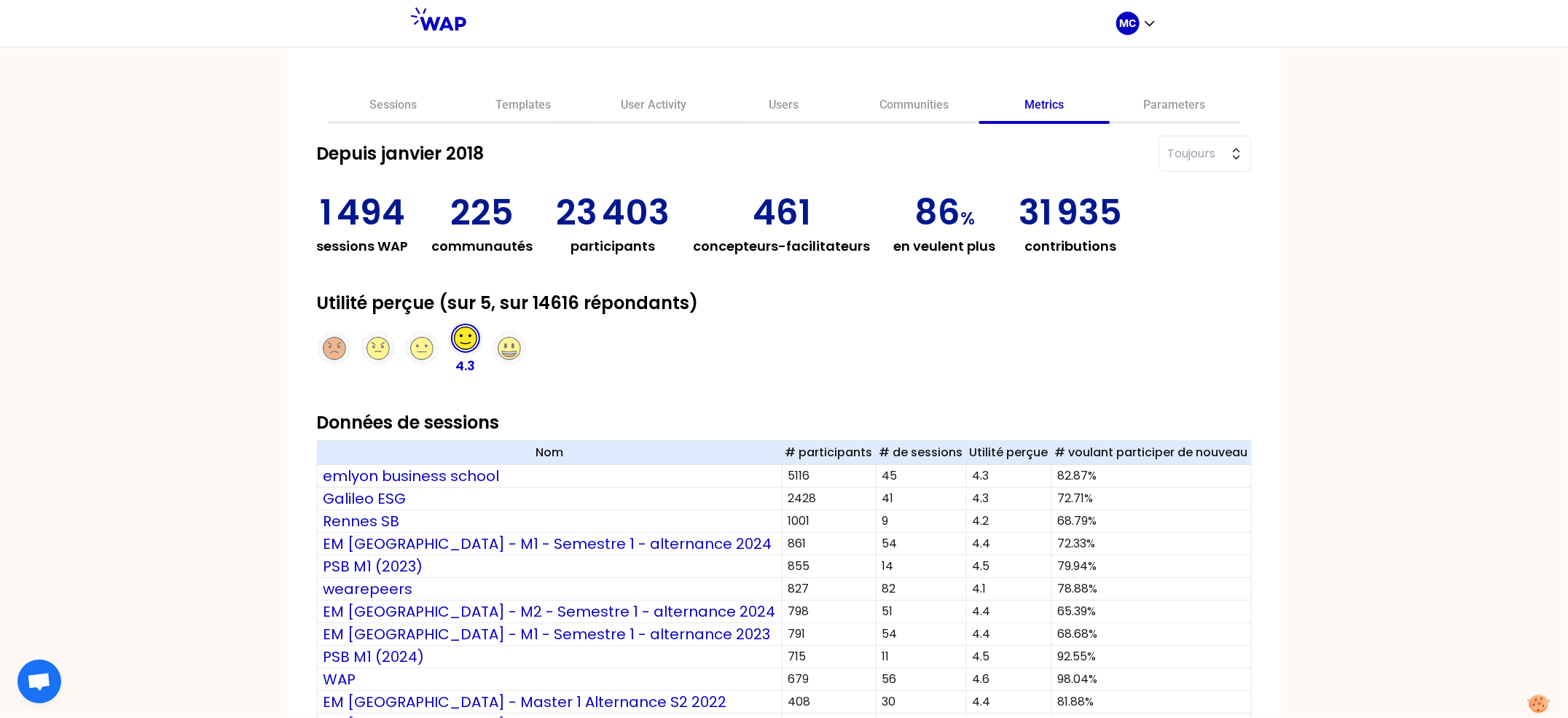
click at [930, 116] on link "Communities" at bounding box center [914, 107] width 131 height 35
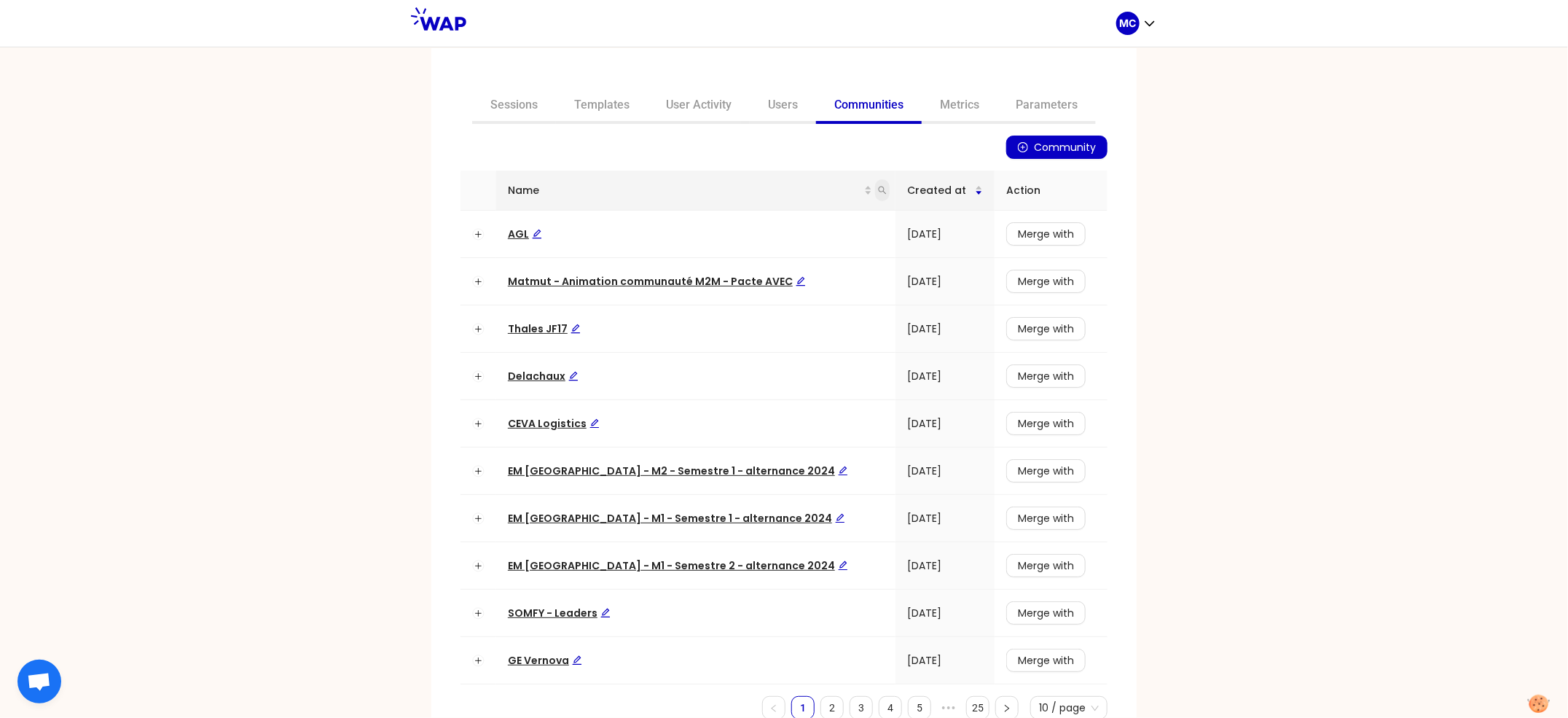
click at [878, 190] on icon "search" at bounding box center [882, 190] width 9 height 9
type input "somfy"
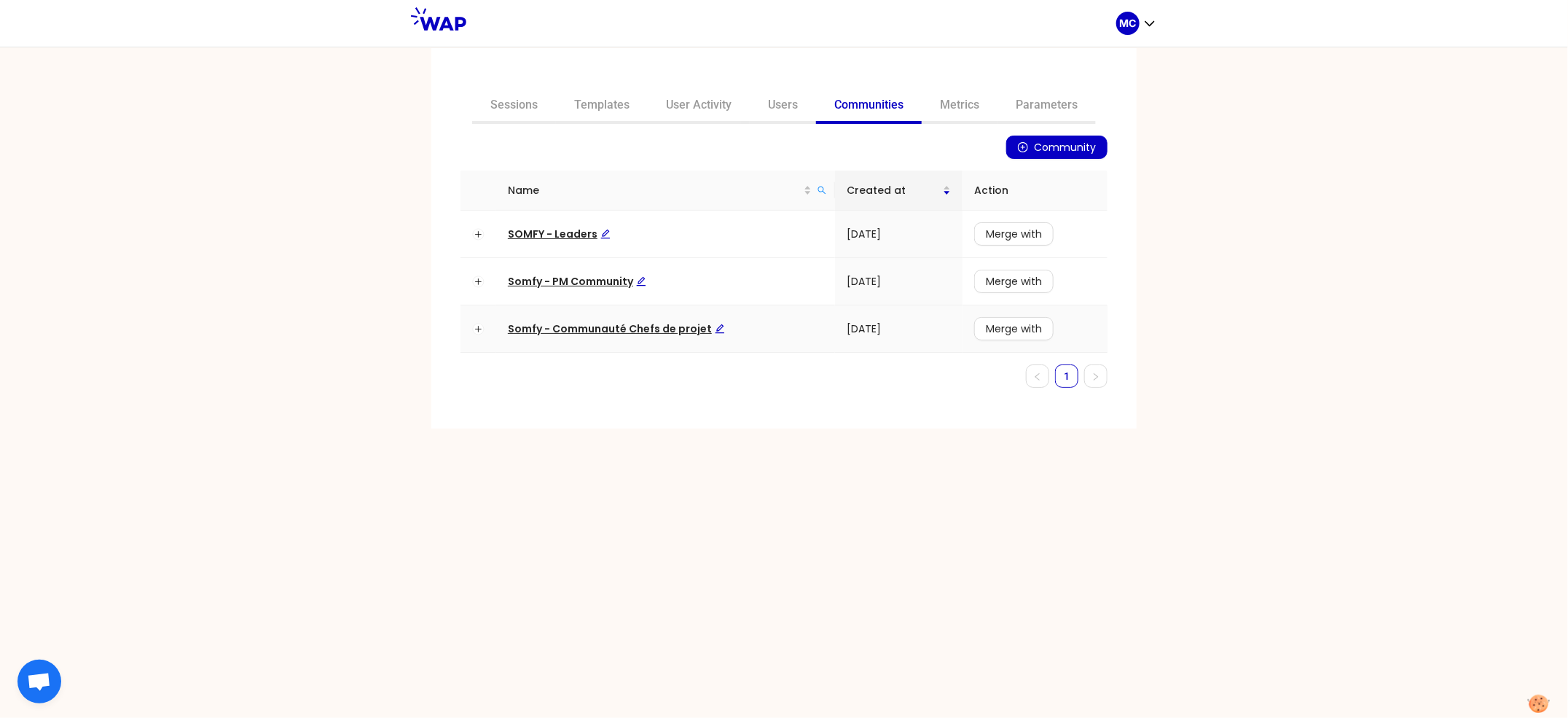
click at [619, 338] on td "Somfy - Communauté Chefs de projet" at bounding box center [665, 328] width 339 height 47
click at [638, 329] on span "Somfy - Communauté Chefs de projet" at bounding box center [616, 328] width 218 height 14
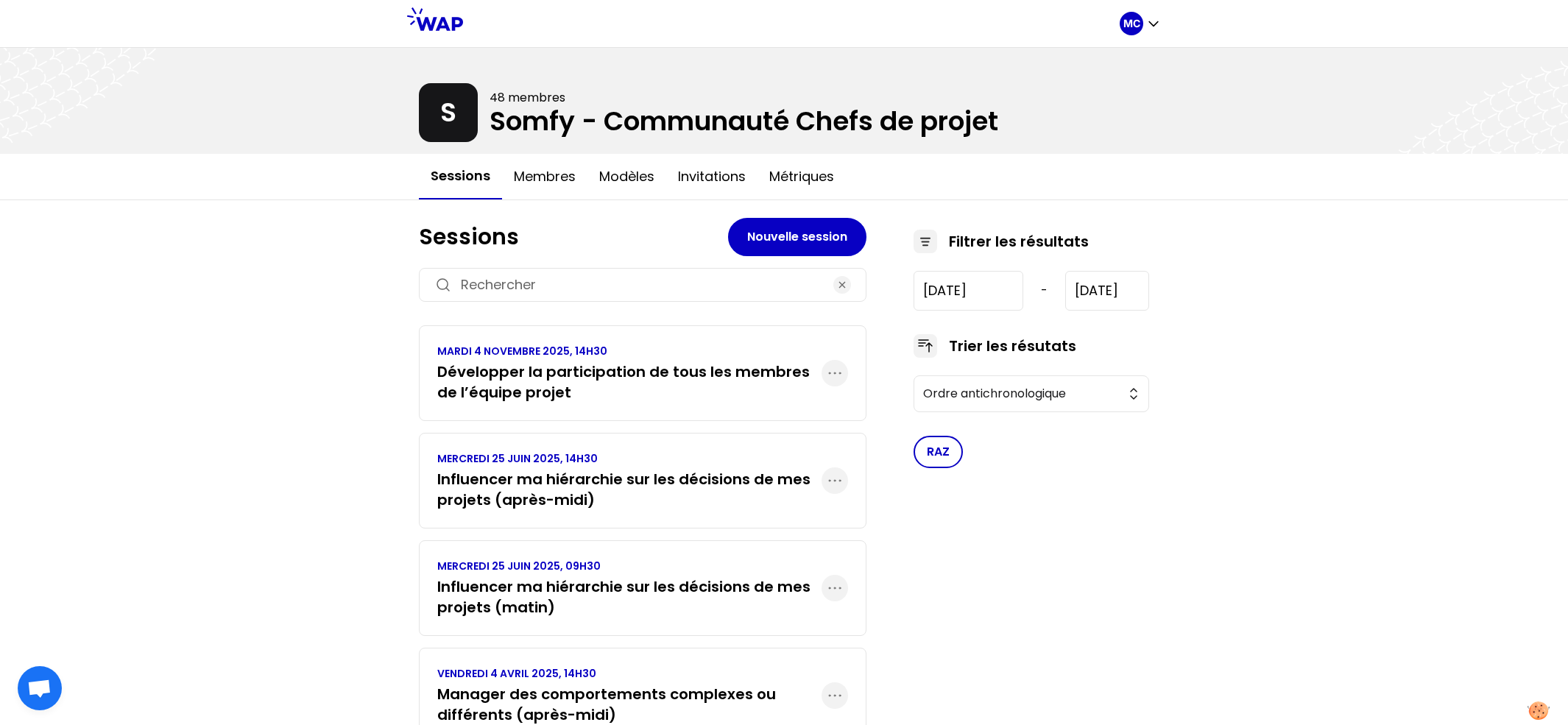
click at [362, 478] on div "MC S 48 membres Somfy - Communauté Chefs de projet Sessions Membres Modèles Inv…" at bounding box center [784, 536] width 1568 height 1072
click at [683, 192] on button "Invitations" at bounding box center [712, 176] width 91 height 44
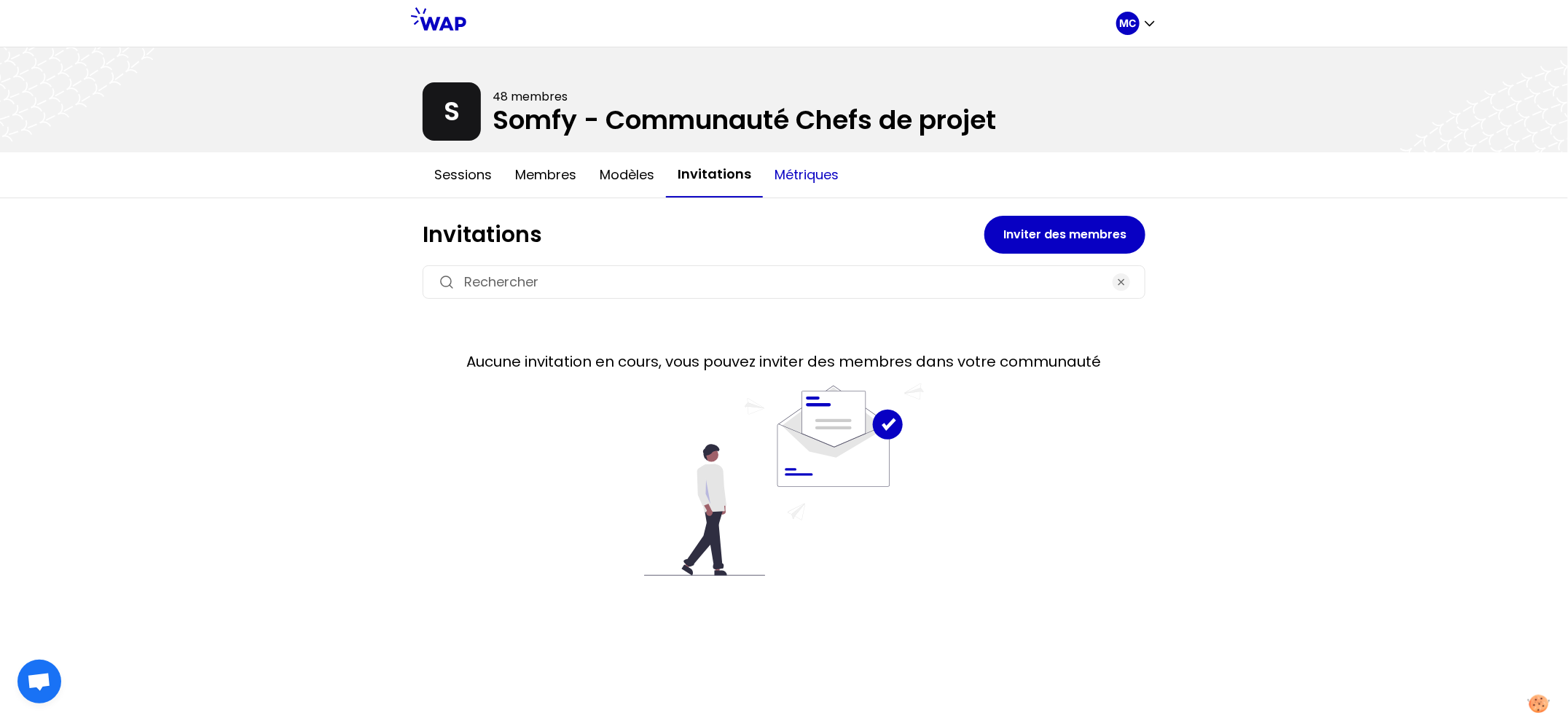
click at [811, 176] on button "Métriques" at bounding box center [807, 175] width 88 height 44
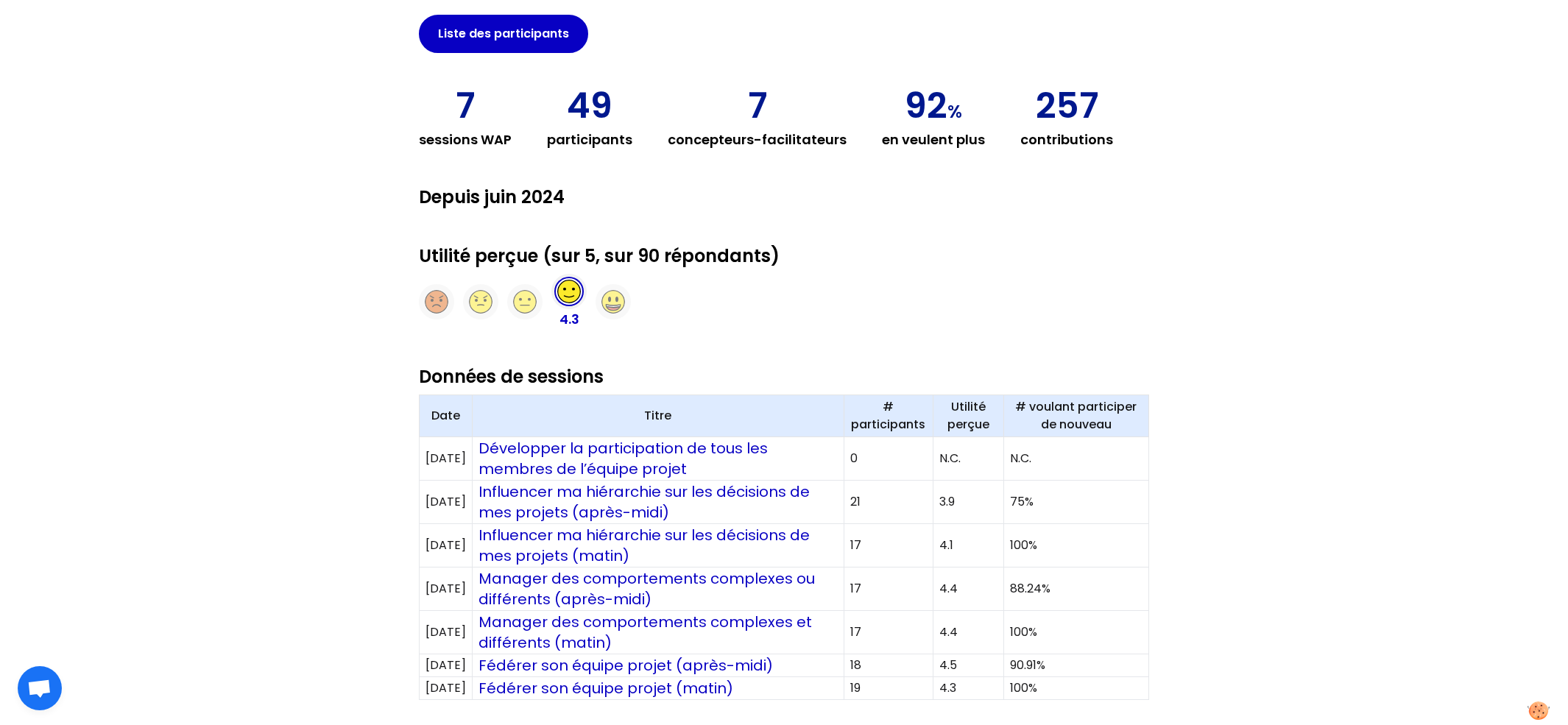
scroll to position [365, 0]
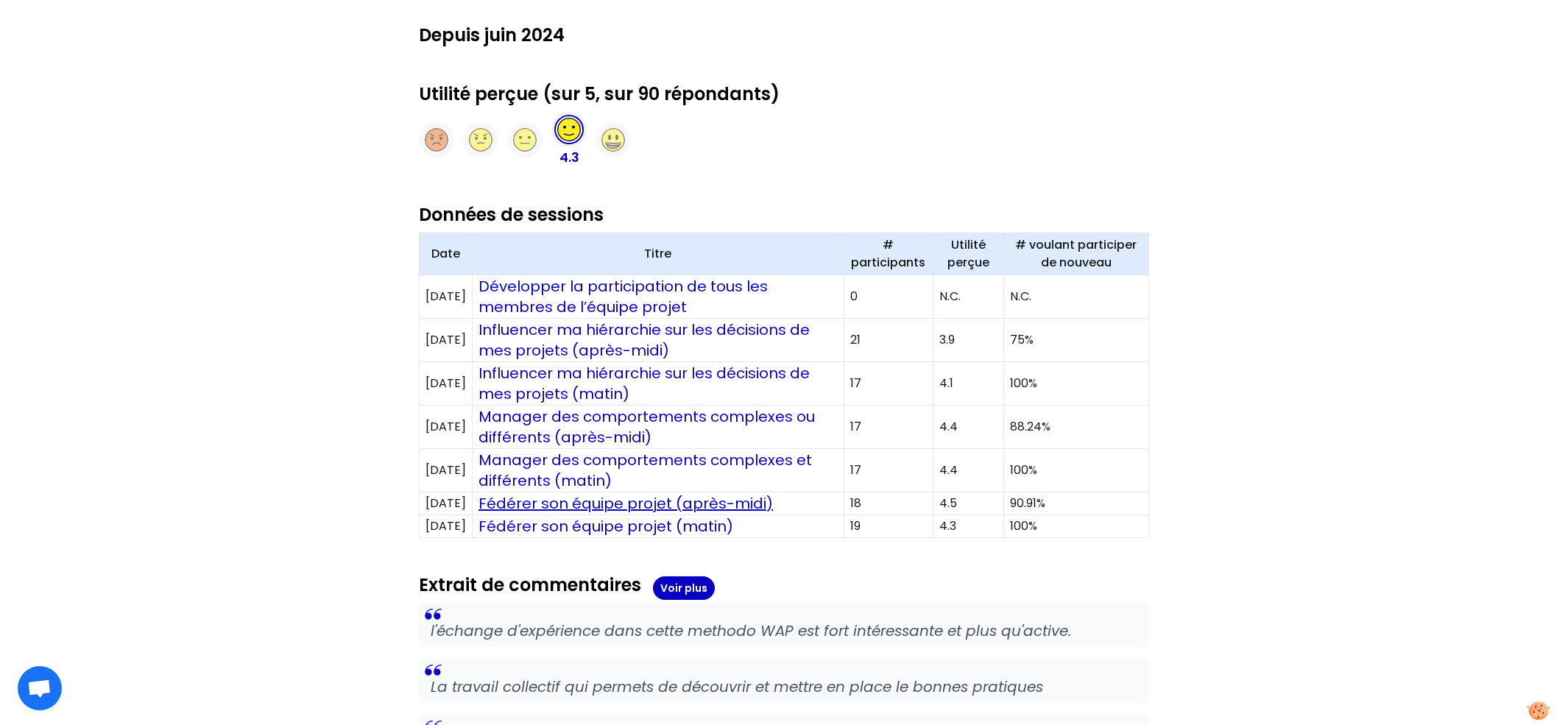
click at [628, 500] on link "Fédérer son équipe projet (après-midi)" at bounding box center [625, 504] width 295 height 21
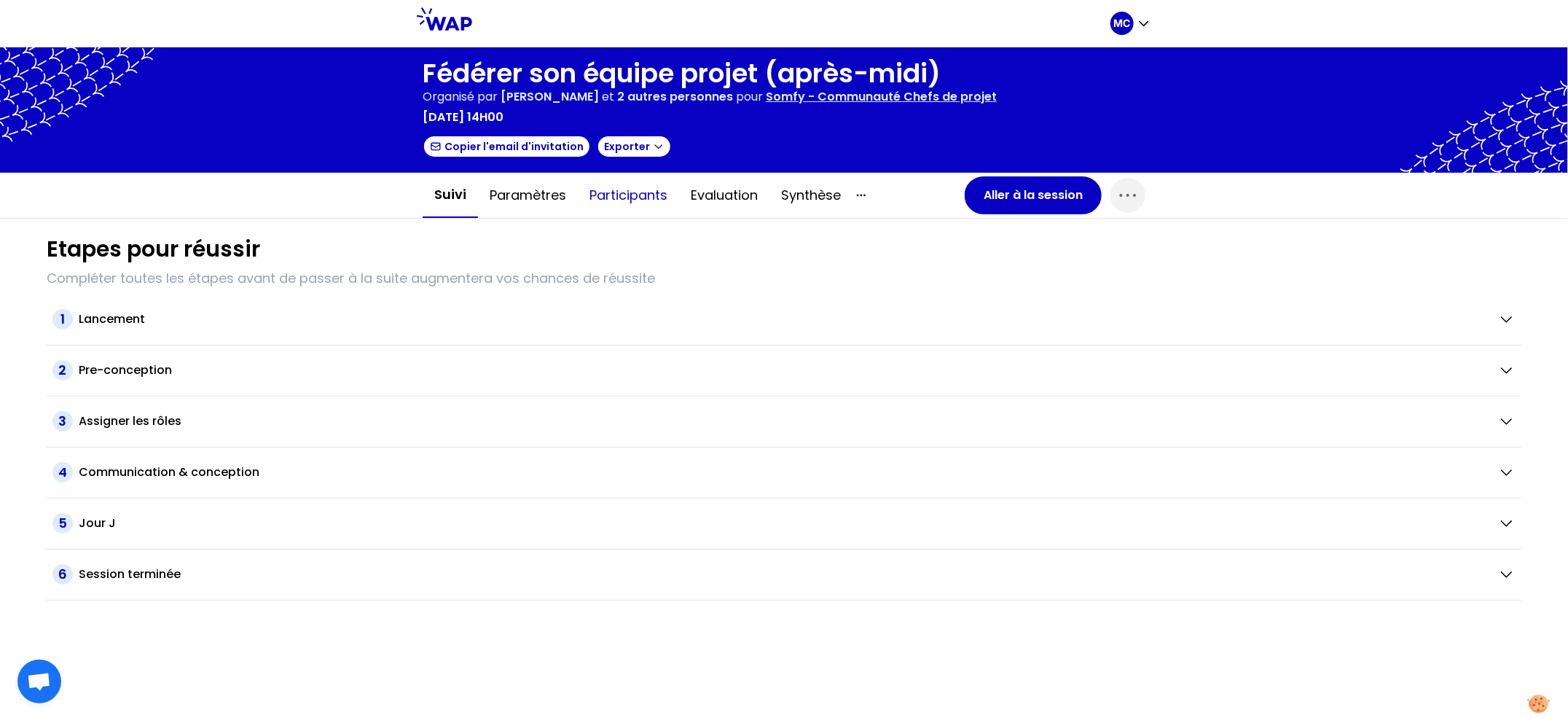
click at [607, 204] on button "Participants" at bounding box center [628, 195] width 101 height 44
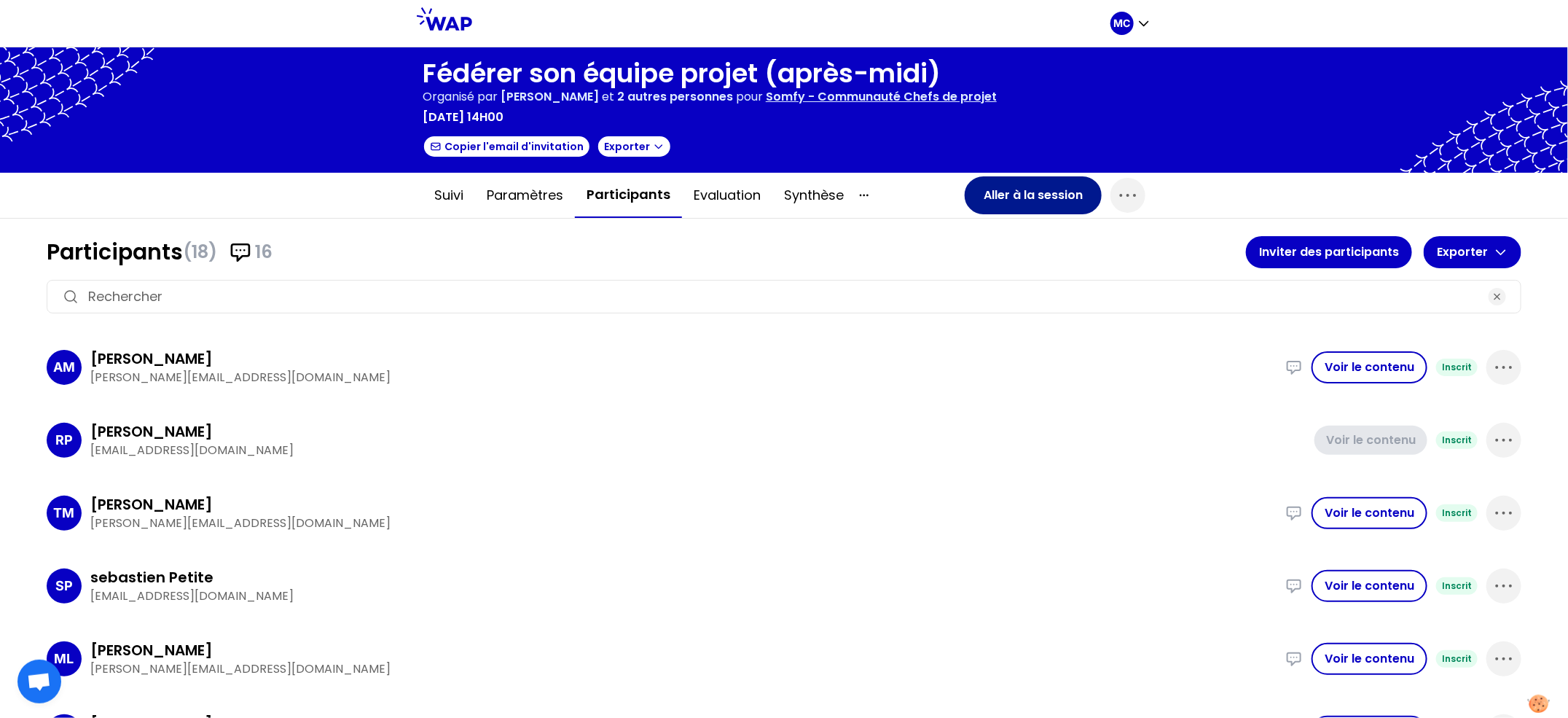
click at [1035, 192] on button "Aller à la session" at bounding box center [1033, 195] width 137 height 38
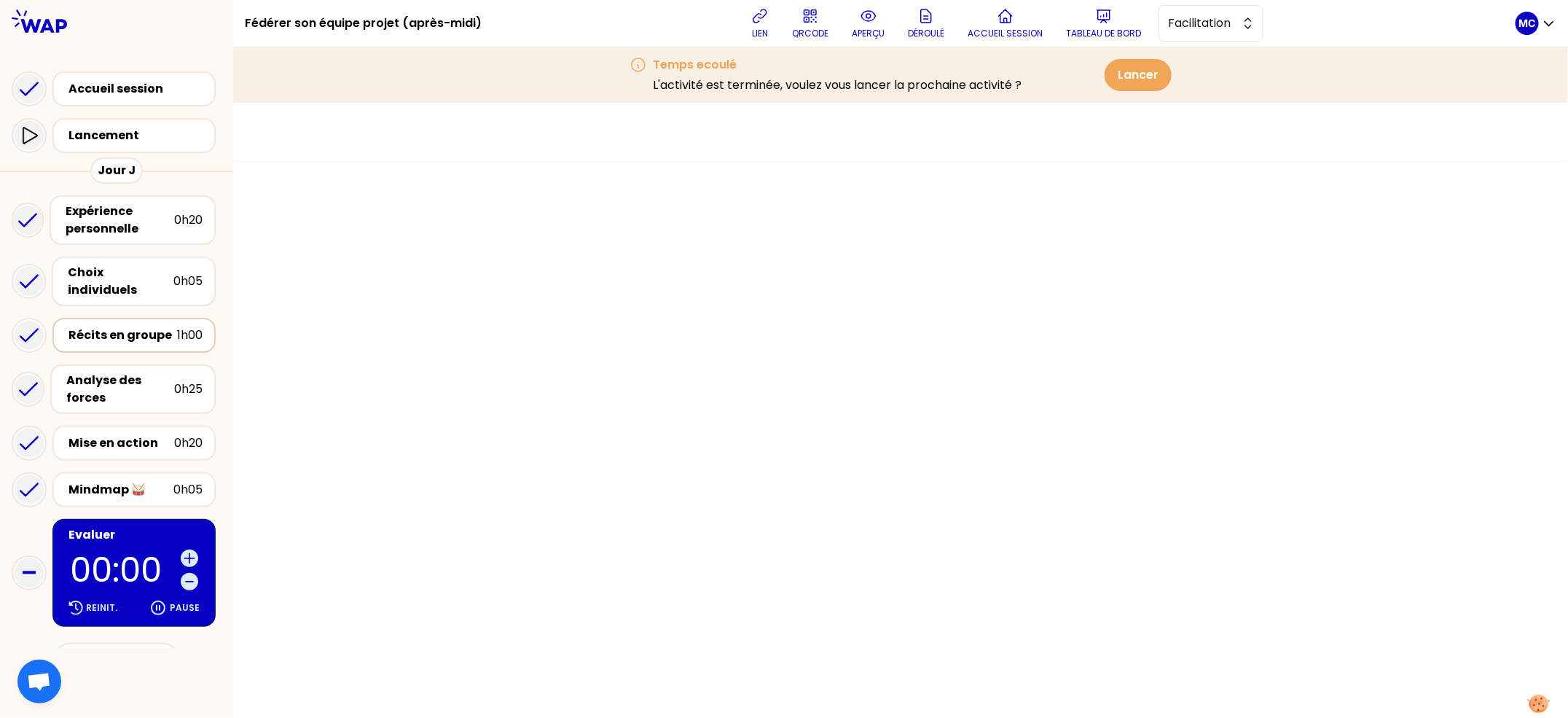
click at [164, 327] on div "Récits en groupe" at bounding box center [123, 335] width 108 height 18
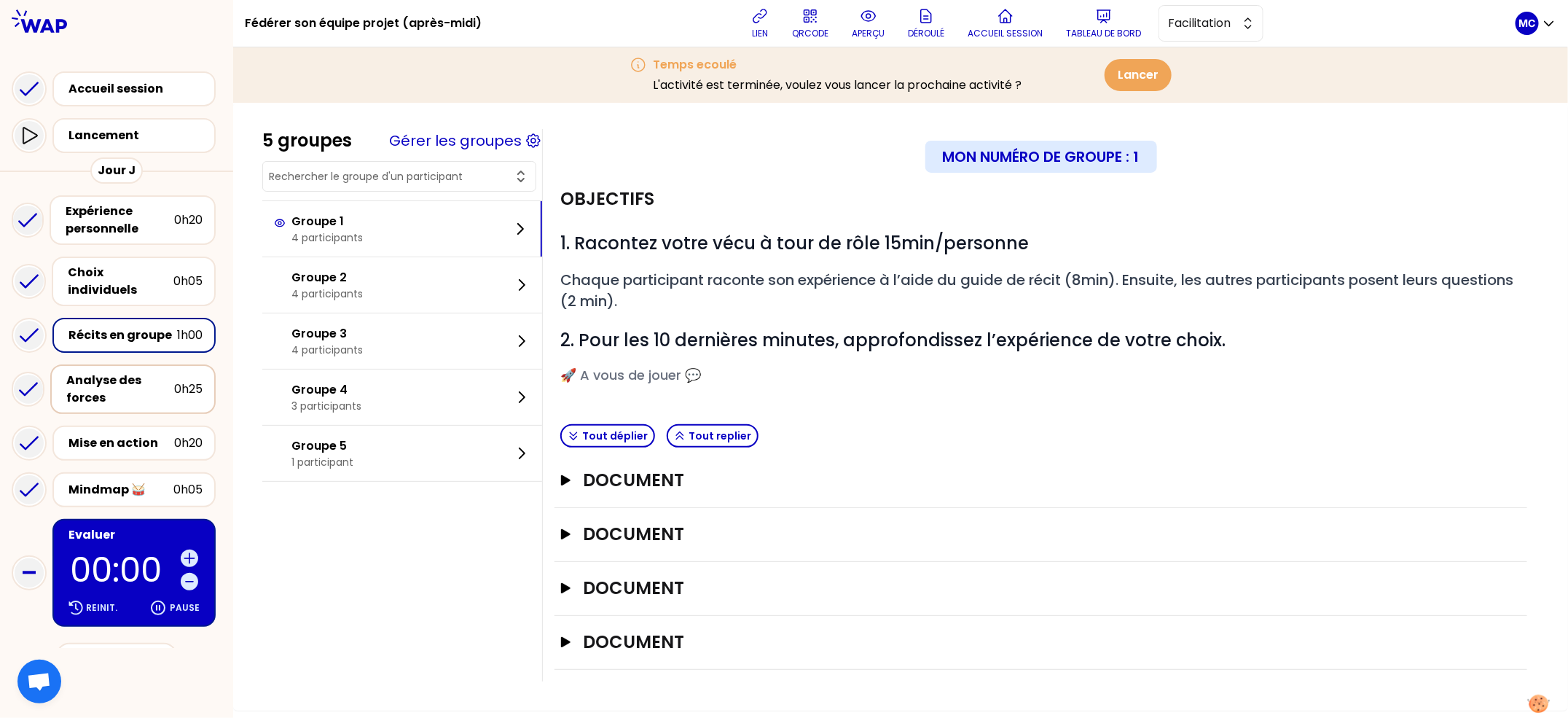
click at [142, 371] on div "Analyse des forces" at bounding box center [120, 389] width 108 height 35
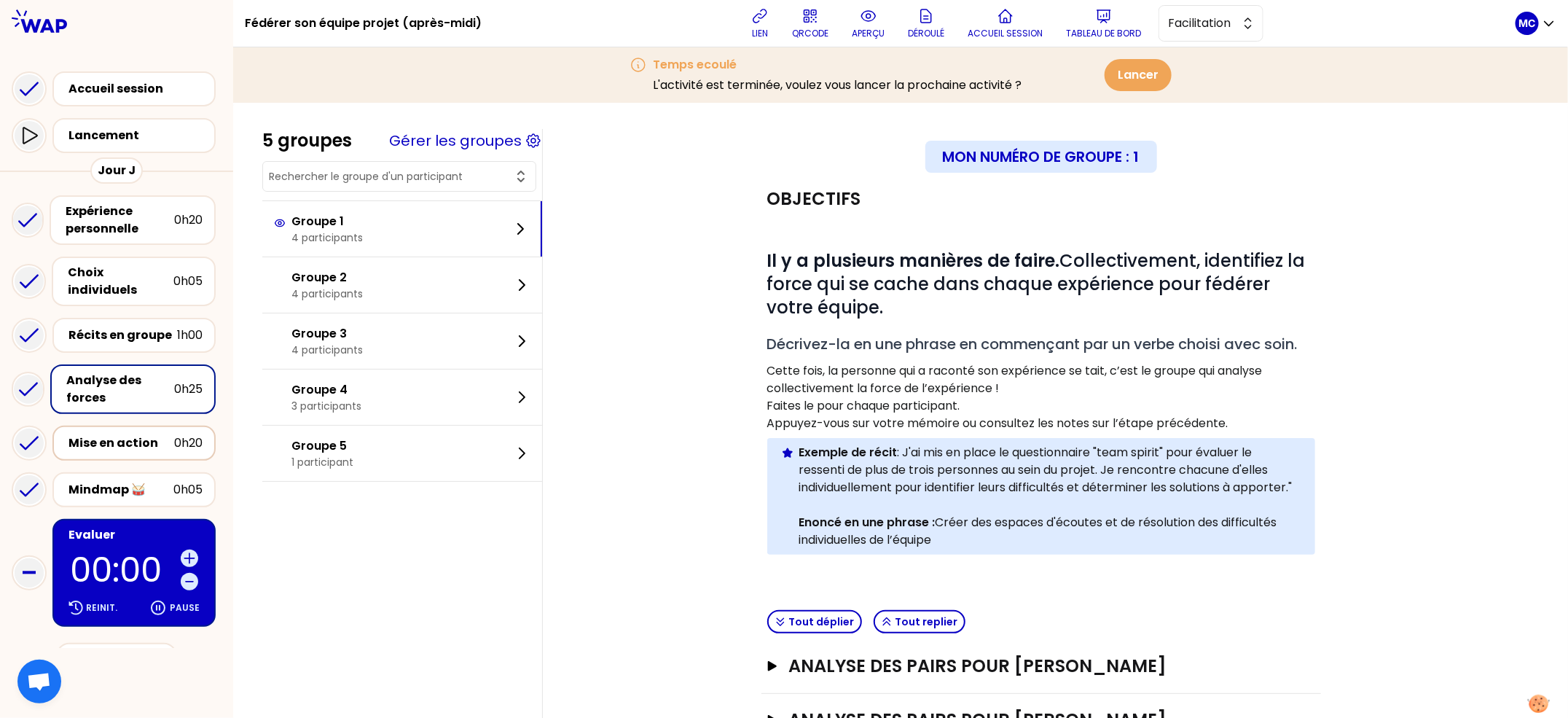
click at [138, 434] on div "Mise en action" at bounding box center [121, 443] width 106 height 18
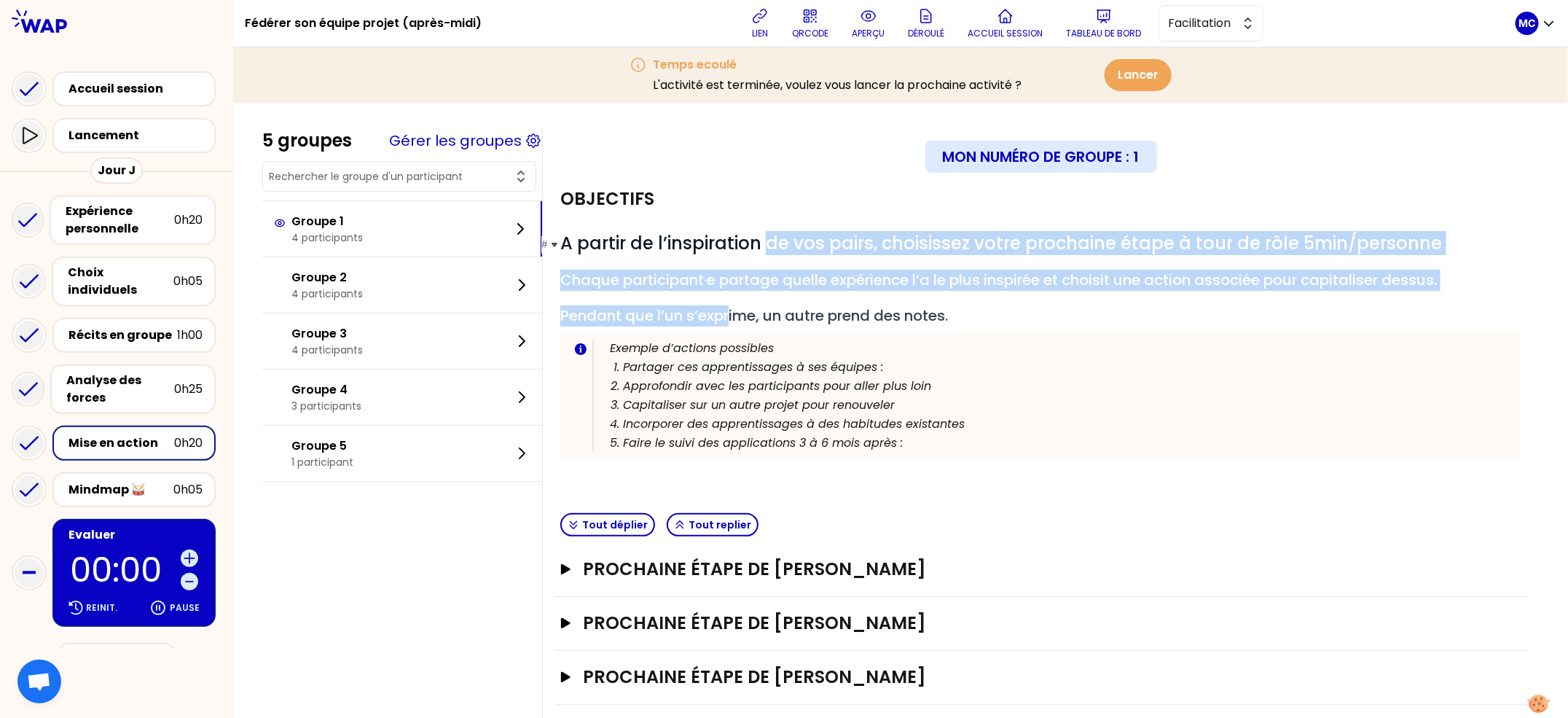
drag, startPoint x: 750, startPoint y: 320, endPoint x: 782, endPoint y: 233, distance: 92.7
click at [782, 233] on div "# A partir de l’inspiration de vos pairs, choisissez votre prochaine étape à to…" at bounding box center [1041, 356] width 961 height 249
click at [782, 233] on span "A partir de l’inspiration de vos pairs, choisissez votre prochaine étape à tour…" at bounding box center [1001, 243] width 882 height 24
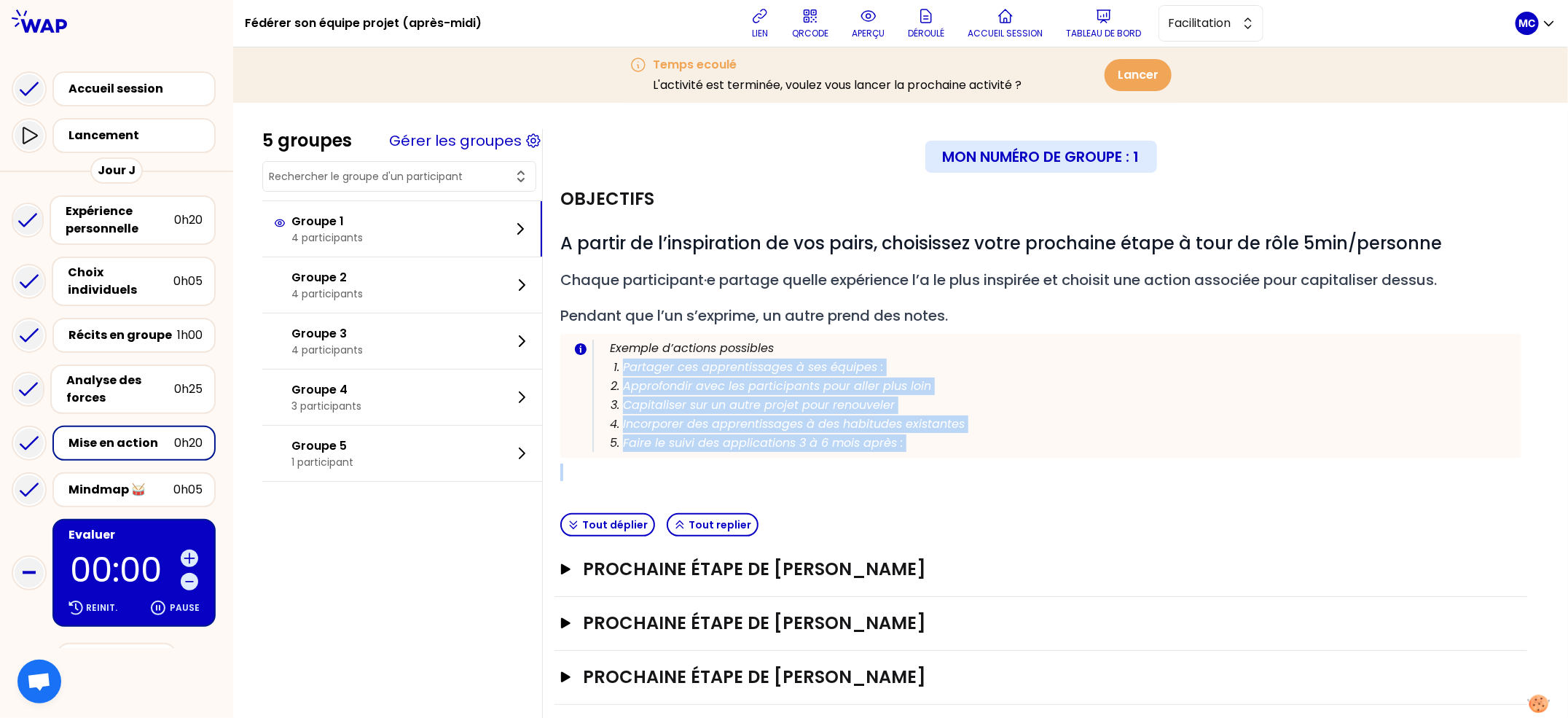
drag, startPoint x: 833, startPoint y: 344, endPoint x: 831, endPoint y: 471, distance: 127.0
click at [833, 472] on div "# A partir de l’inspiration de vos pairs, choisissez votre prochaine étape à to…" at bounding box center [1041, 356] width 961 height 249
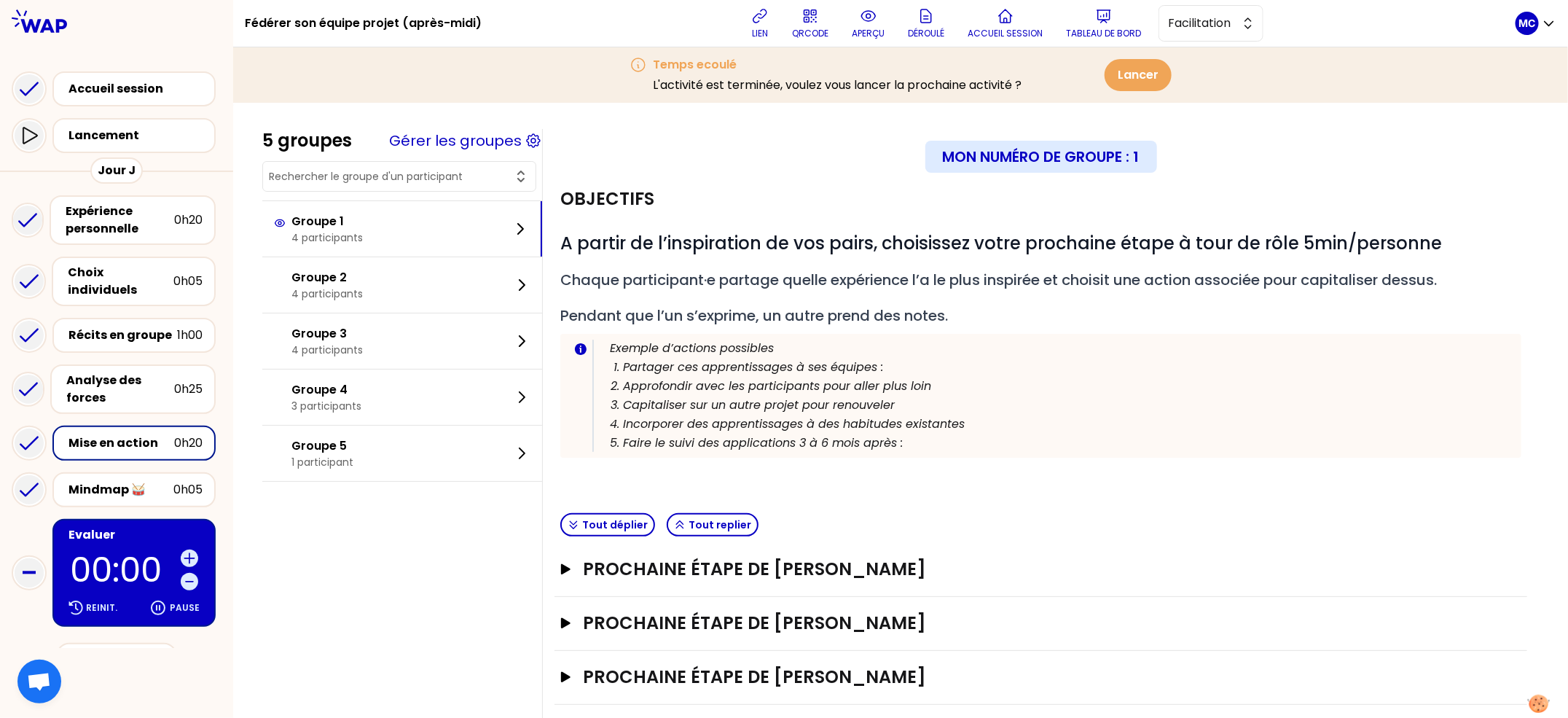
click at [908, 473] on p at bounding box center [1041, 473] width 961 height 18
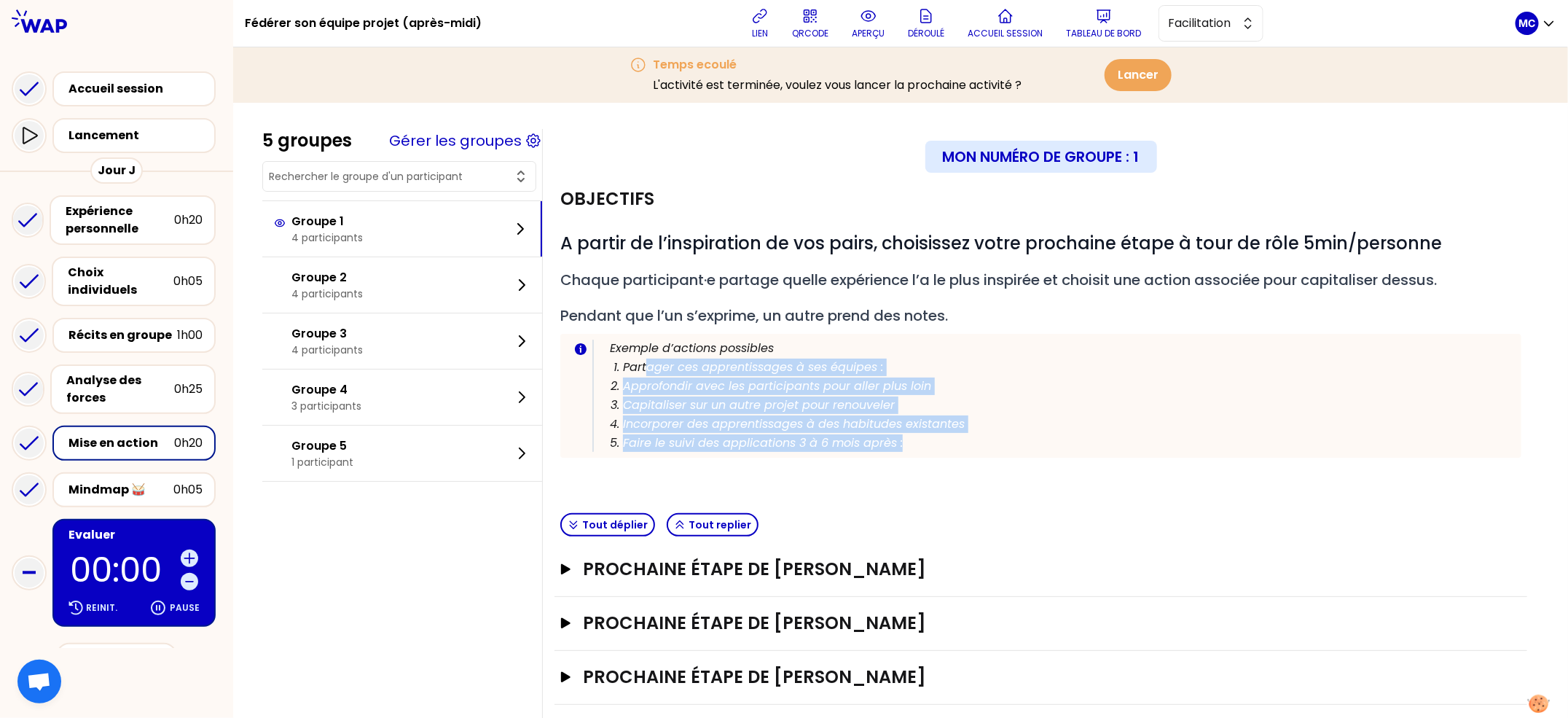
drag, startPoint x: 959, startPoint y: 439, endPoint x: 668, endPoint y: 362, distance: 301.0
click at [668, 362] on ol "Partager ces apprentissages à ses équipes : Approfondir avec les participants p…" at bounding box center [1049, 404] width 917 height 95
click at [667, 361] on p "Partager ces apprentissages à ses équipes :" at bounding box center [1065, 367] width 885 height 18
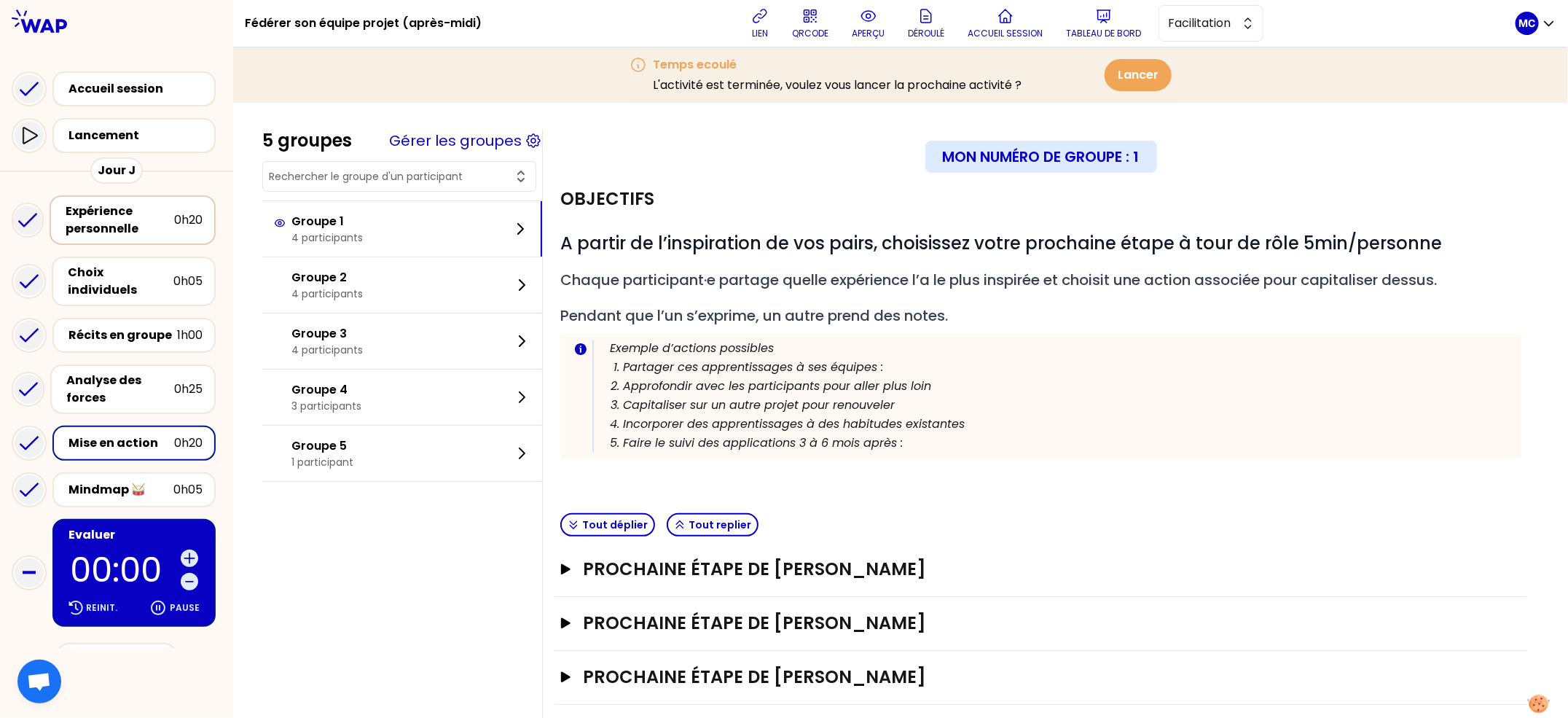
click at [108, 206] on div "Expérience personnelle" at bounding box center [120, 220] width 108 height 35
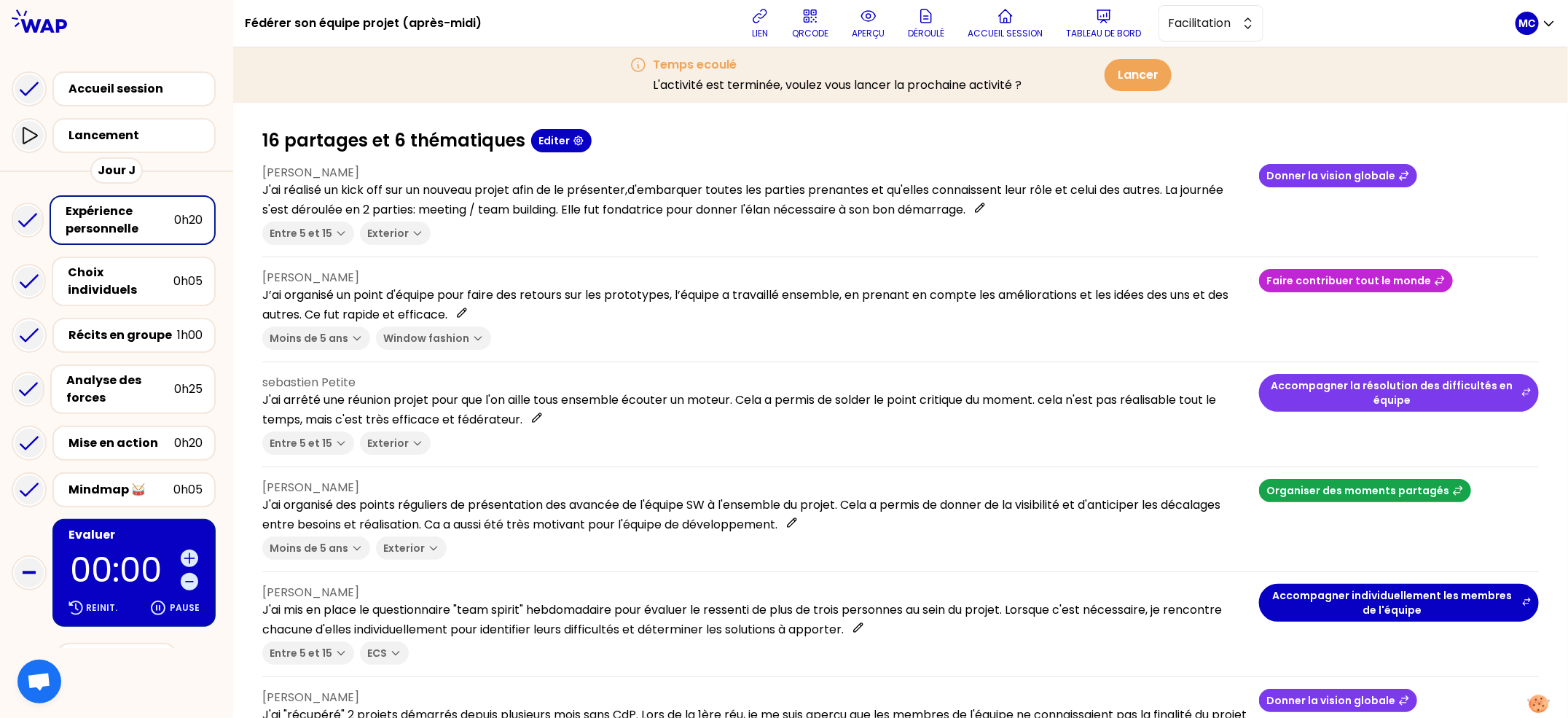
click at [887, 39] on button "aperçu" at bounding box center [868, 23] width 45 height 44
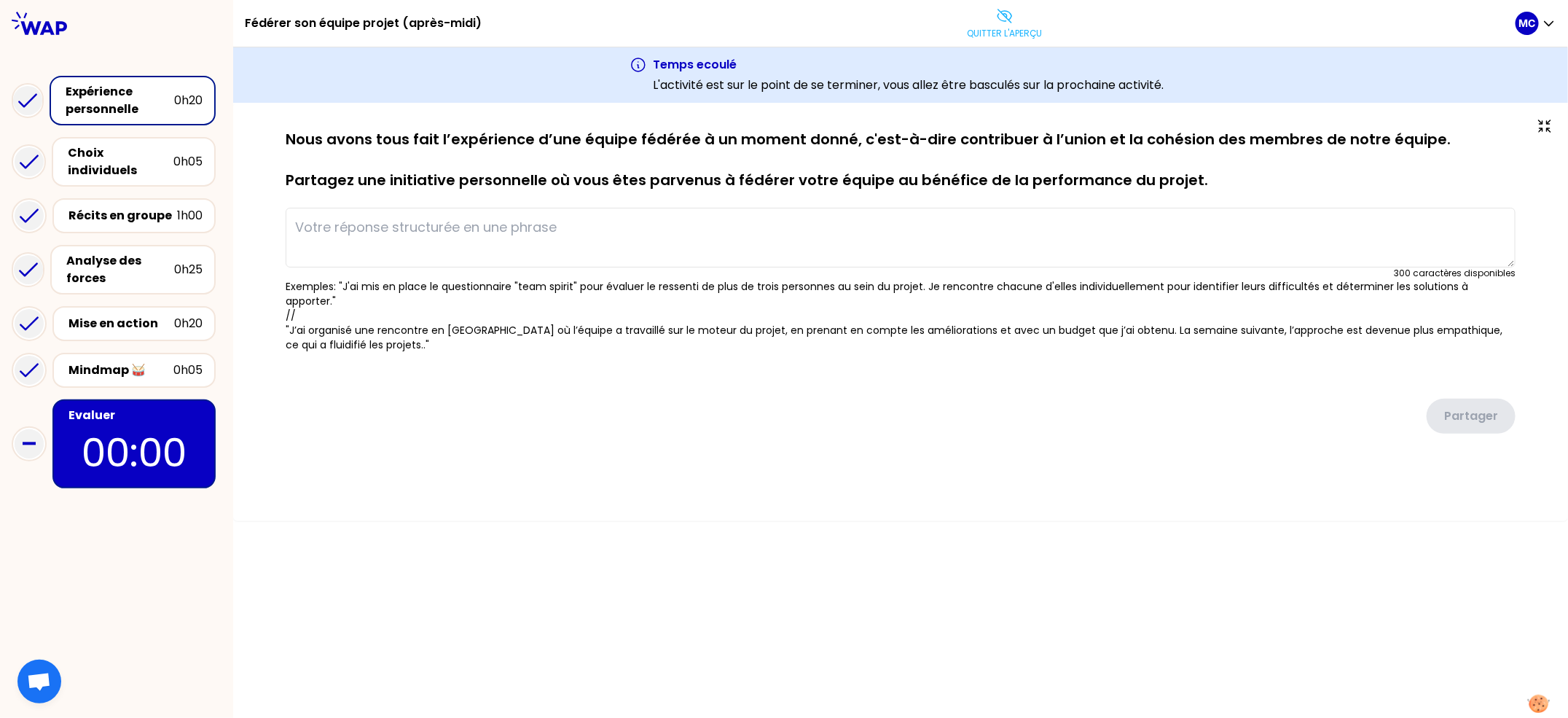
type textarea "J'ai réalisé un kick off sur un nouveau projet afin de le présenter,d'embarquer…"
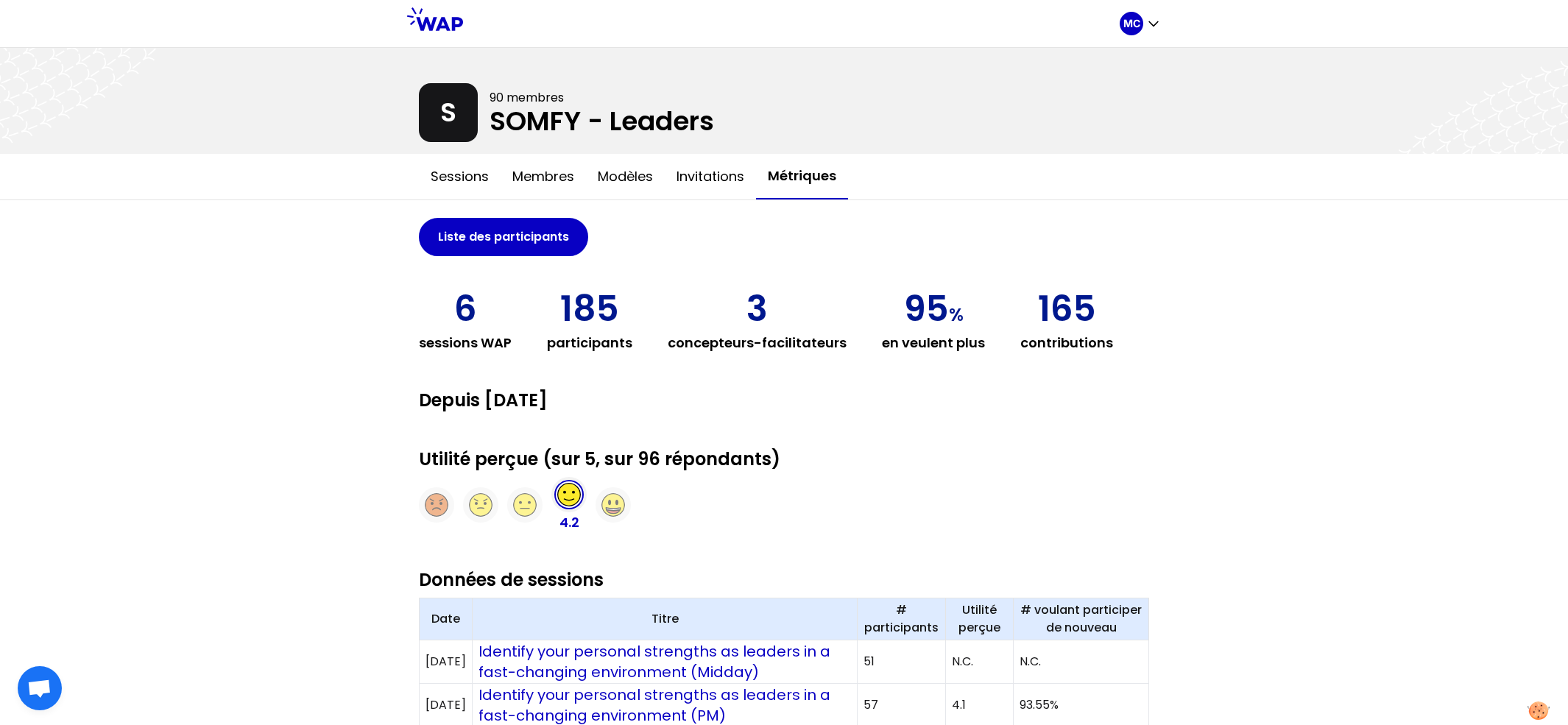
click at [1167, 26] on div "MC" at bounding box center [784, 23] width 1568 height 47
click at [1149, 26] on icon "button" at bounding box center [1153, 23] width 14 height 14
click at [1123, 51] on button "Sessions" at bounding box center [1082, 60] width 158 height 27
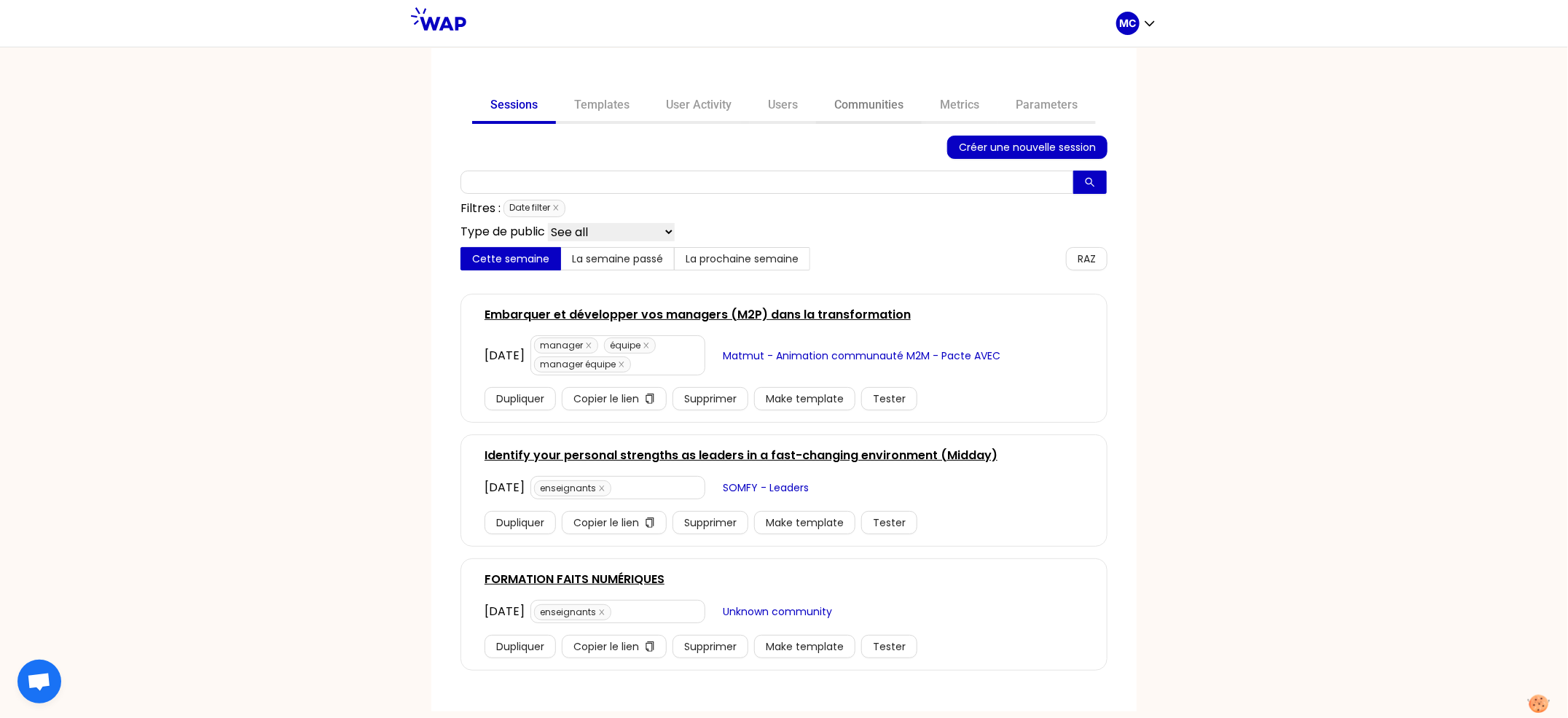
click at [885, 114] on link "Communities" at bounding box center [868, 107] width 106 height 35
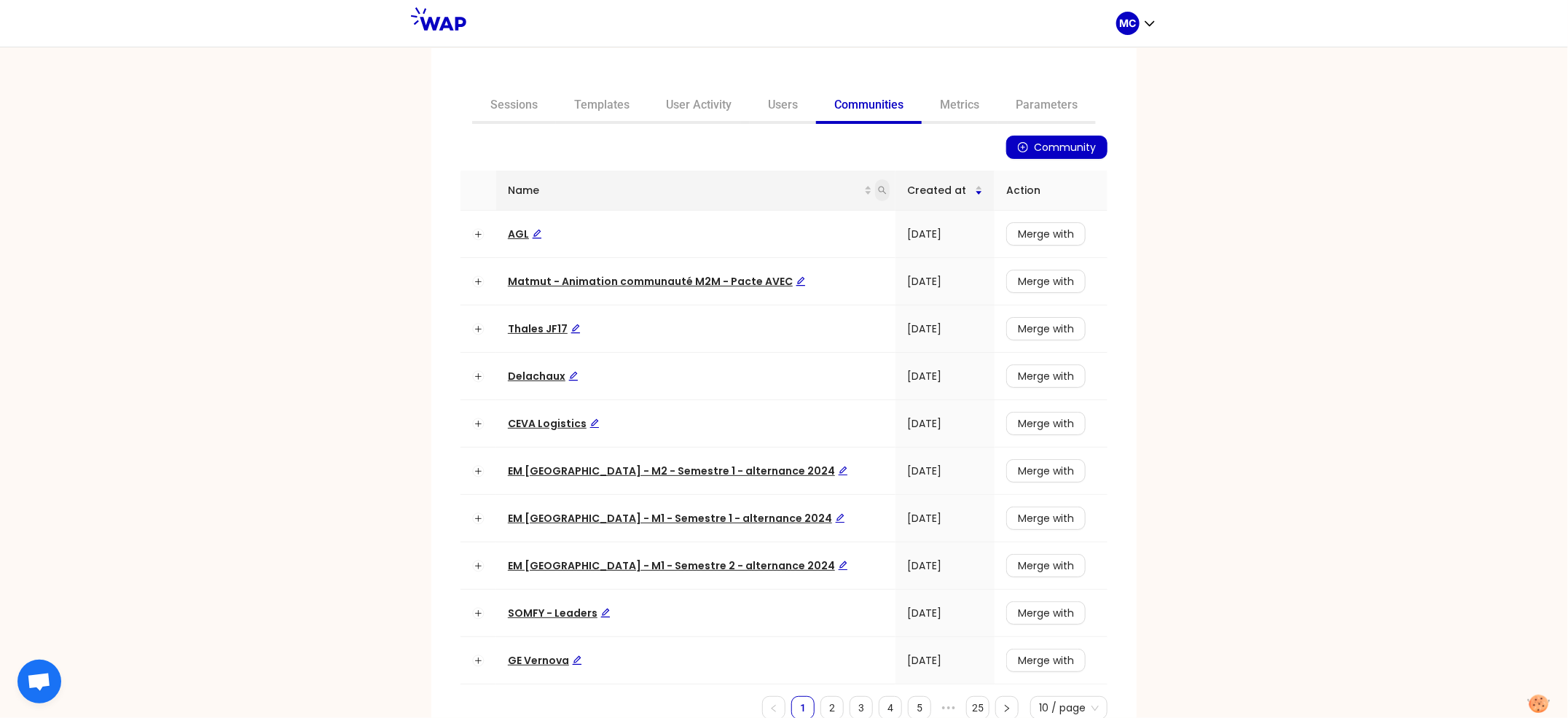
click at [875, 194] on span at bounding box center [882, 190] width 14 height 22
type input "dir"
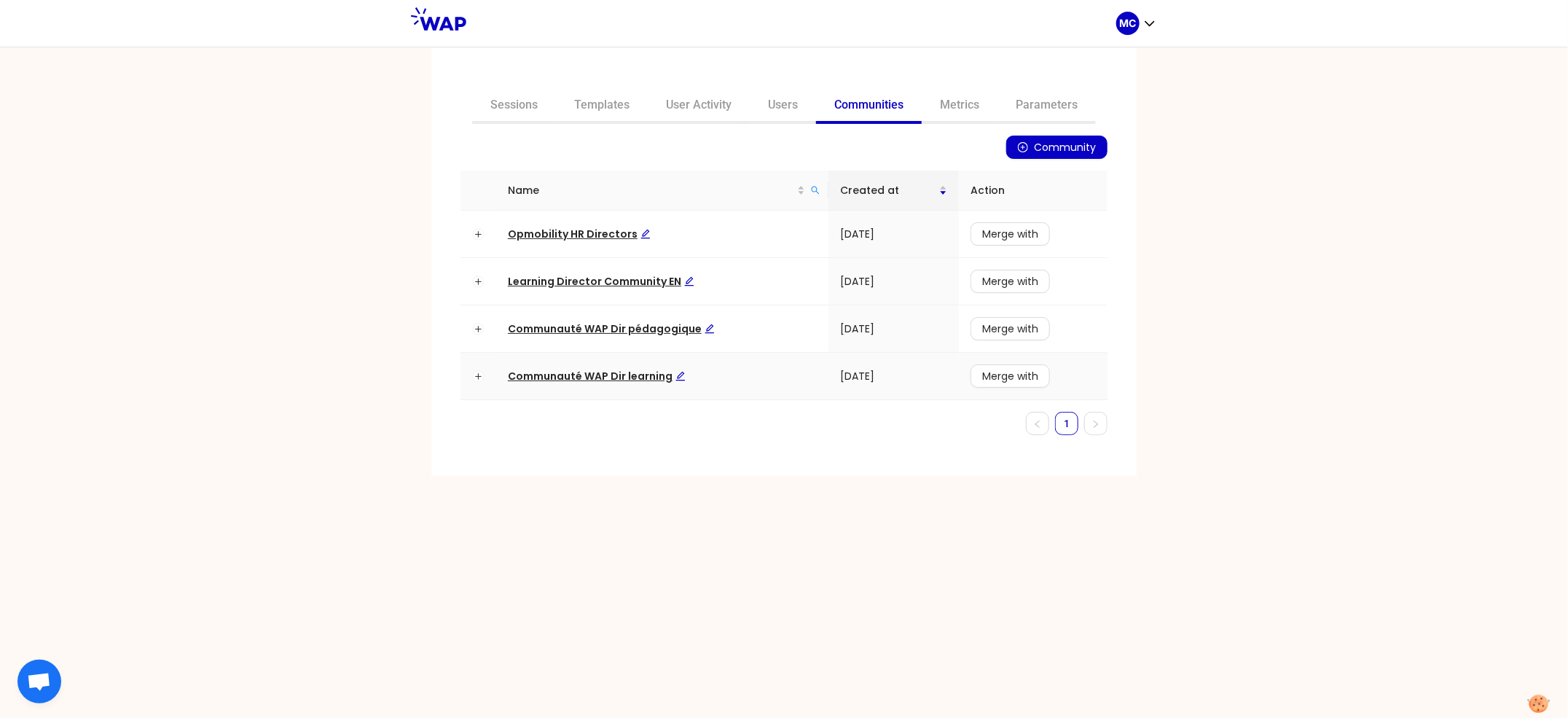
click at [578, 371] on span "Communauté WAP Dir learning" at bounding box center [596, 376] width 178 height 14
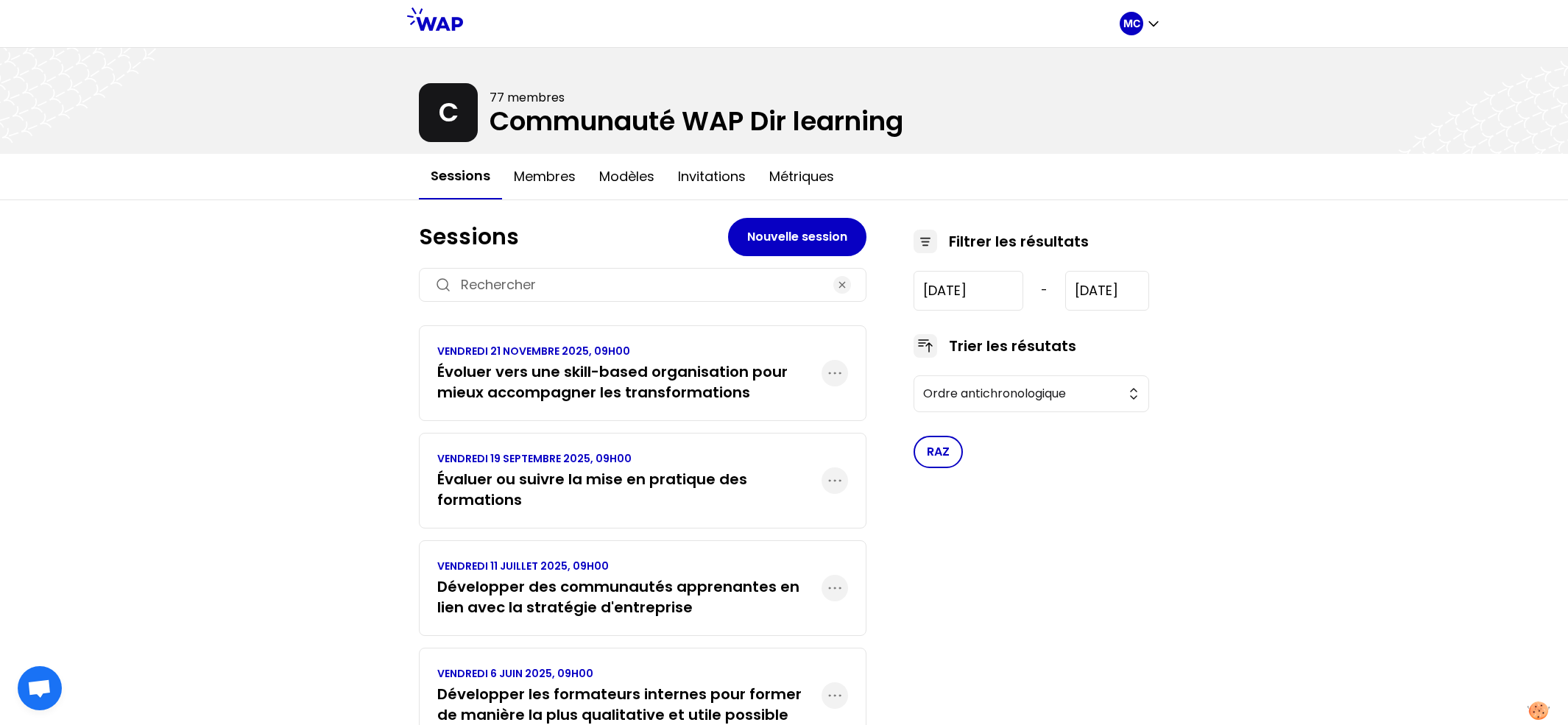
click at [430, 374] on div "VENDREDI 21 NOVEMBRE 2025, 09H00 Évoluer vers une skill-based organisation pour…" at bounding box center [642, 373] width 448 height 96
click at [484, 459] on p "VENDREDI 19 SEPTEMBRE 2025, 09H00" at bounding box center [629, 459] width 384 height 14
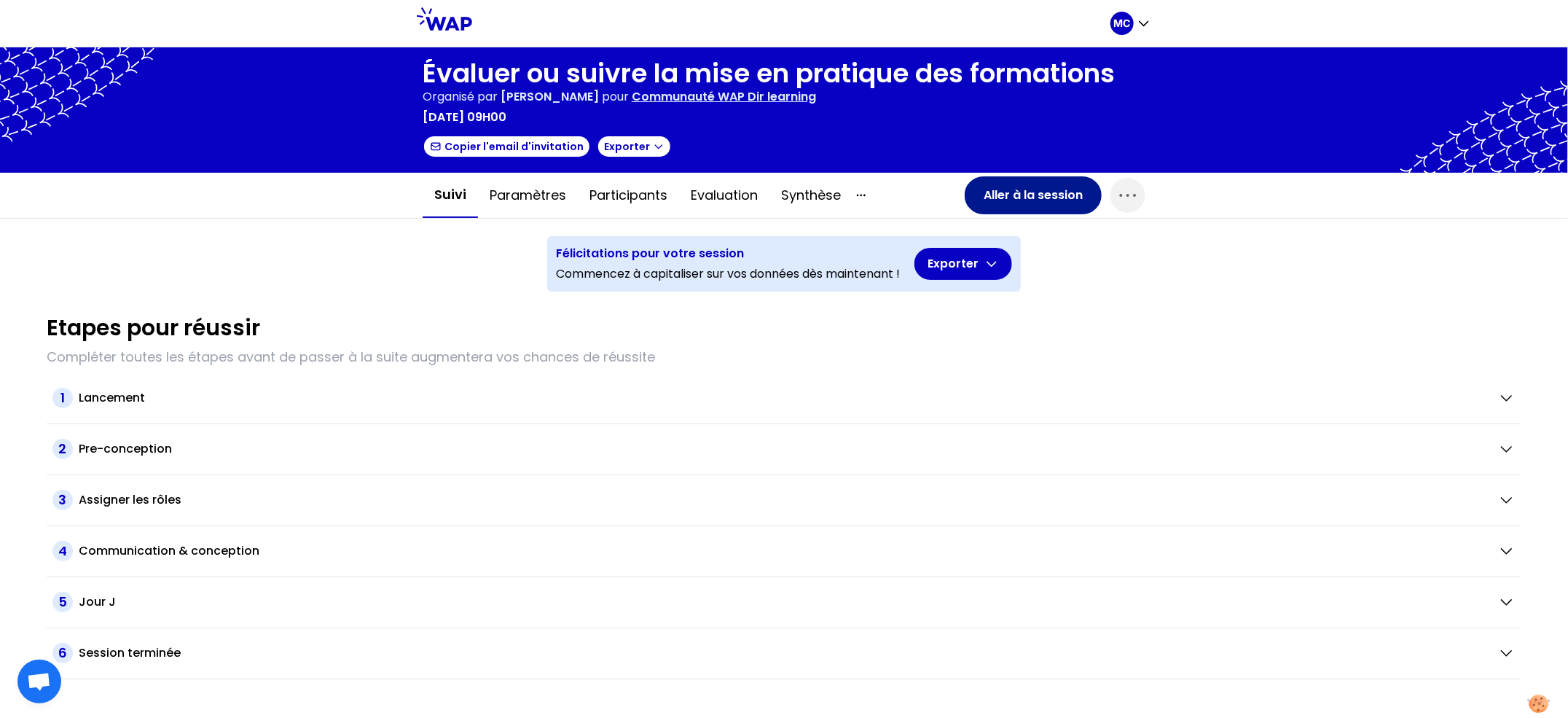
click at [1009, 179] on button "Aller à la session" at bounding box center [1033, 195] width 137 height 38
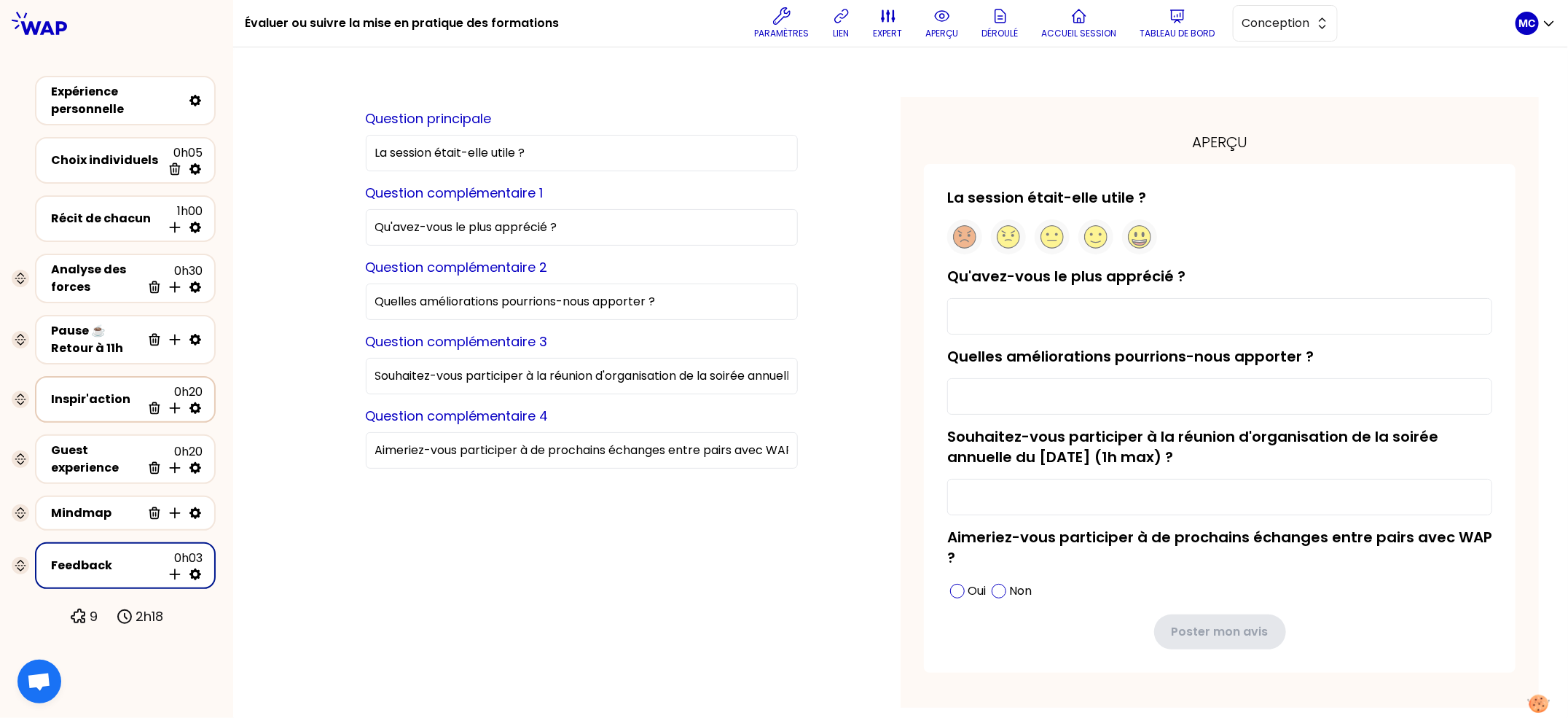
click at [96, 391] on div "Inspir'action" at bounding box center [96, 399] width 90 height 18
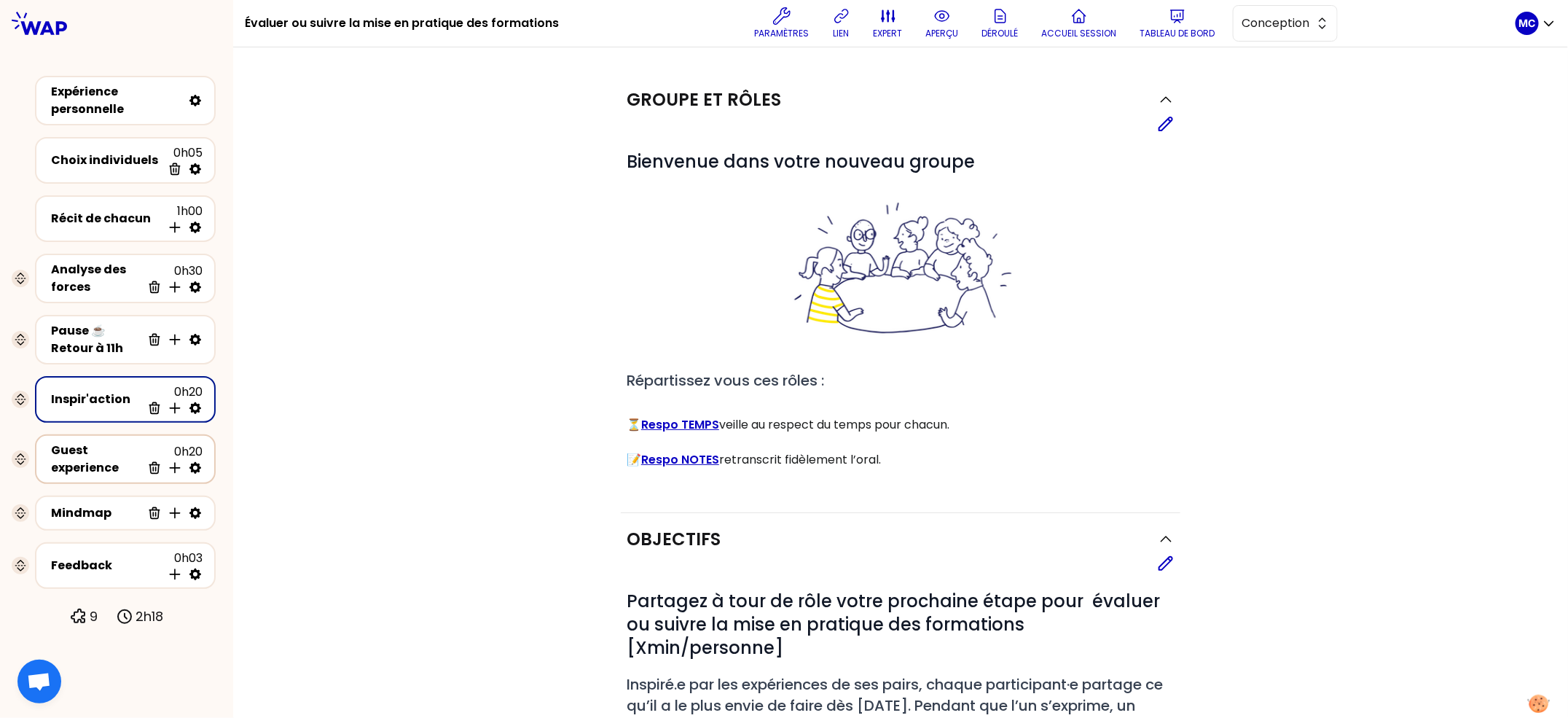
click at [89, 461] on div "Guest experience" at bounding box center [96, 459] width 90 height 35
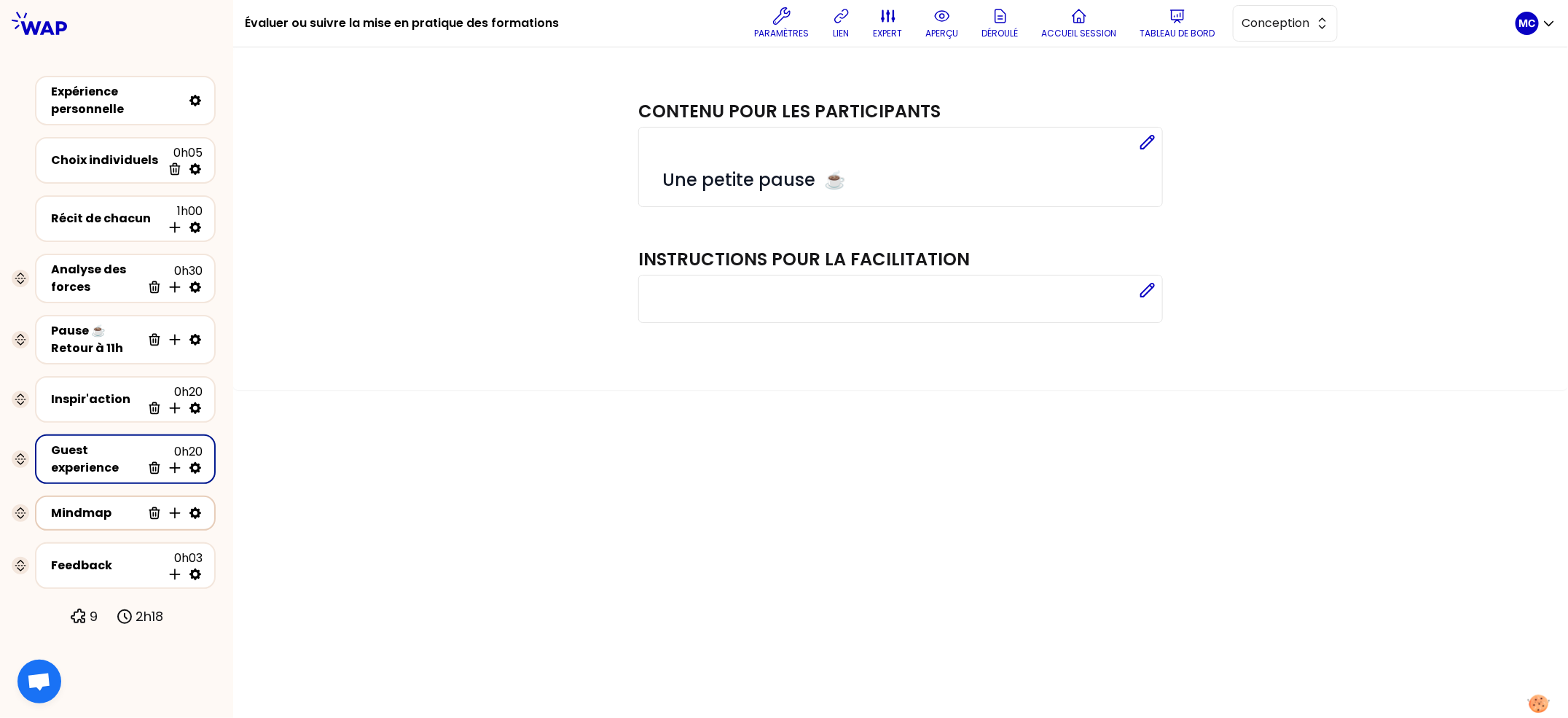
click at [89, 508] on div "Mindmap" at bounding box center [96, 513] width 90 height 18
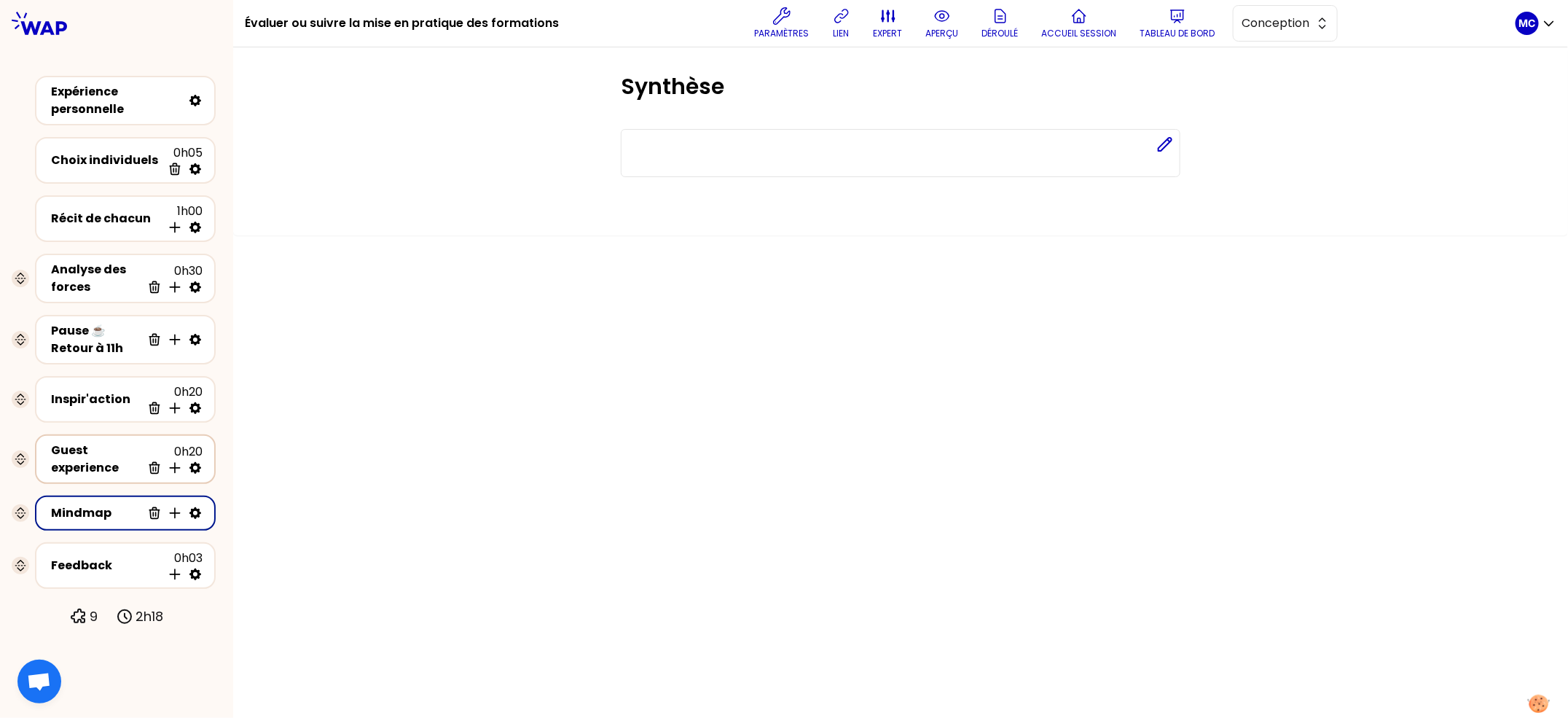
click at [112, 441] on div "Guest experience" at bounding box center [96, 459] width 90 height 35
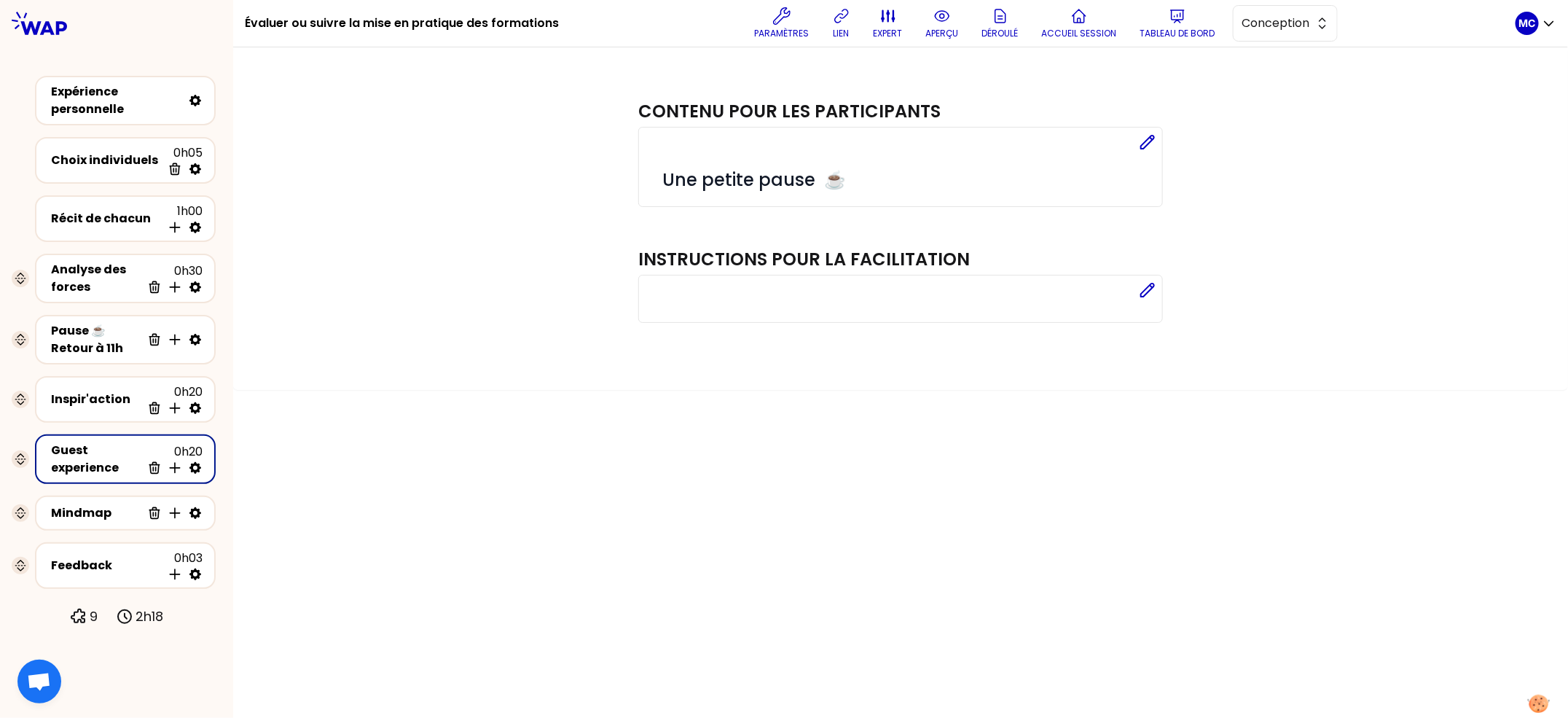
click at [113, 371] on div "Inspir'action 0h20 Supprimer Insérer une activité en dessous" at bounding box center [125, 399] width 192 height 58
click at [115, 325] on div "Pause ☕️ Retour à 11h" at bounding box center [96, 339] width 90 height 35
click at [115, 287] on div "Analyse des forces" at bounding box center [96, 278] width 90 height 35
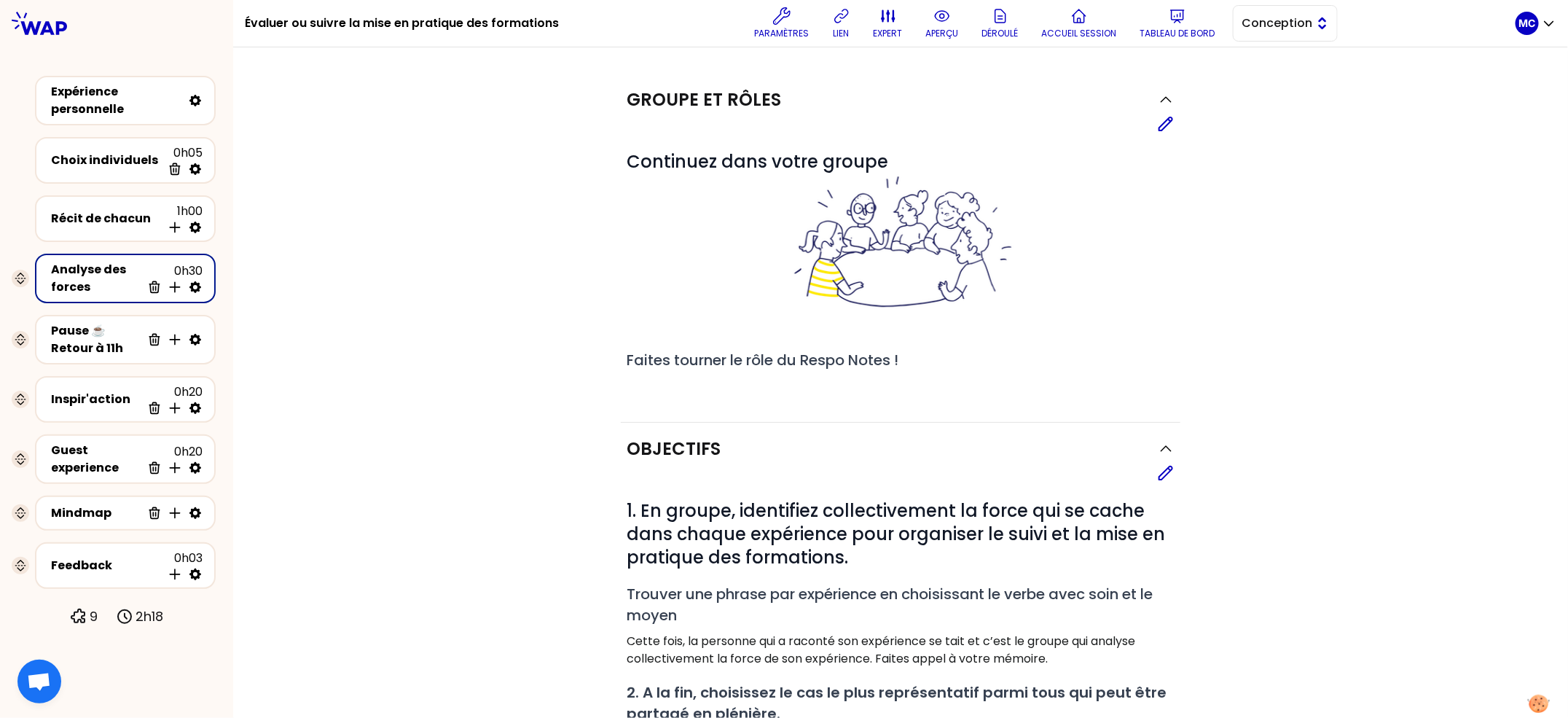
click at [1236, 28] on button "Conception" at bounding box center [1285, 23] width 105 height 37
click at [1245, 82] on li "Facilitation" at bounding box center [1285, 83] width 104 height 23
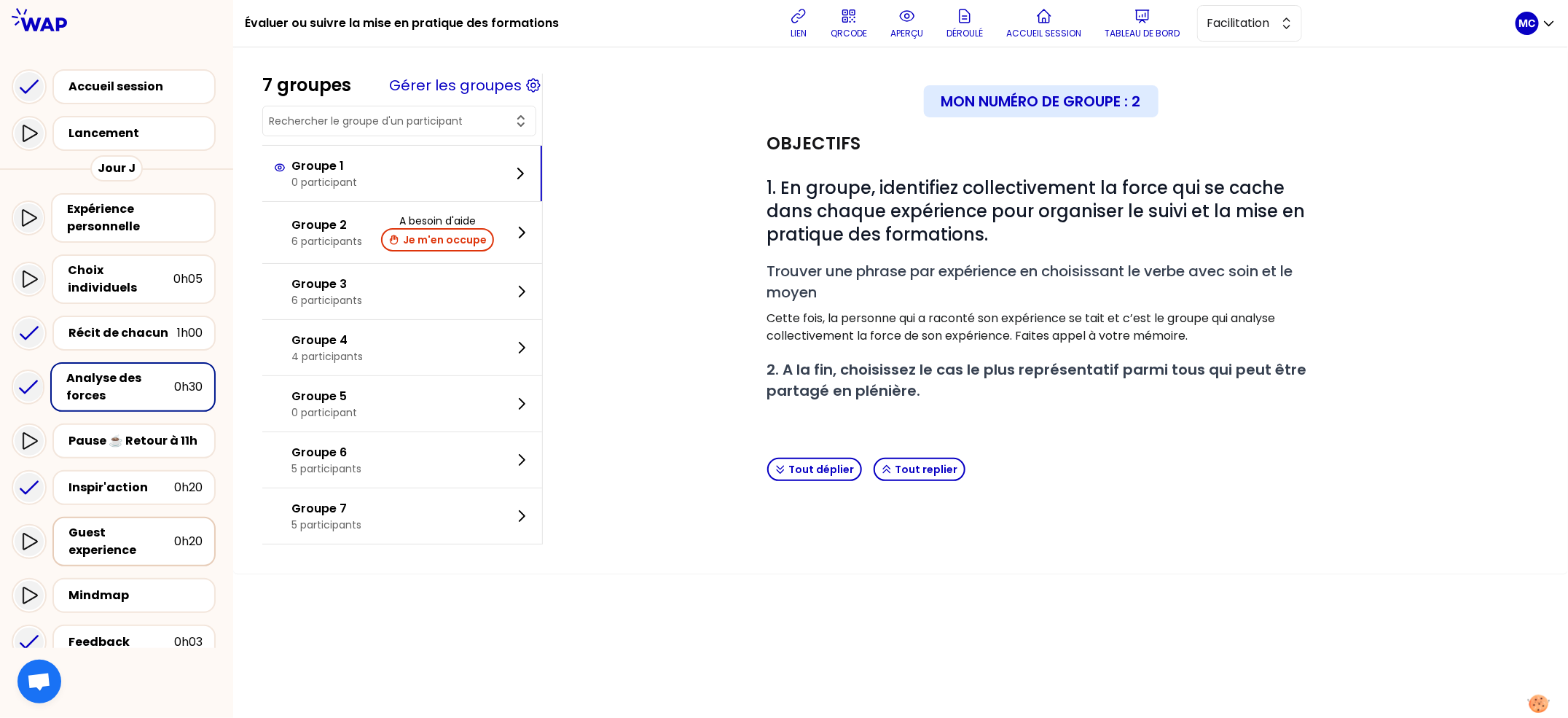
click at [120, 529] on div "Guest experience 0h20" at bounding box center [134, 542] width 137 height 35
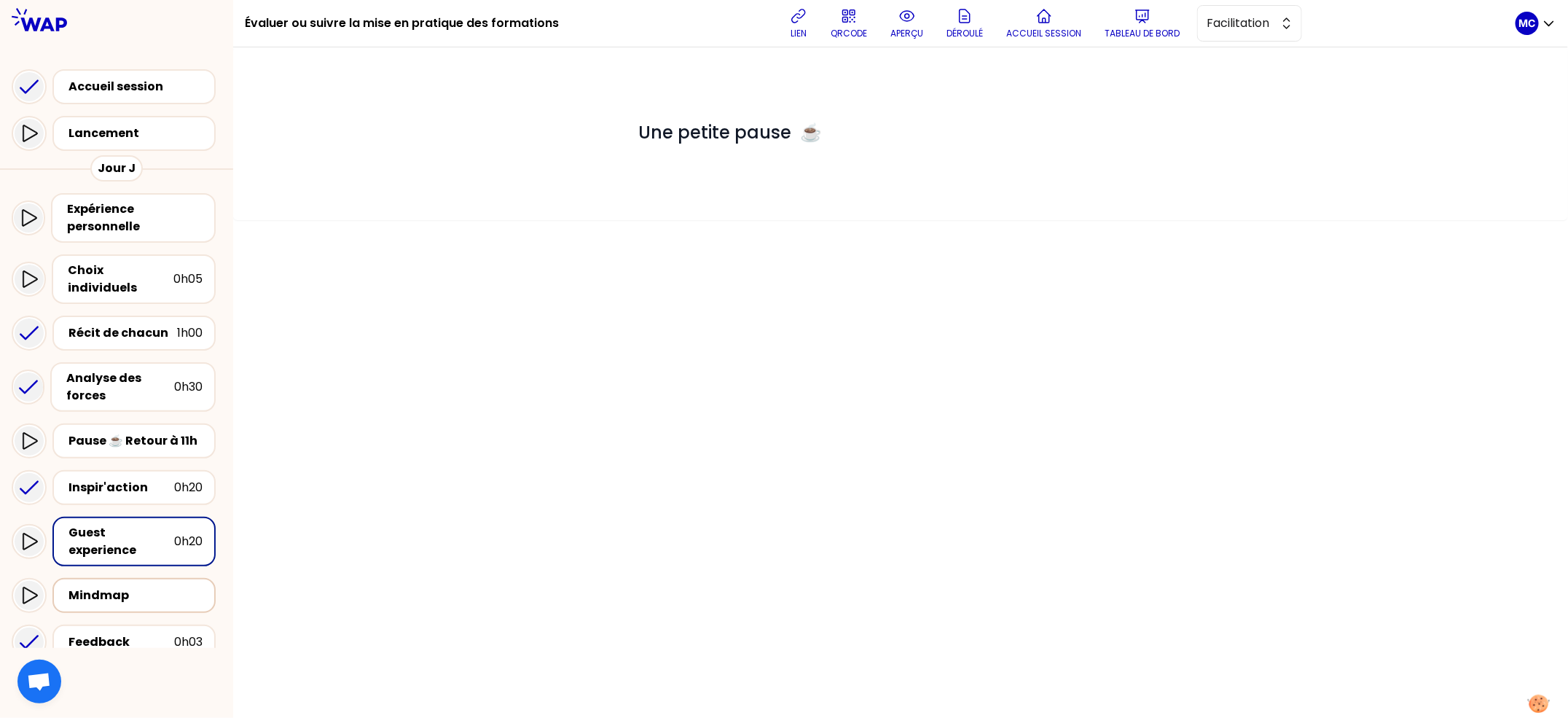
click at [96, 587] on div "Mindmap" at bounding box center [135, 595] width 134 height 18
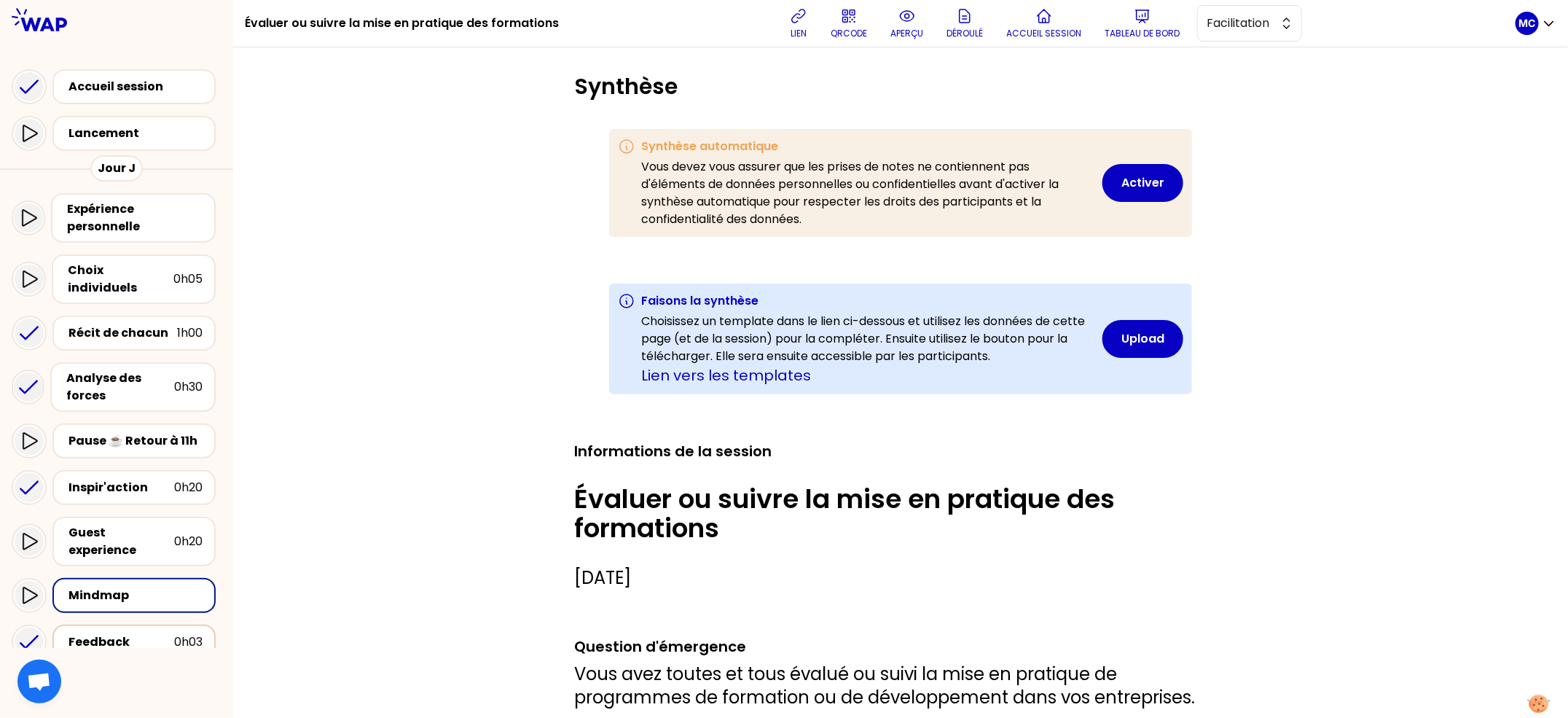
scroll to position [40, 0]
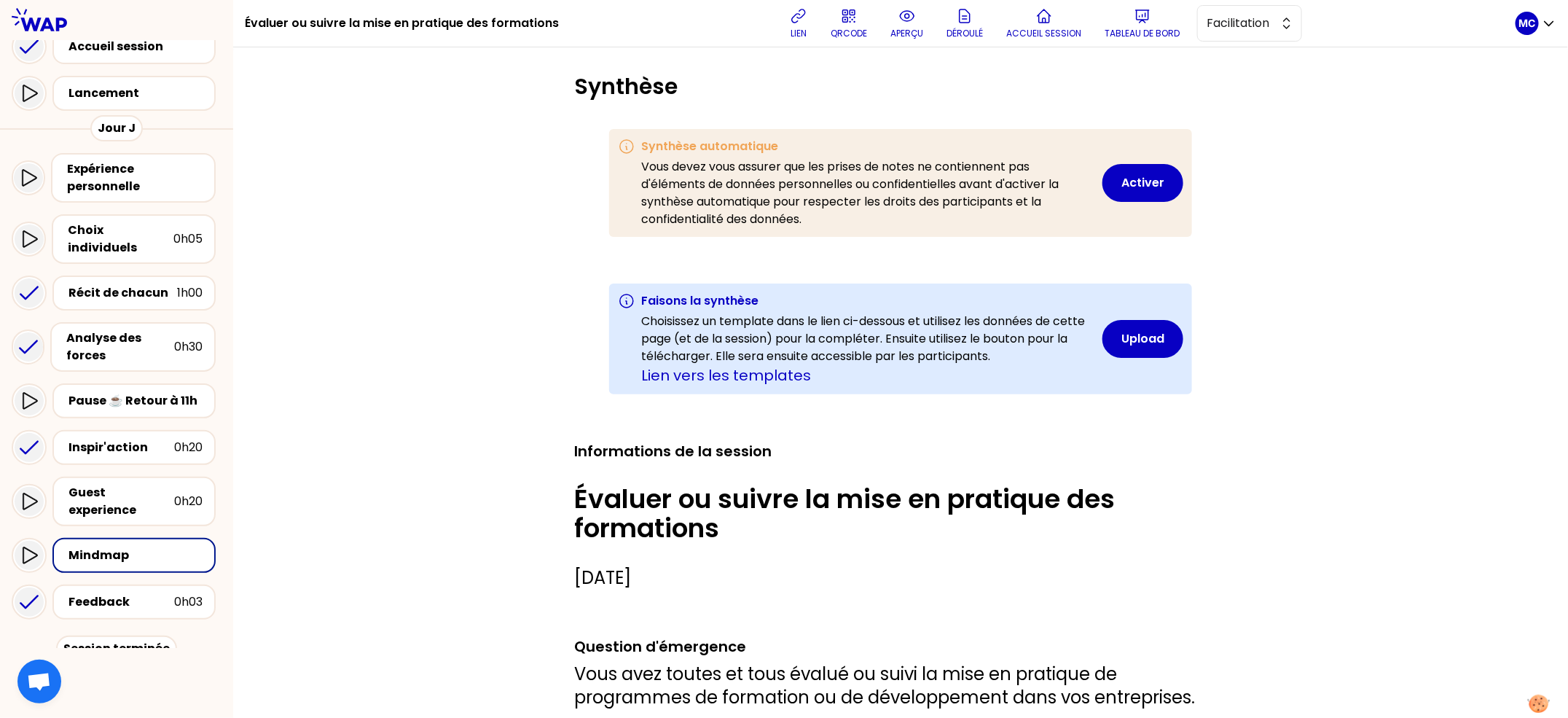
click at [125, 590] on div "Feedback 0h03" at bounding box center [116, 602] width 210 height 47
click at [134, 593] on div "Feedback" at bounding box center [121, 602] width 106 height 18
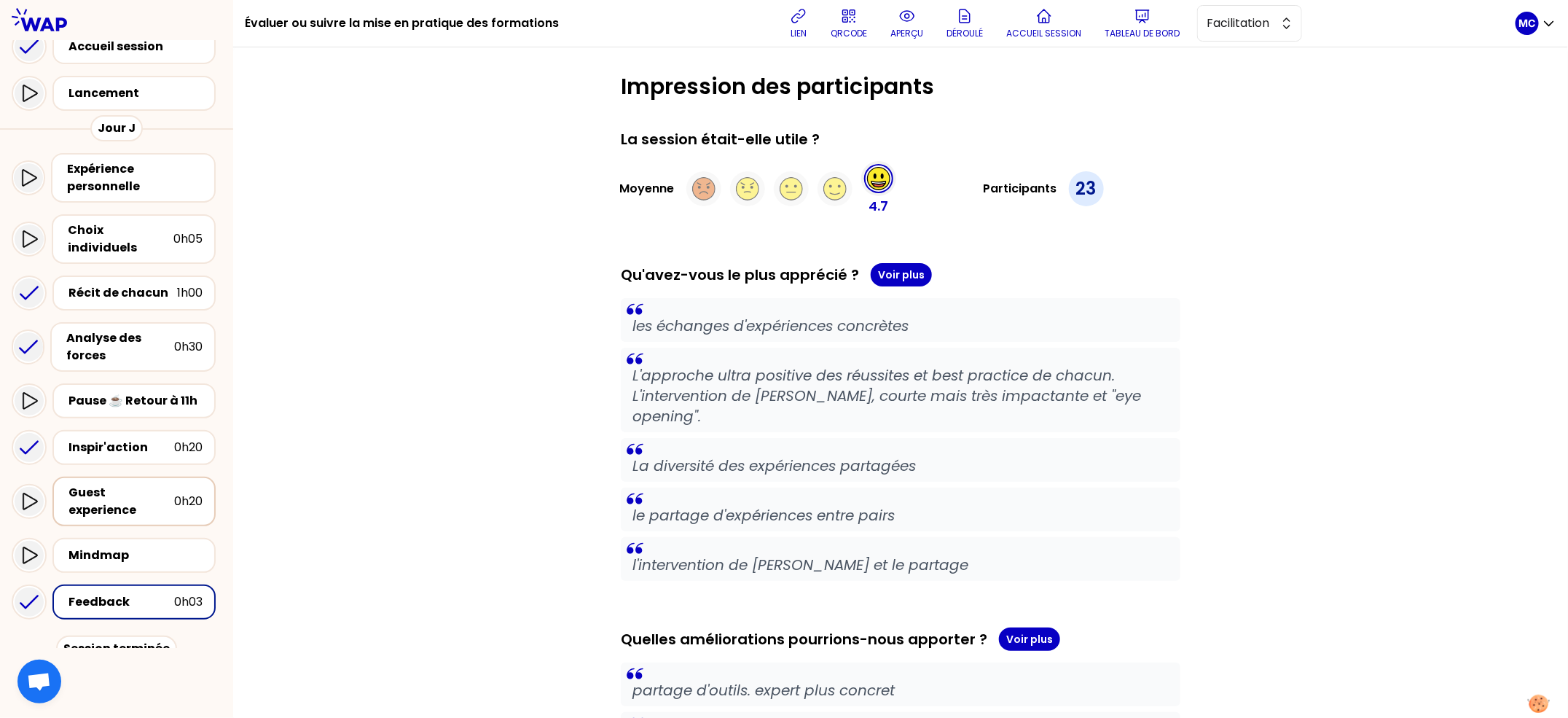
scroll to position [70, 0]
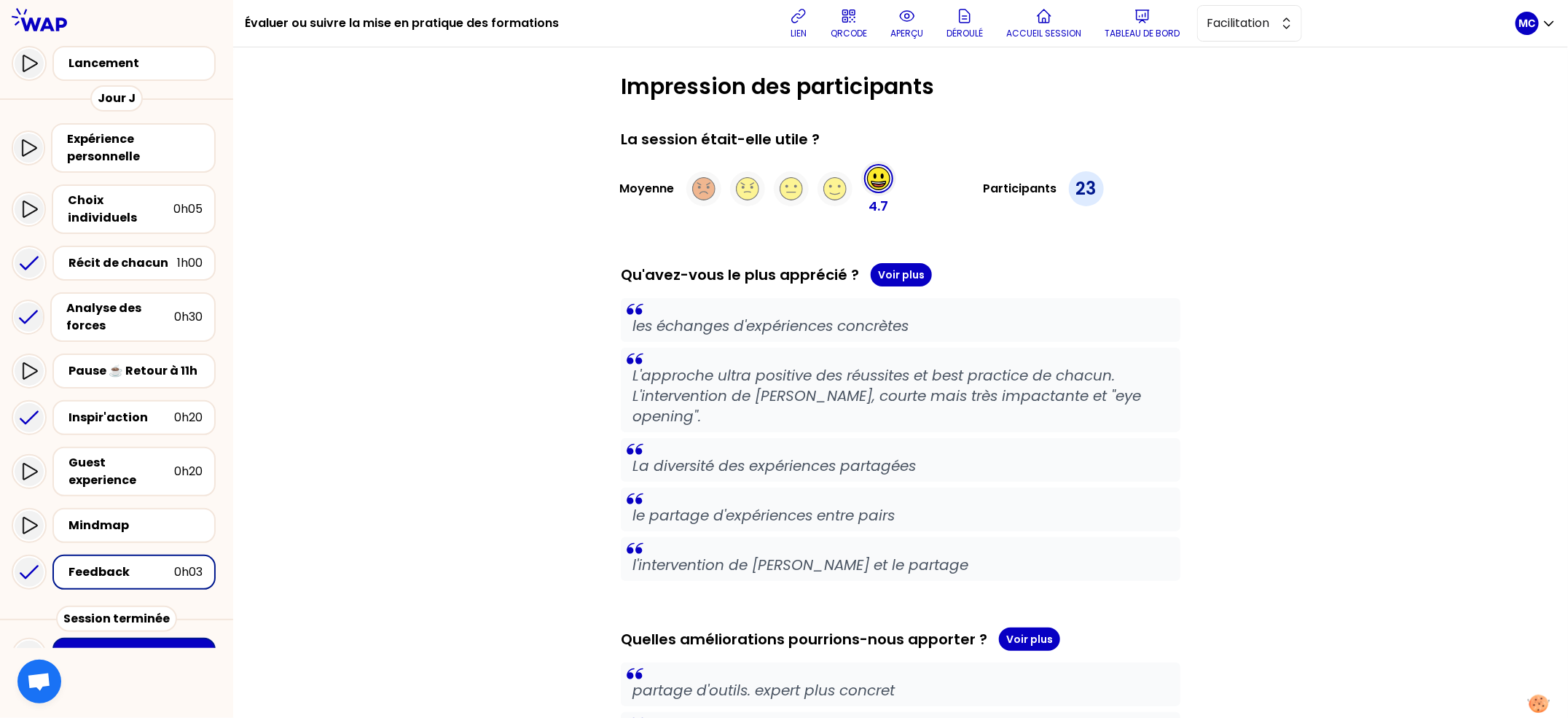
click at [134, 421] on div "Inspir'action 0h20" at bounding box center [116, 418] width 210 height 47
click at [138, 414] on div "Inspir'action 0h20" at bounding box center [134, 418] width 163 height 35
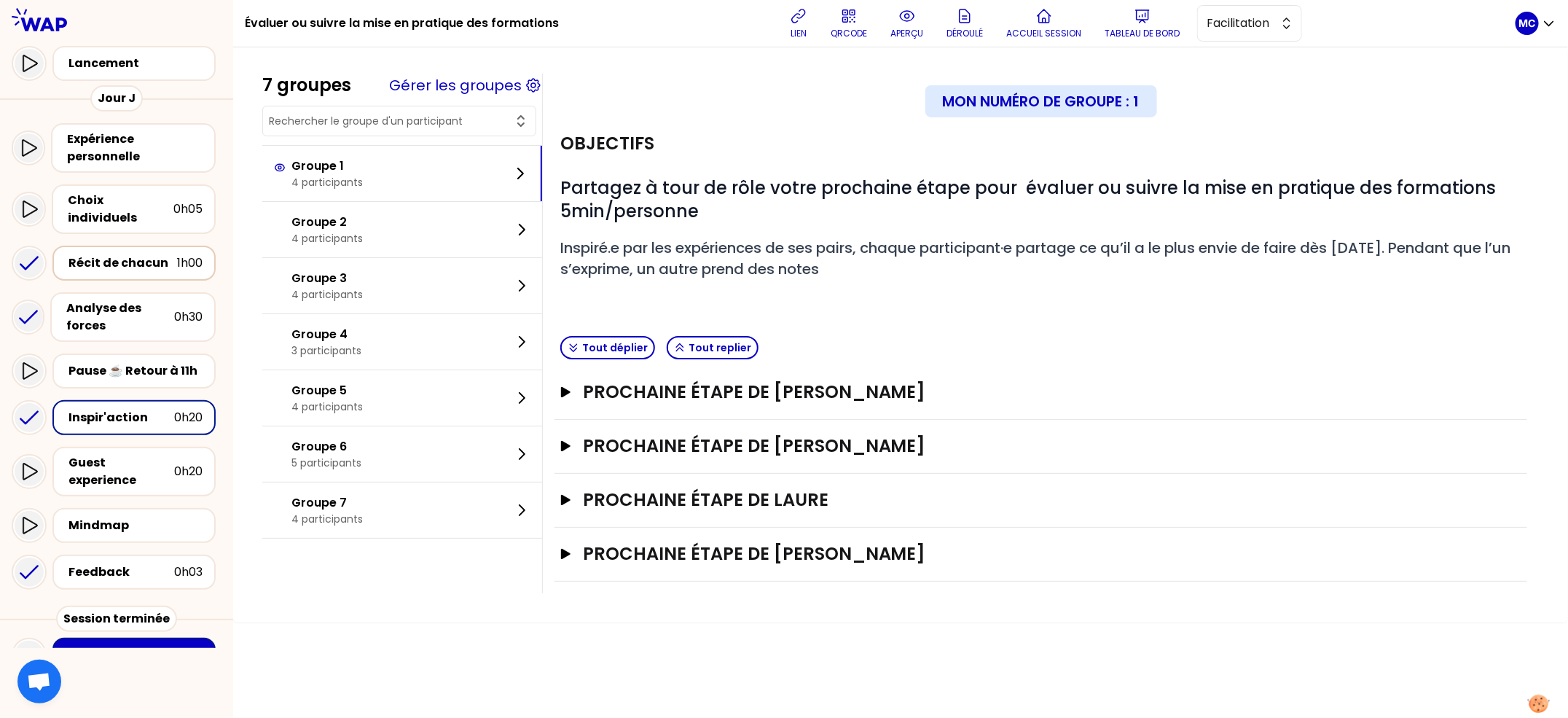
click at [135, 254] on div "Récit de chacun" at bounding box center [123, 263] width 108 height 18
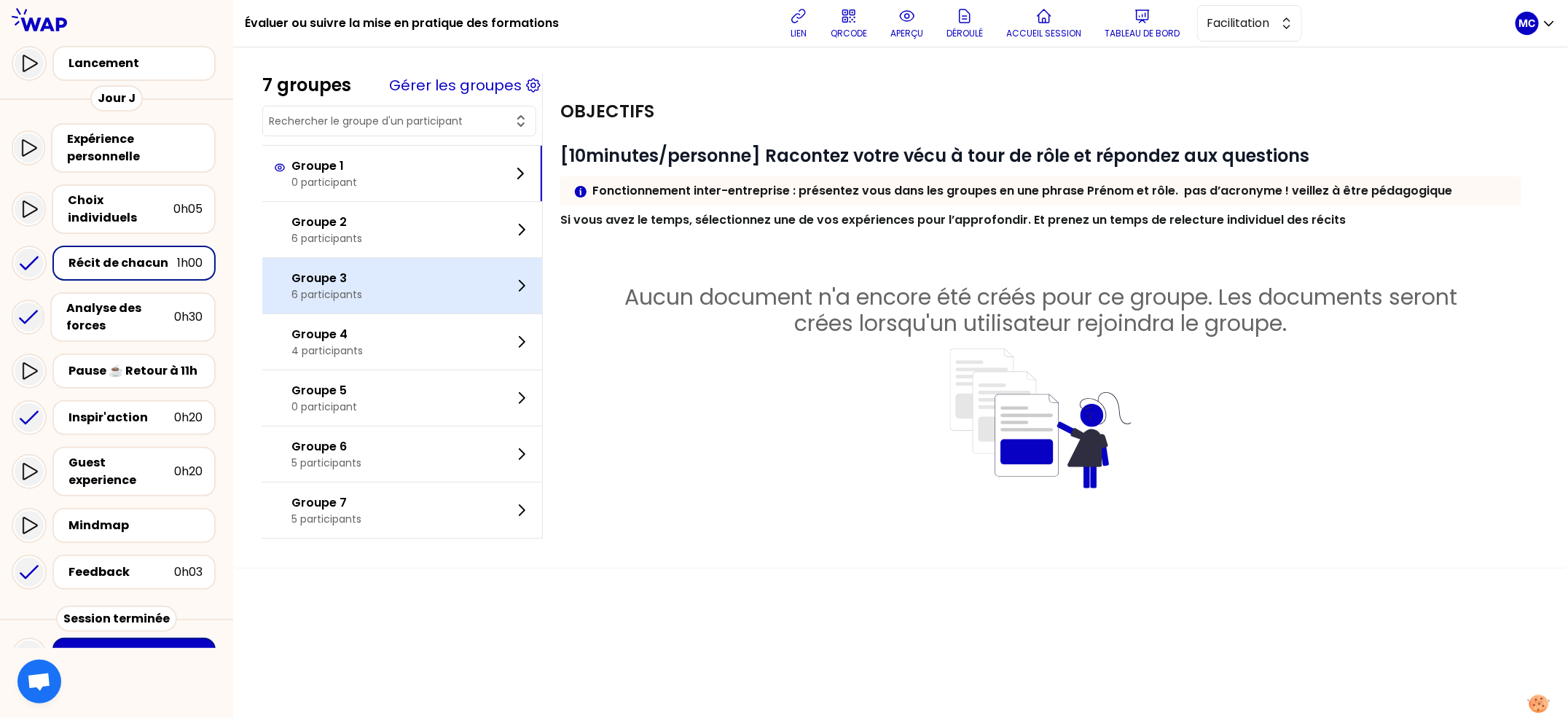
click at [328, 305] on div "Groupe 3 6 participants" at bounding box center [402, 286] width 280 height 56
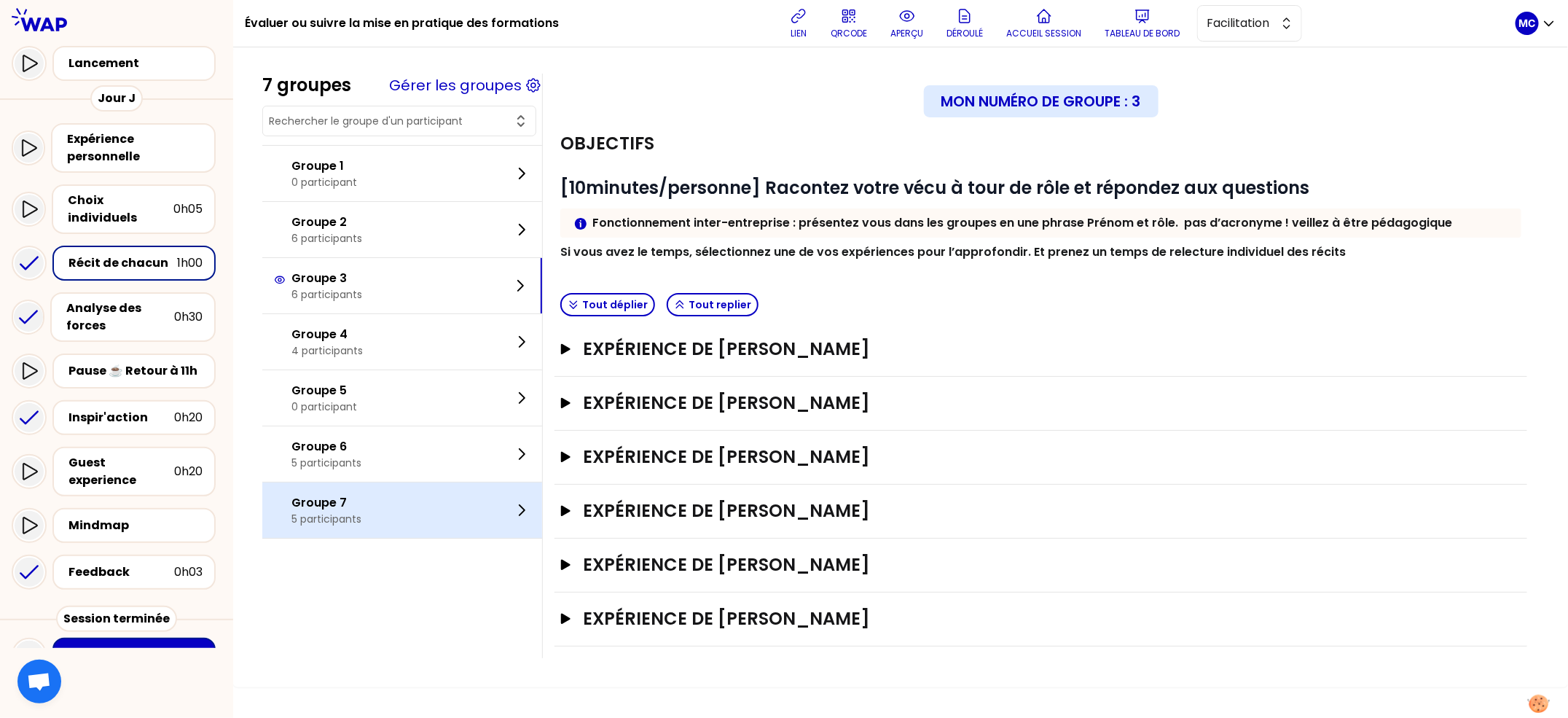
click at [392, 488] on div "Groupe 7 5 participants" at bounding box center [402, 510] width 280 height 56
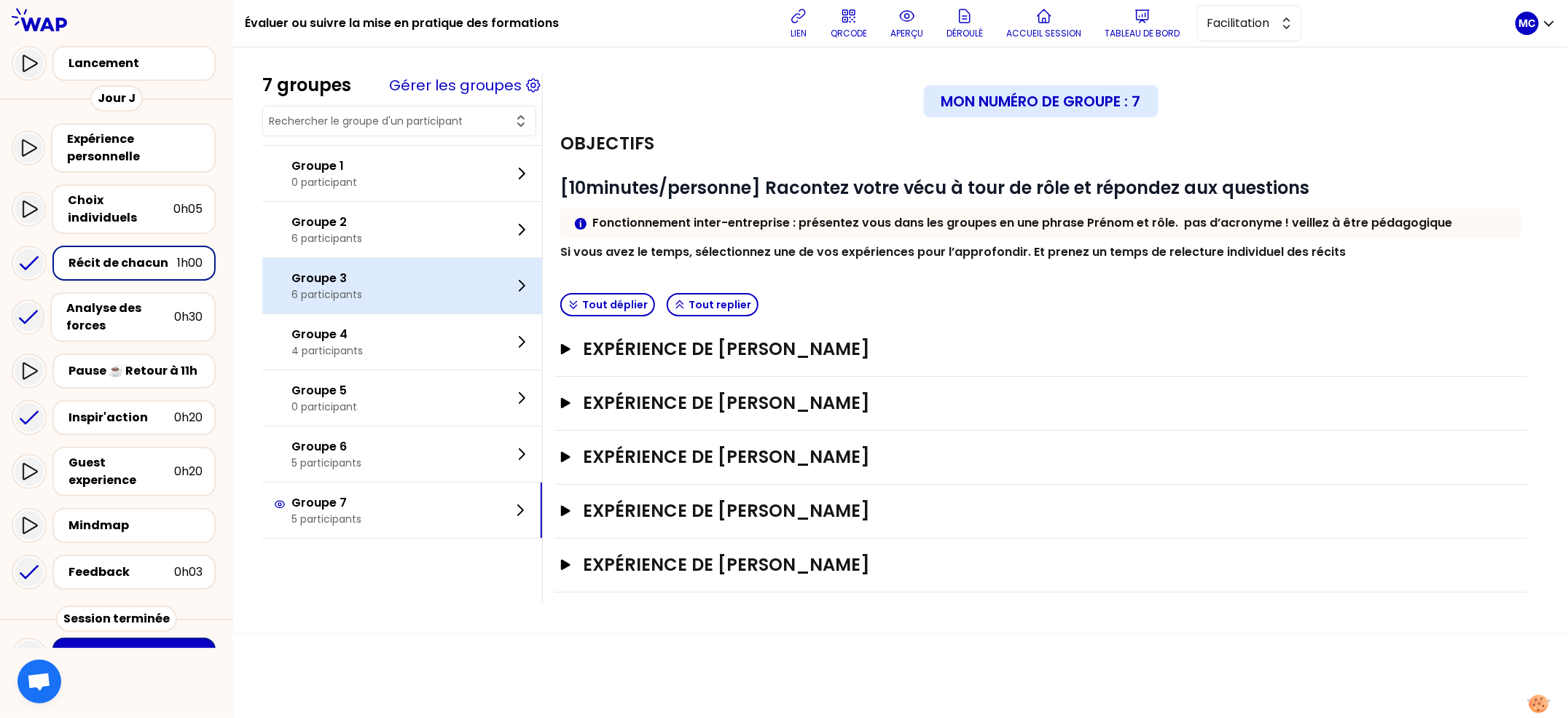
click at [451, 312] on div "Groupe 3 6 participants" at bounding box center [402, 286] width 280 height 56
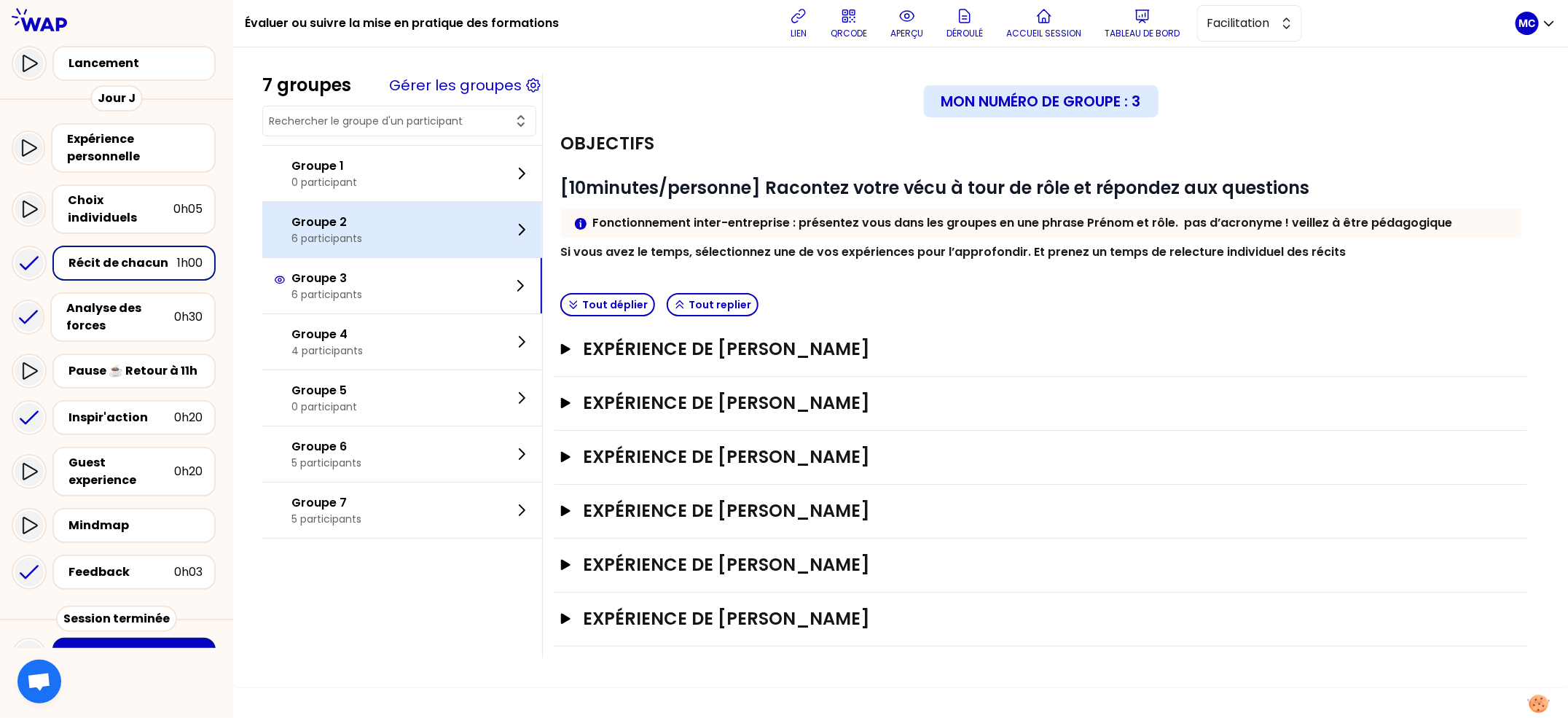
click at [478, 254] on div "Groupe 2 6 participants" at bounding box center [402, 230] width 280 height 56
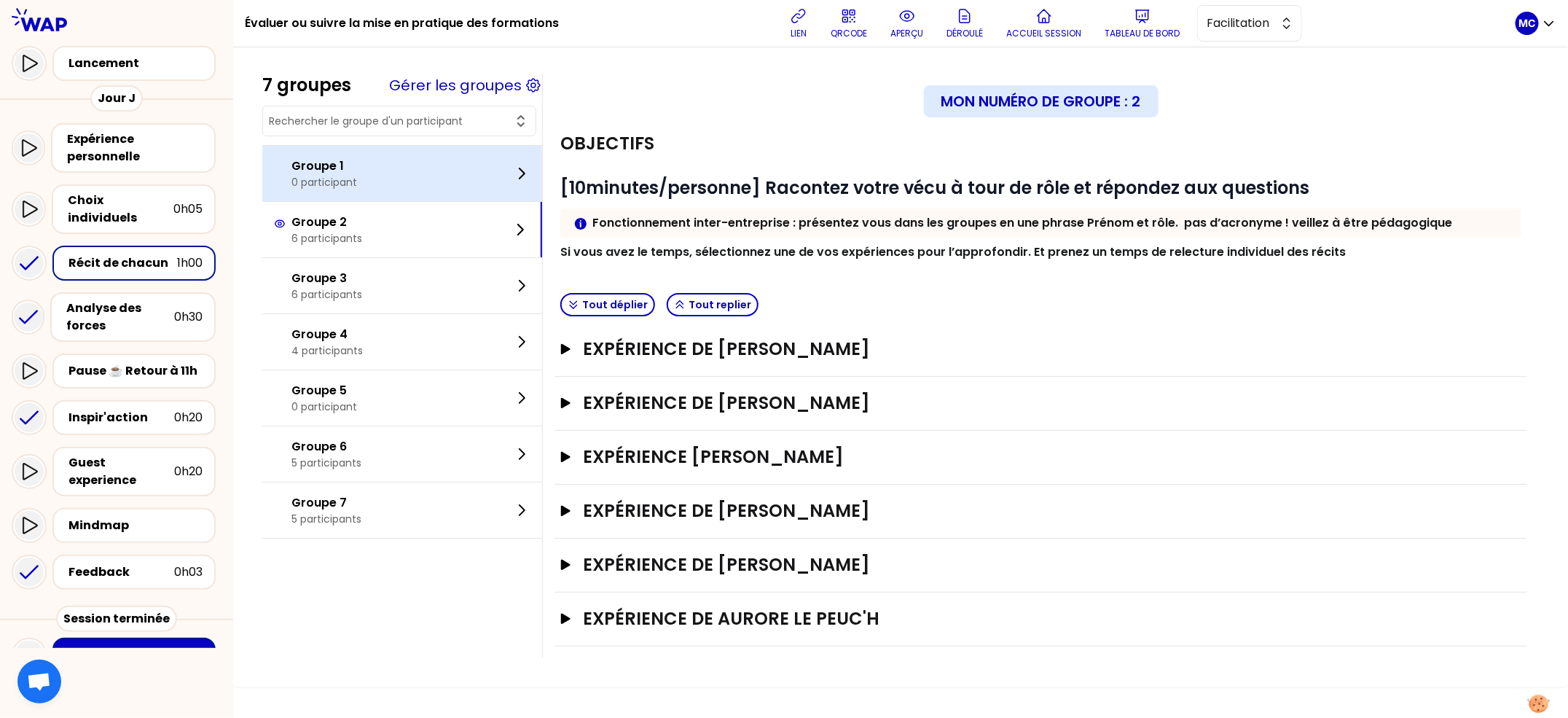
click at [493, 186] on div "Groupe 1 0 participant" at bounding box center [402, 174] width 280 height 56
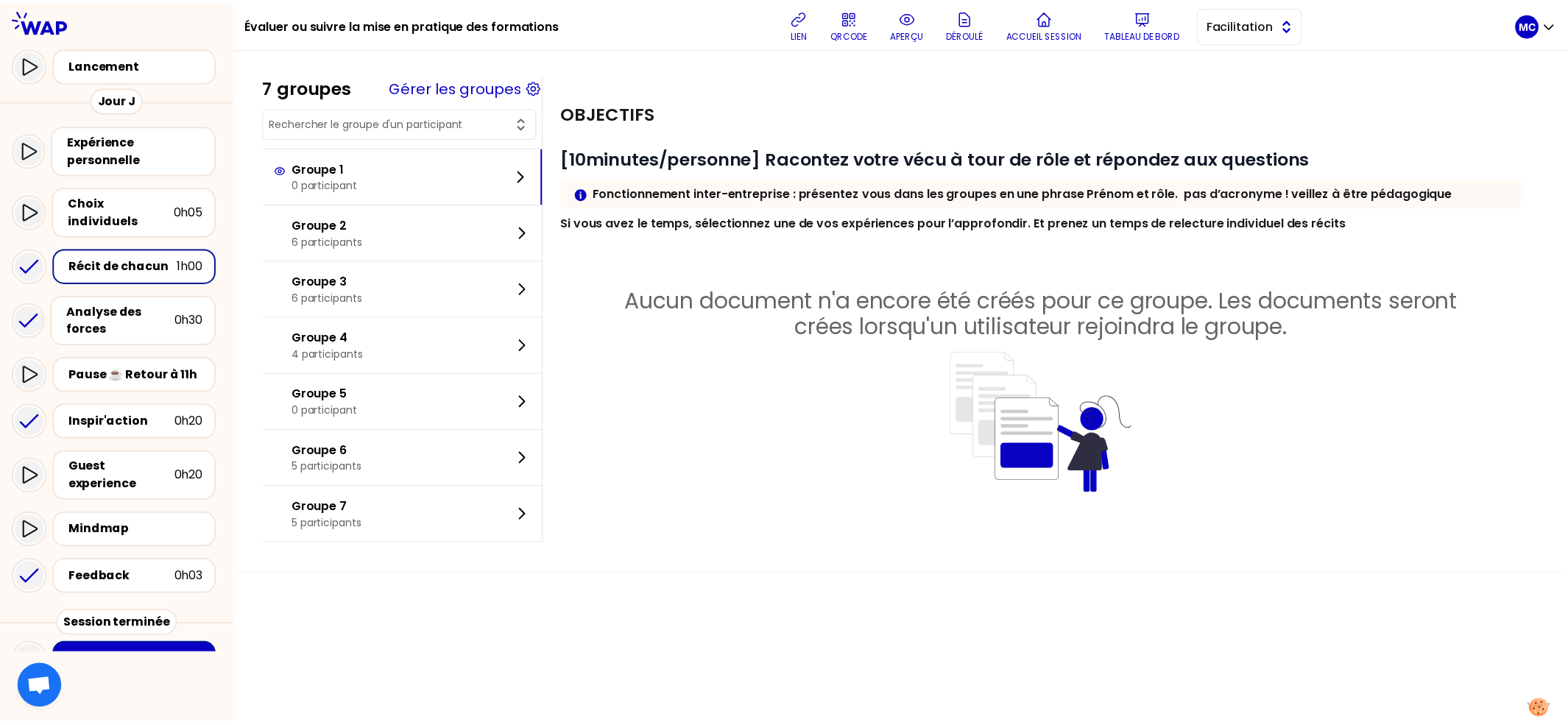
scroll to position [71, 0]
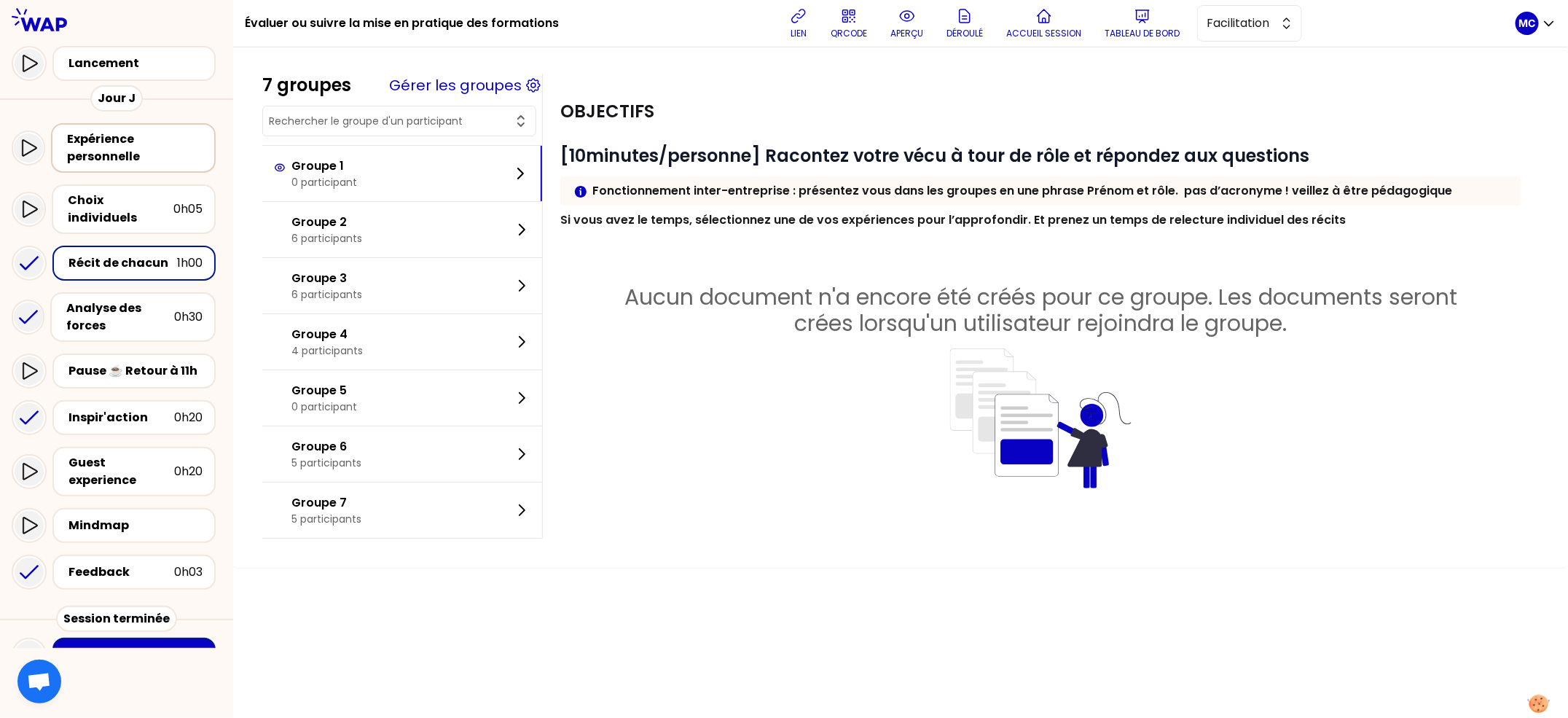
click at [137, 167] on div "Expérience personnelle" at bounding box center [133, 148] width 165 height 49
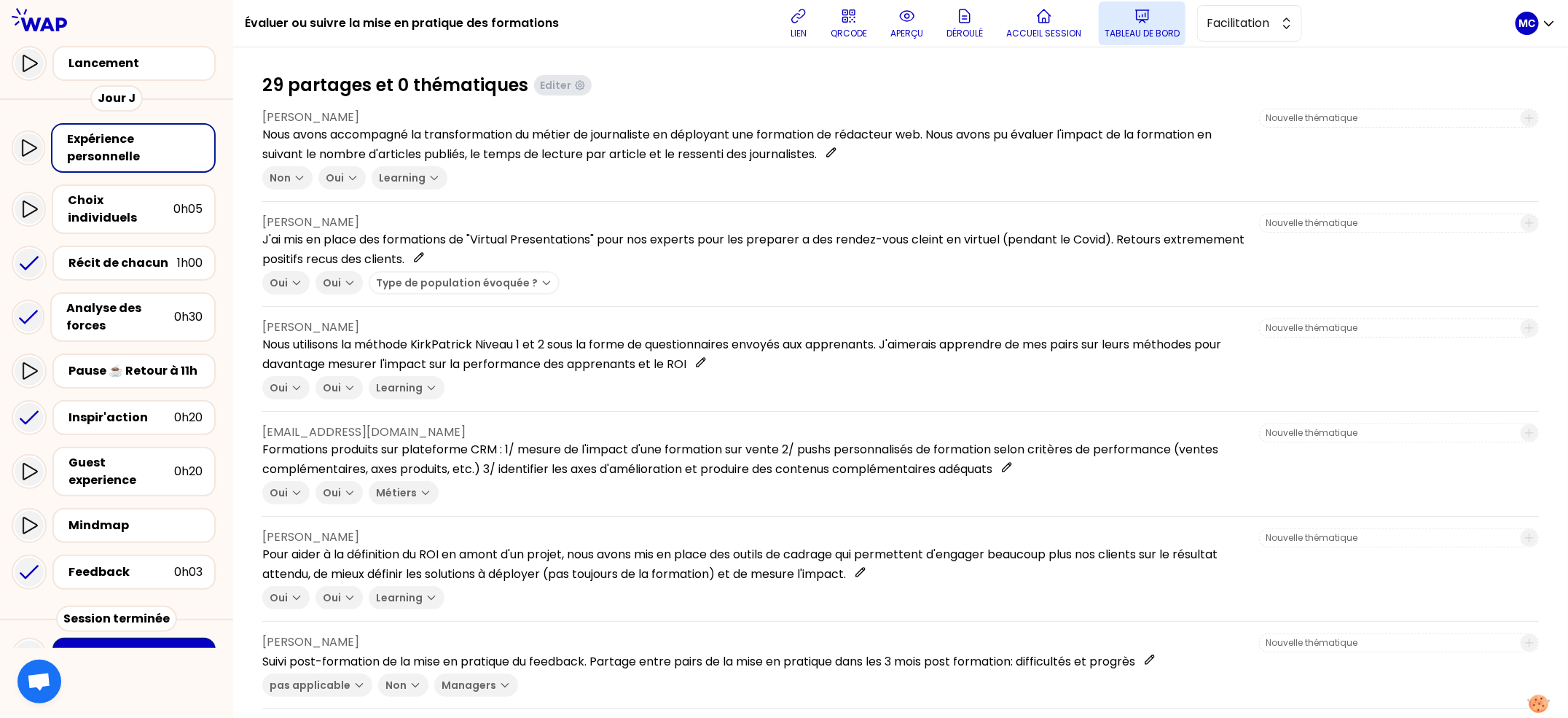
click at [1113, 29] on p "Tableau de bord" at bounding box center [1142, 33] width 75 height 12
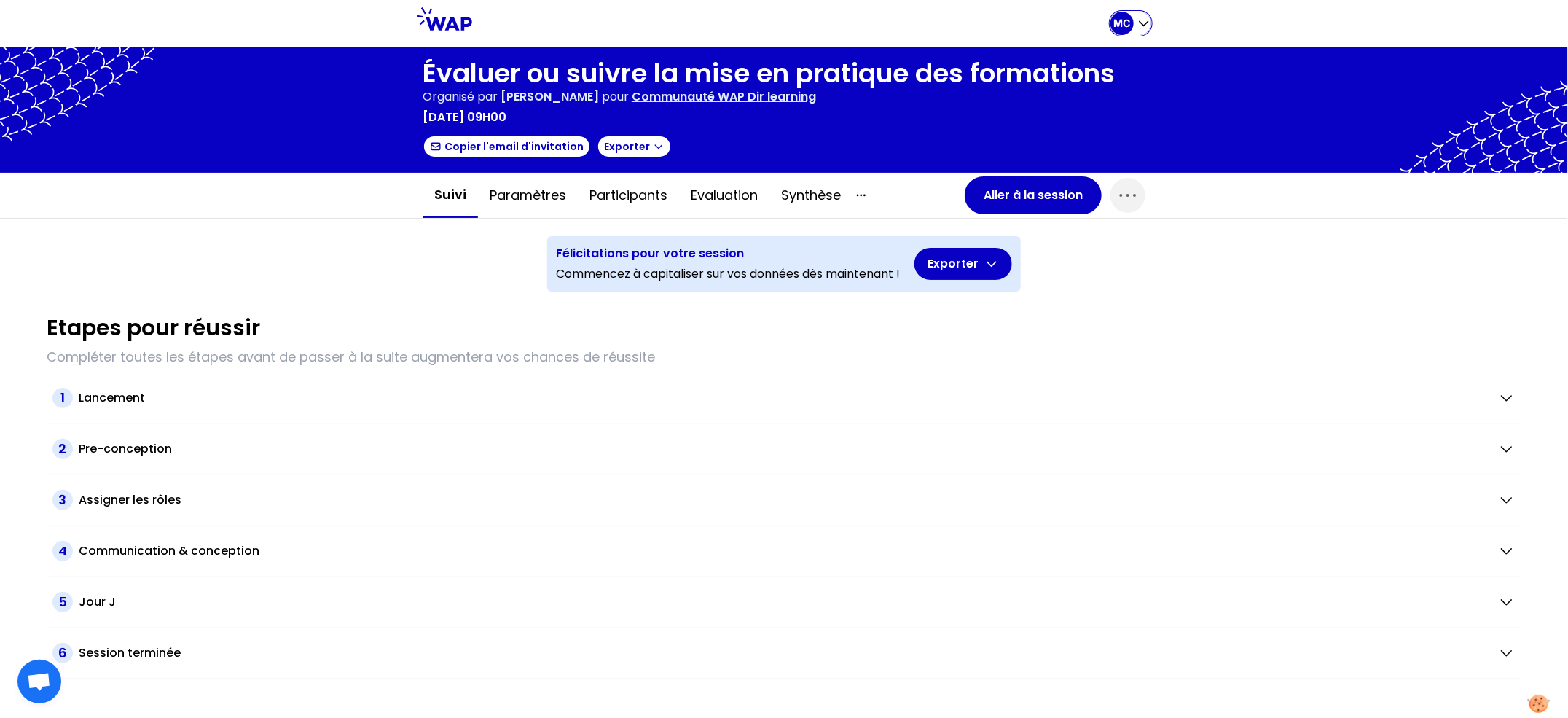
click at [1131, 28] on div "MC" at bounding box center [1122, 23] width 23 height 23
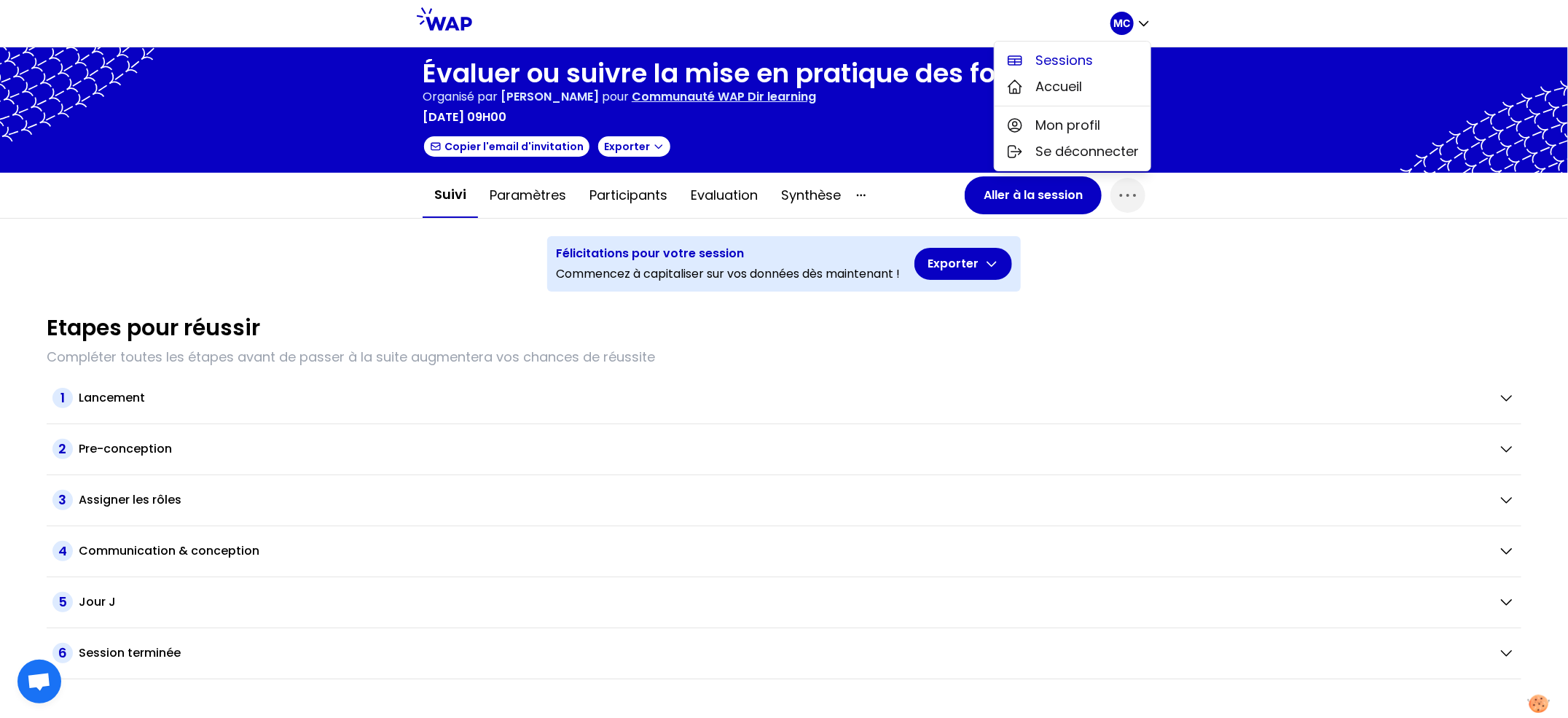
click at [1096, 60] on button "Sessions" at bounding box center [1072, 60] width 156 height 26
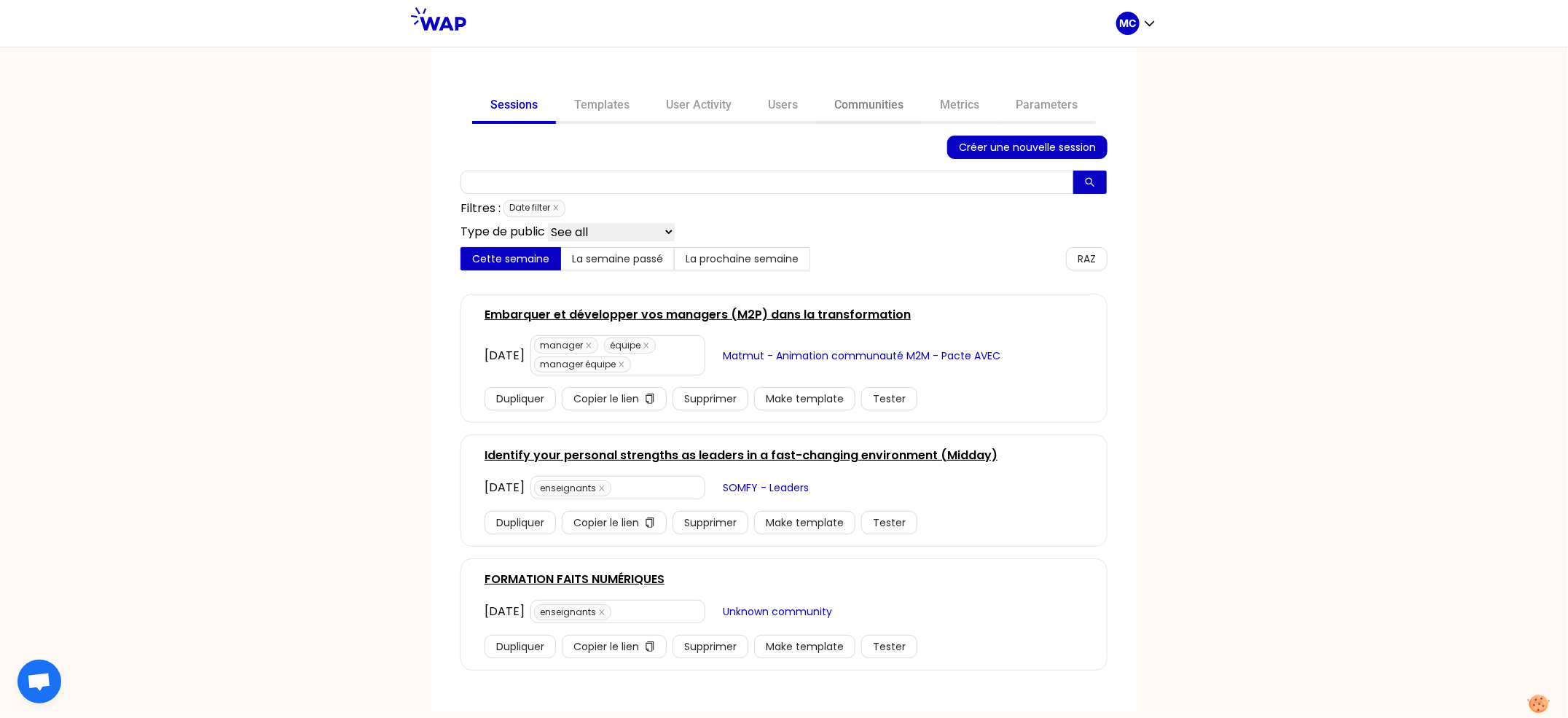
click at [876, 111] on link "Communities" at bounding box center [868, 107] width 106 height 35
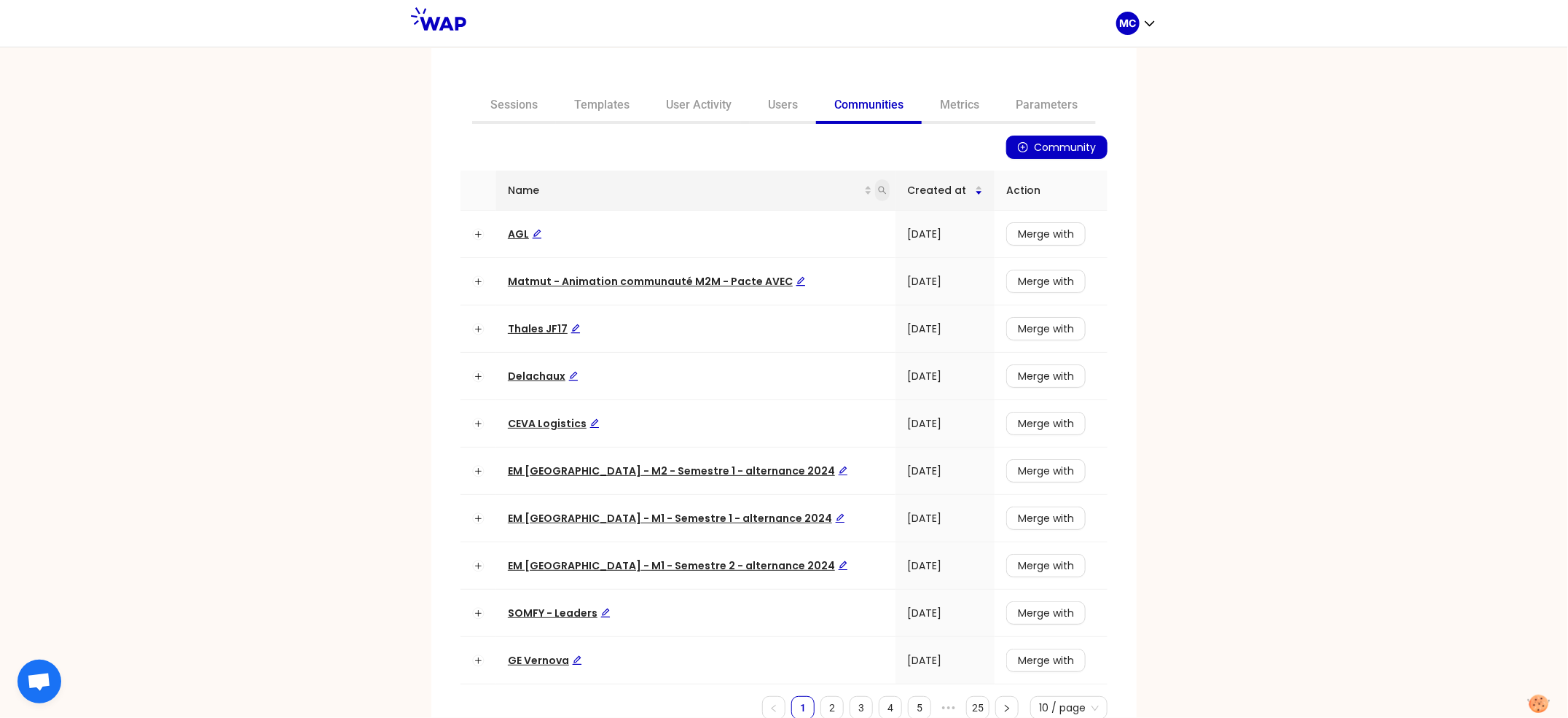
click at [879, 189] on icon "search" at bounding box center [883, 190] width 8 height 8
type input "somfy"
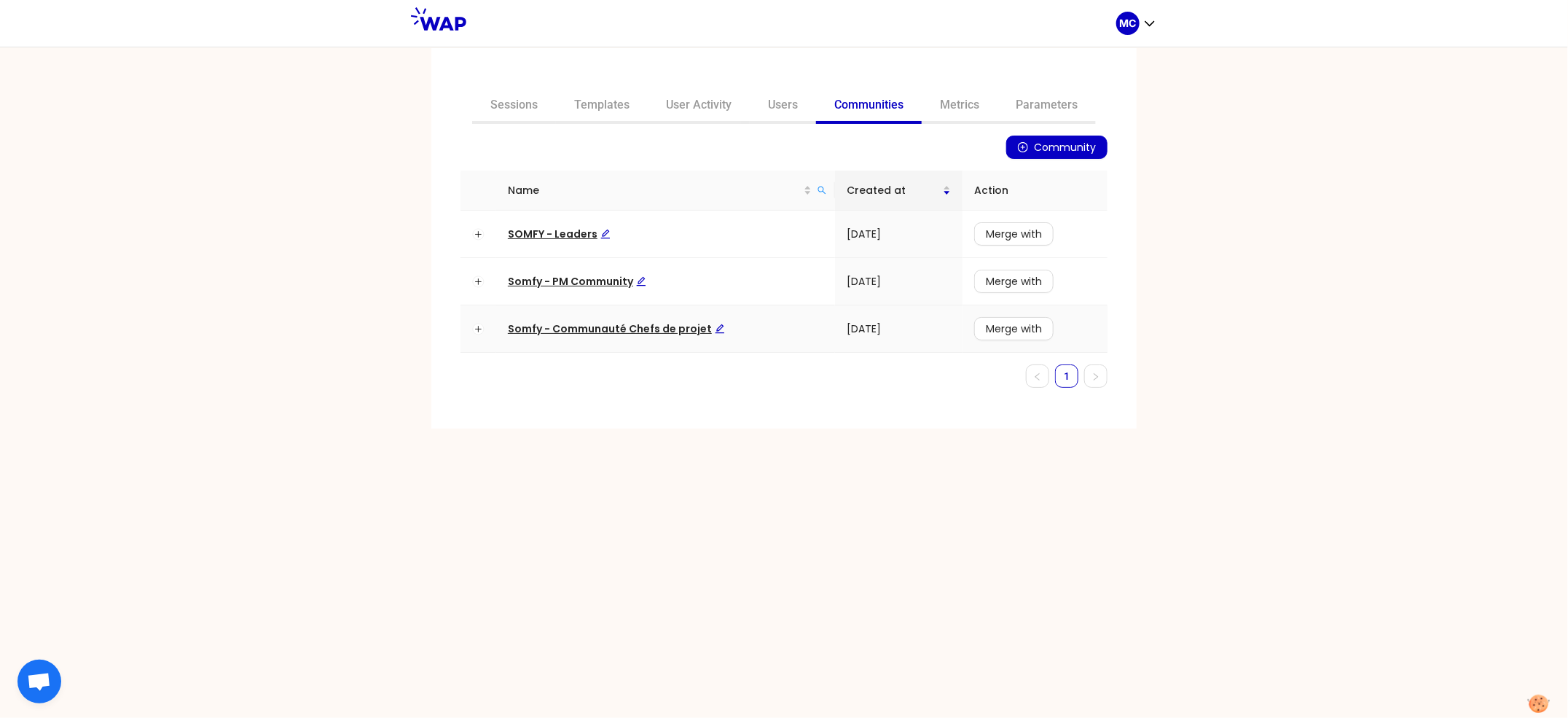
click at [570, 341] on td "Somfy - Communauté Chefs de projet" at bounding box center [665, 328] width 339 height 47
click at [601, 337] on td "Somfy - Communauté Chefs de projet" at bounding box center [665, 328] width 339 height 47
click at [616, 328] on span "Somfy - Communauté Chefs de projet" at bounding box center [616, 328] width 218 height 14
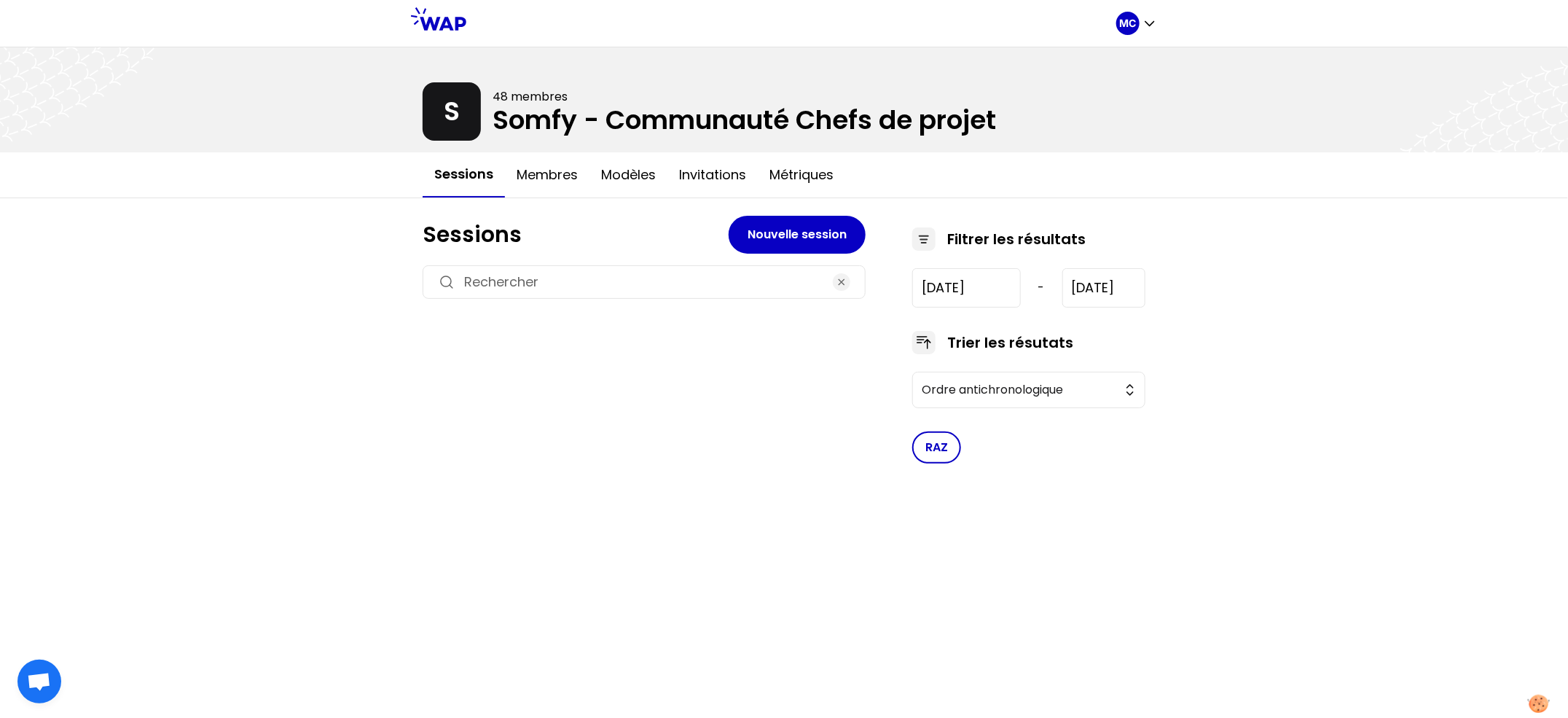
type input "2024-12-6"
type input "2025-11-4"
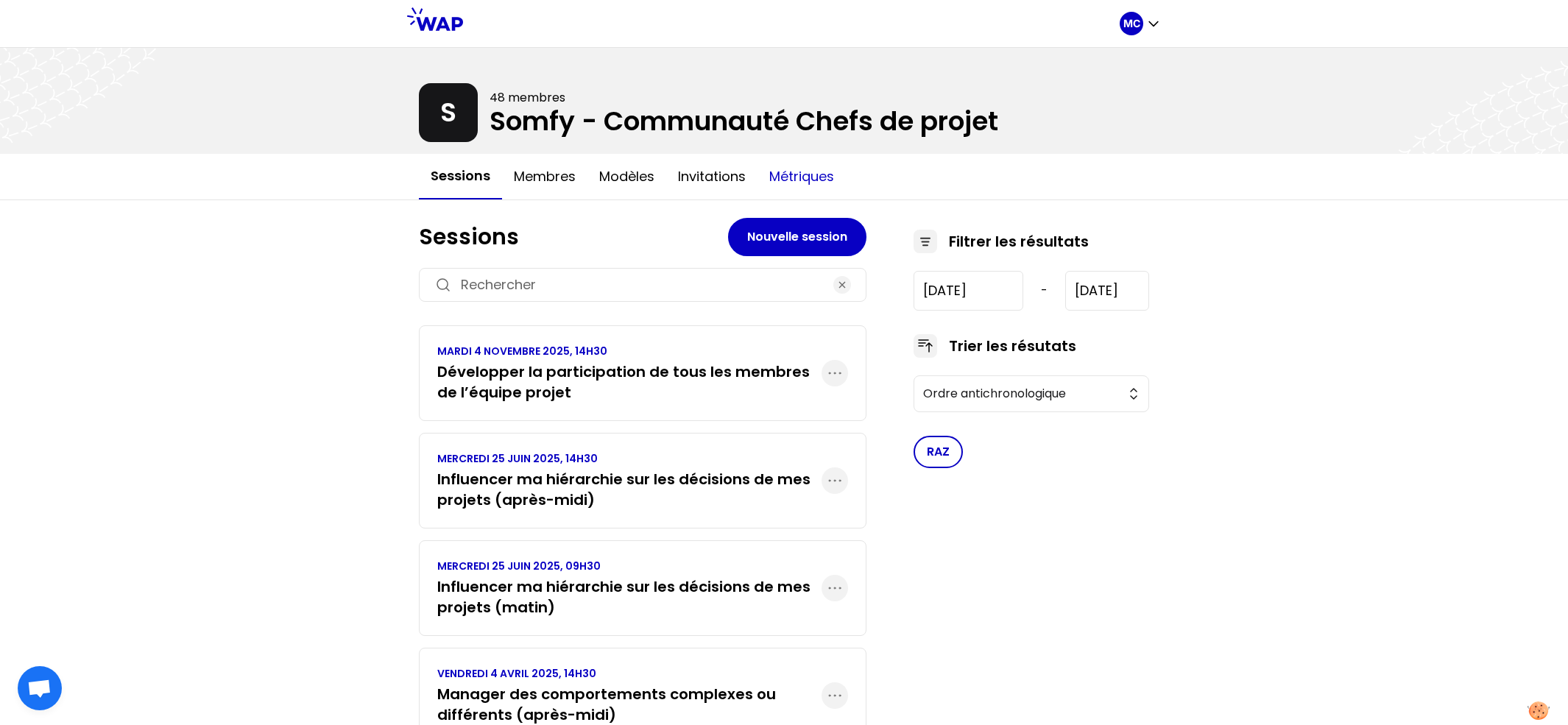
click at [766, 183] on button "Métriques" at bounding box center [802, 176] width 89 height 44
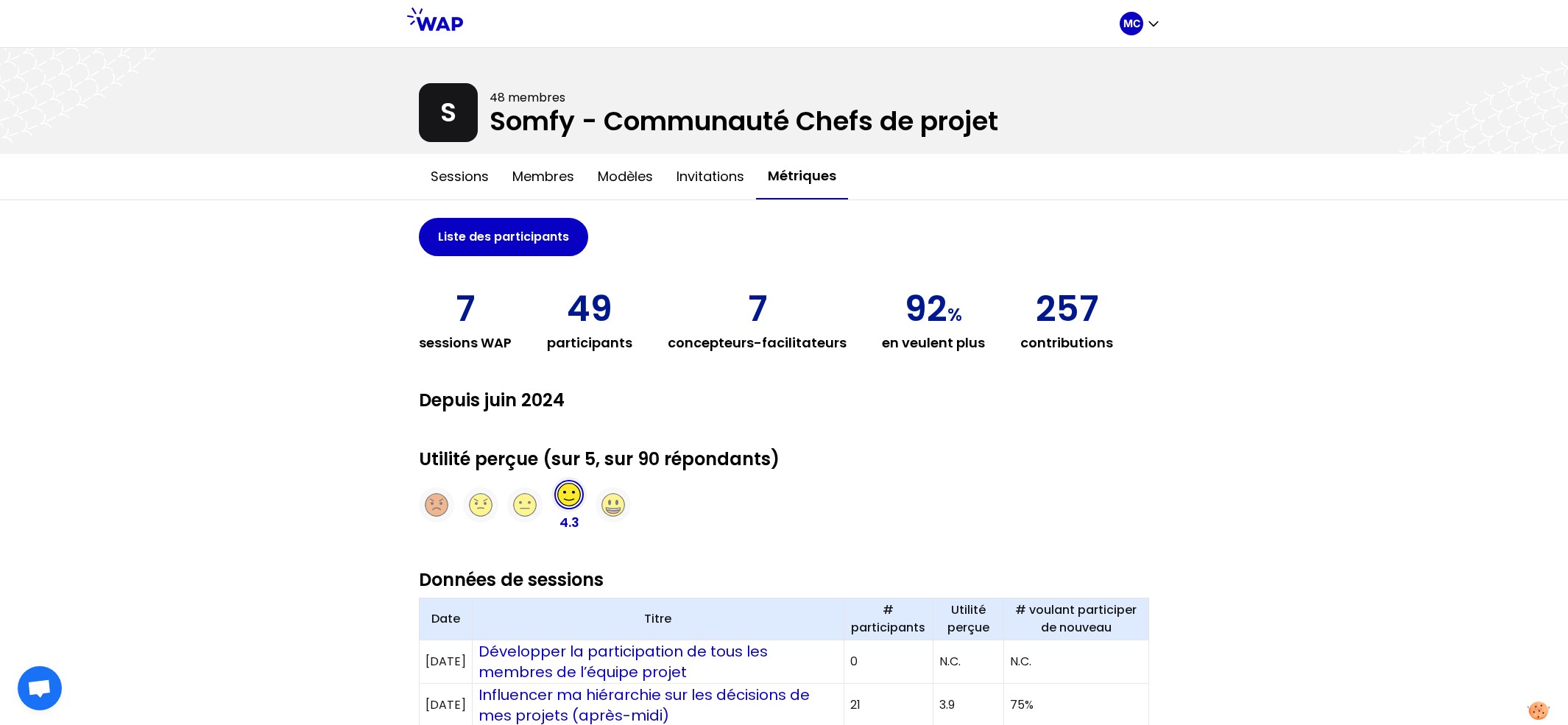
scroll to position [102, 0]
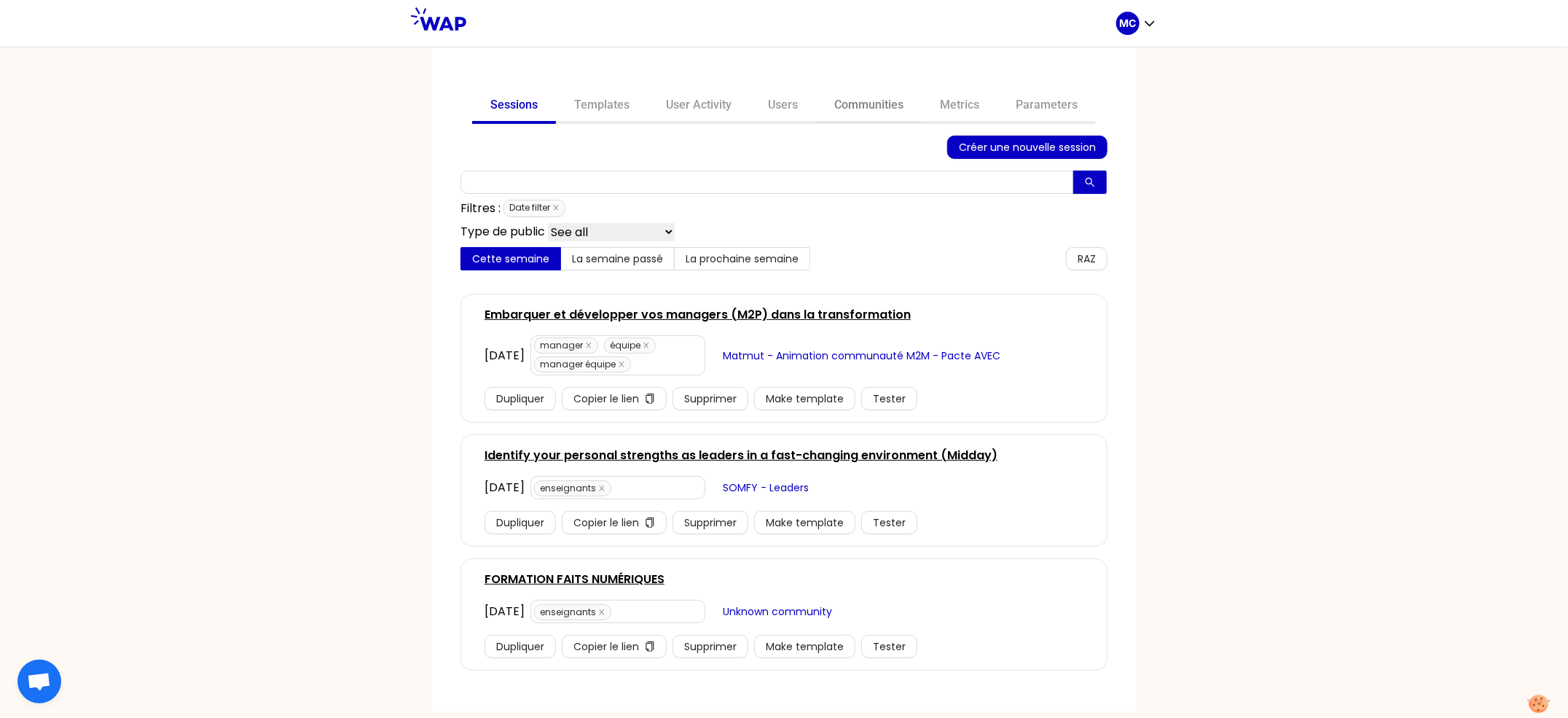
click at [849, 108] on link "Communities" at bounding box center [868, 107] width 106 height 35
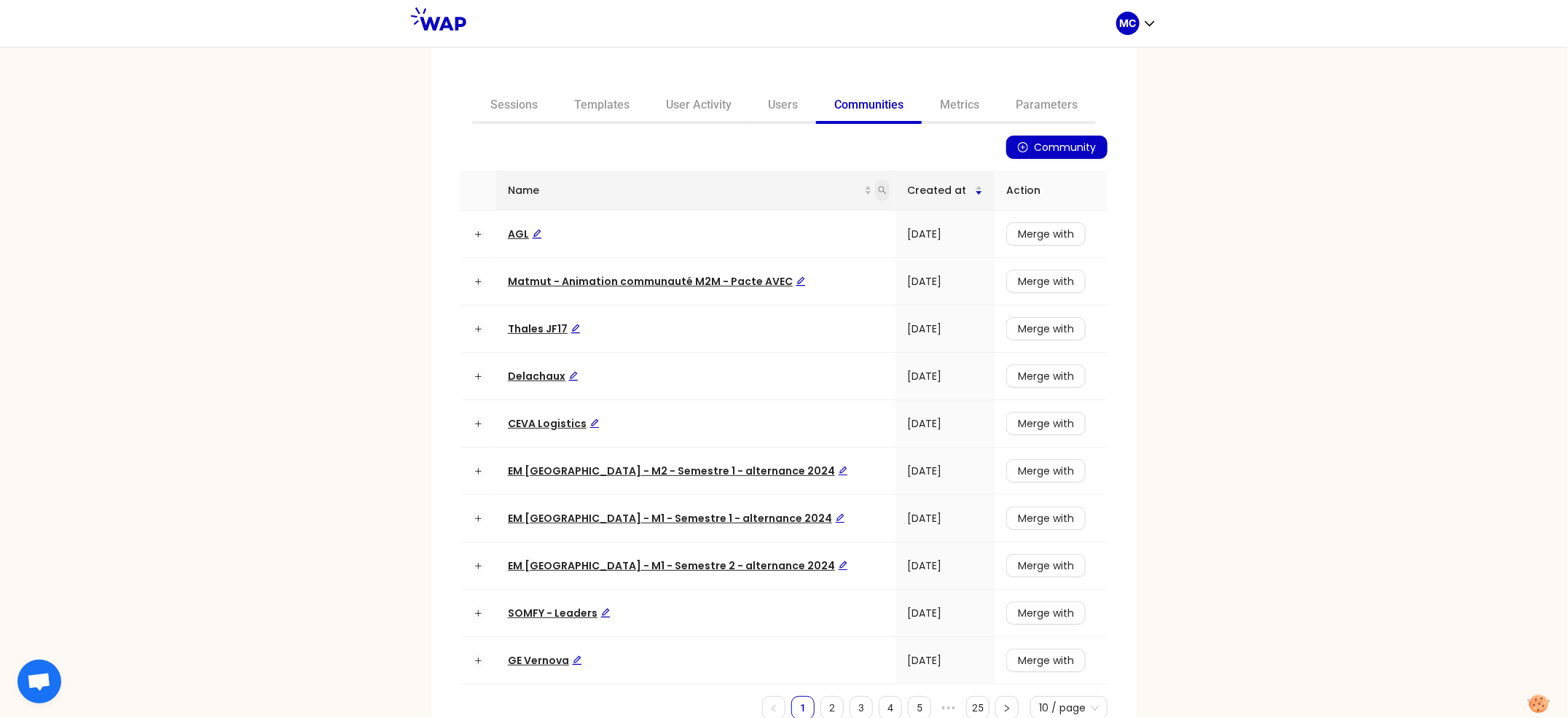
click at [879, 191] on icon "search" at bounding box center [883, 190] width 8 height 8
type input "dir"
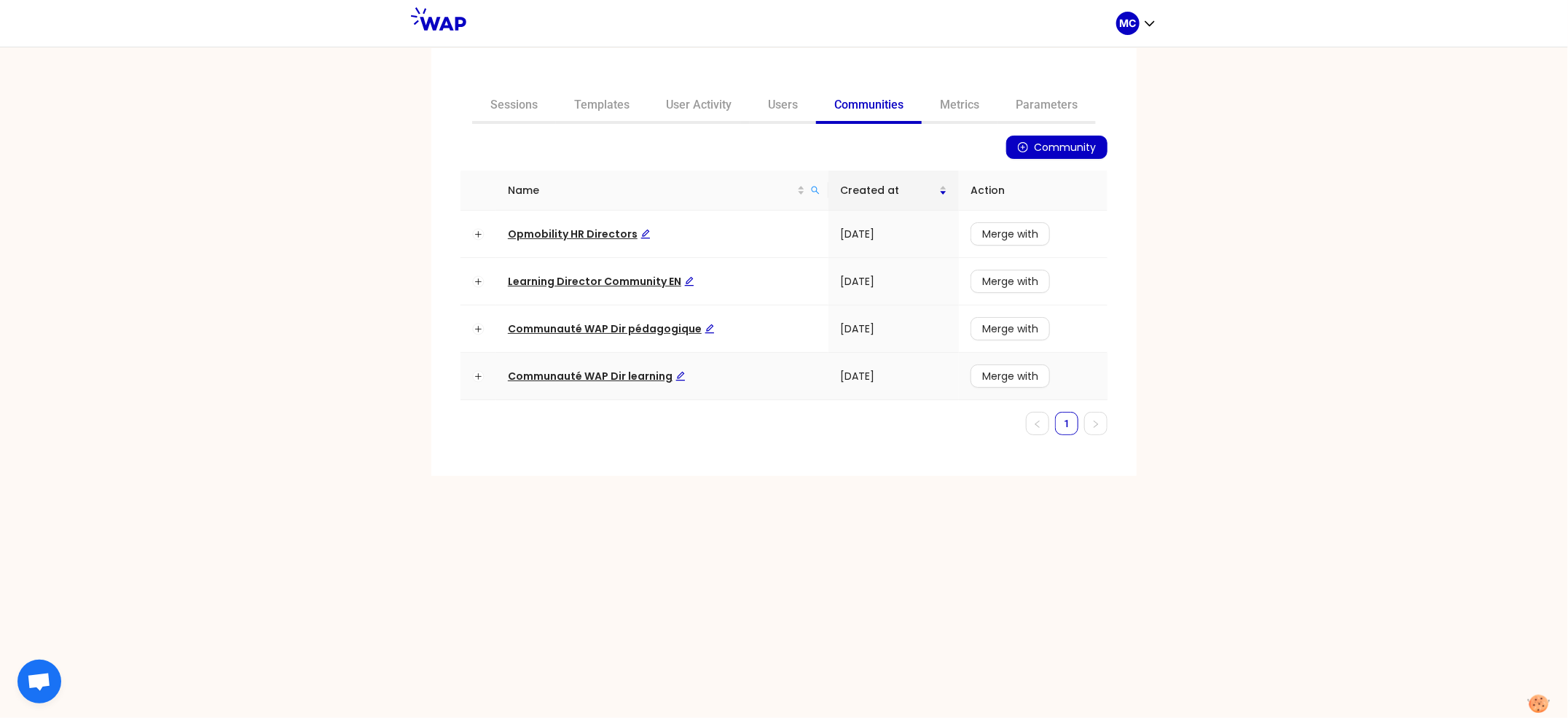
click at [612, 362] on td "Communauté WAP Dir learning" at bounding box center [662, 376] width 332 height 47
click at [598, 371] on span "Communauté WAP Dir learning" at bounding box center [596, 376] width 178 height 14
